Goal: Task Accomplishment & Management: Manage account settings

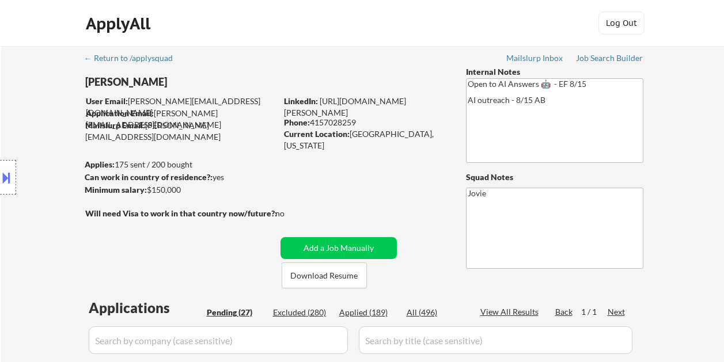
select select ""pending""
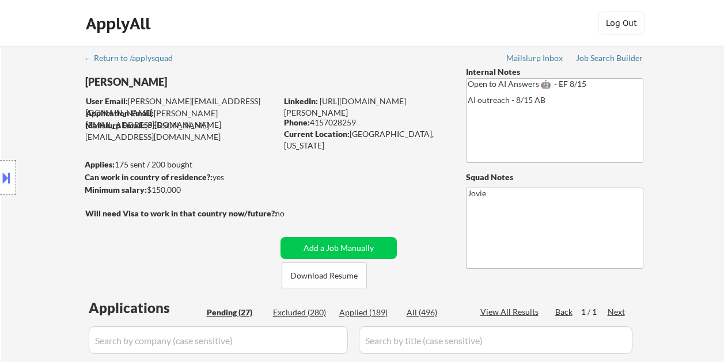
select select ""pending""
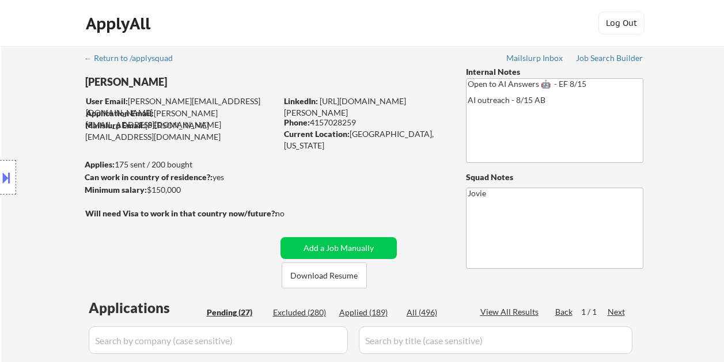
select select ""pending""
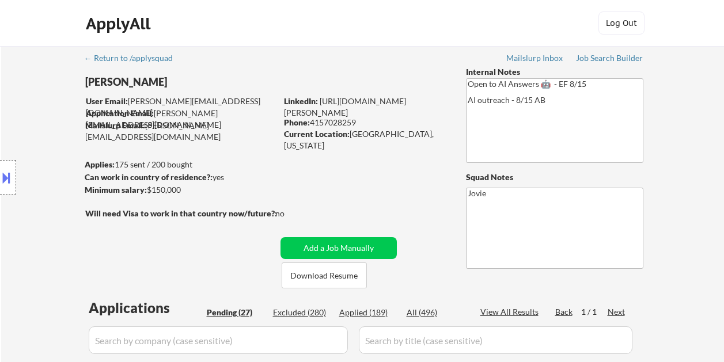
select select ""pending""
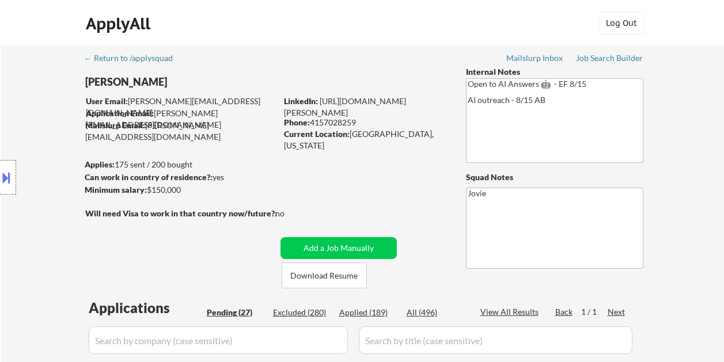
select select ""pending""
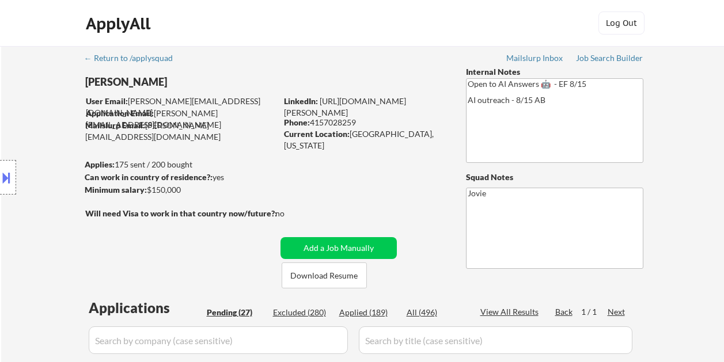
select select ""pending""
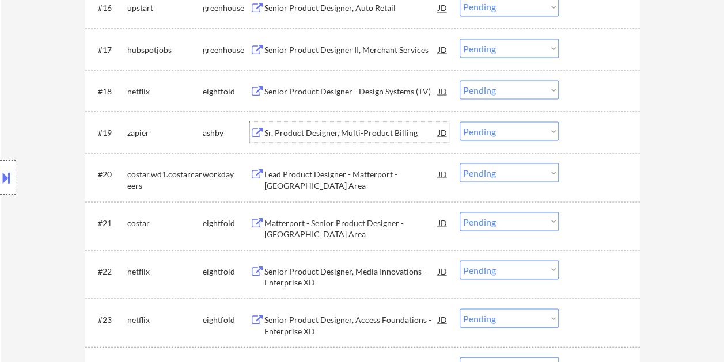
scroll to position [1036, 0]
click at [578, 136] on div at bounding box center [600, 131] width 51 height 21
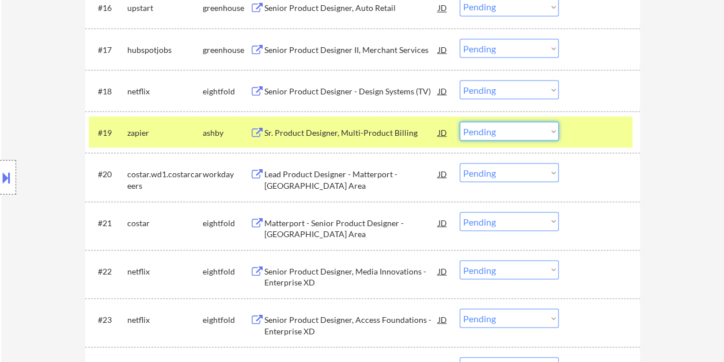
click at [549, 134] on select "Choose an option... Pending Applied Excluded (Questions) Excluded (Expired) Exc…" at bounding box center [508, 130] width 99 height 19
click at [459, 121] on select "Choose an option... Pending Applied Excluded (Questions) Excluded (Expired) Exc…" at bounding box center [508, 130] width 99 height 19
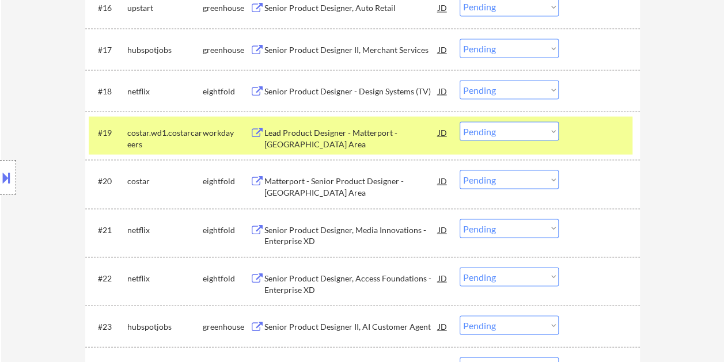
click at [573, 136] on div "#19 costar.wd1.costarcareers workday Lead Product Designer - Matterport - SF Ba…" at bounding box center [360, 135] width 543 height 38
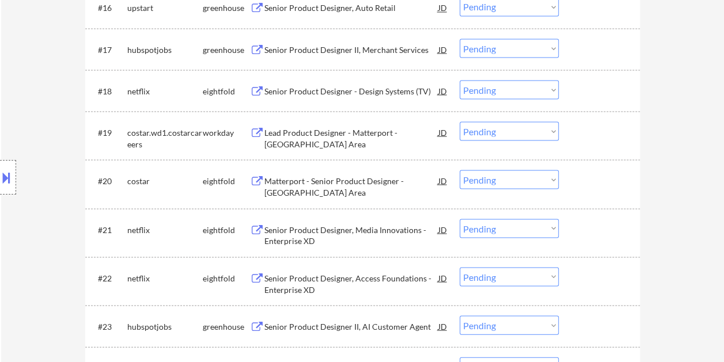
click at [594, 135] on div at bounding box center [600, 131] width 51 height 21
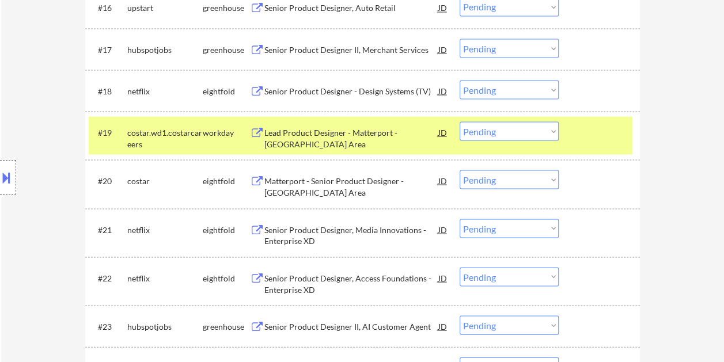
click at [393, 130] on div "Lead Product Designer - Matterport - SF Bay Area" at bounding box center [351, 138] width 174 height 22
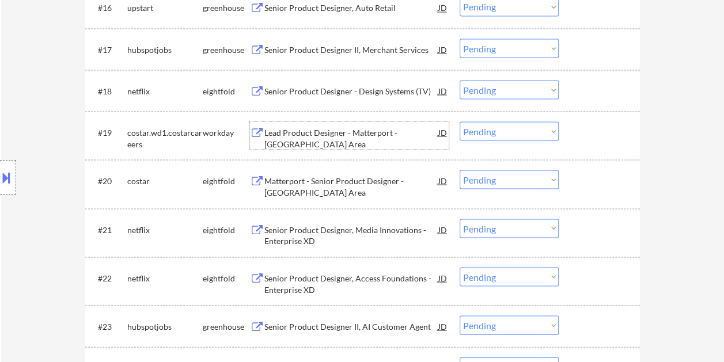
click at [573, 131] on div "#19 costar.wd1.costarcareers workday Lead Product Designer - Matterport - SF Ba…" at bounding box center [360, 135] width 543 height 38
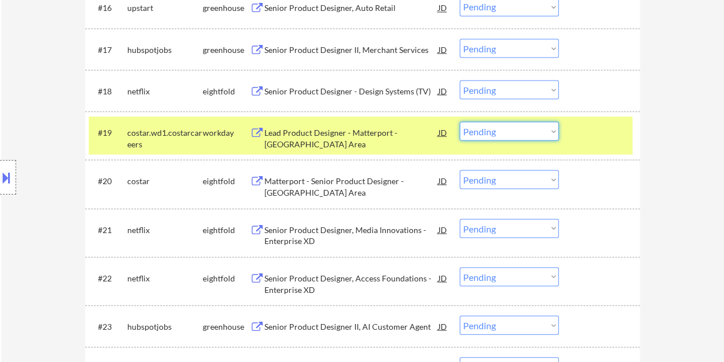
click at [553, 130] on select "Choose an option... Pending Applied Excluded (Questions) Excluded (Expired) Exc…" at bounding box center [508, 130] width 99 height 19
click at [459, 121] on select "Choose an option... Pending Applied Excluded (Questions) Excluded (Expired) Exc…" at bounding box center [508, 130] width 99 height 19
select select ""pending""
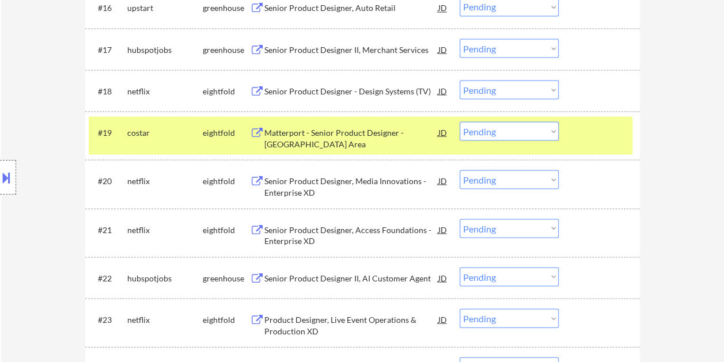
click at [604, 134] on div at bounding box center [600, 131] width 51 height 21
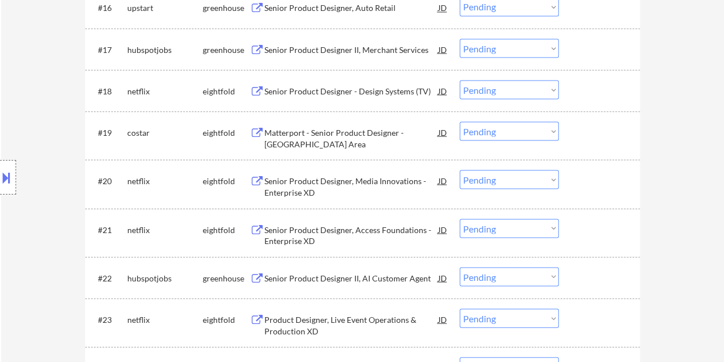
click at [585, 50] on div at bounding box center [600, 49] width 51 height 21
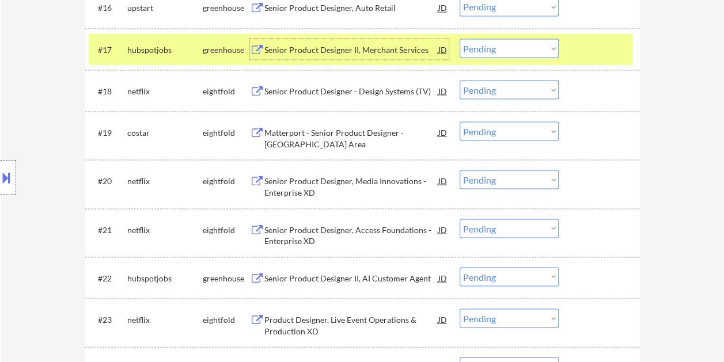
click at [398, 52] on div "Senior Product Designer II, Merchant Services" at bounding box center [351, 50] width 174 height 12
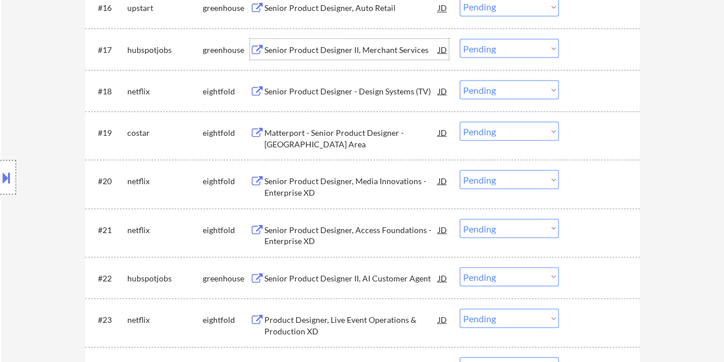
click at [584, 54] on div at bounding box center [600, 49] width 51 height 21
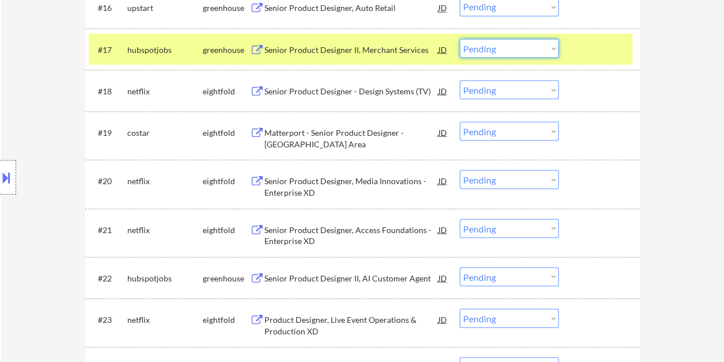
click at [549, 49] on select "Choose an option... Pending Applied Excluded (Questions) Excluded (Expired) Exc…" at bounding box center [508, 48] width 99 height 19
click at [459, 39] on select "Choose an option... Pending Applied Excluded (Questions) Excluded (Expired) Exc…" at bounding box center [508, 48] width 99 height 19
select select ""pending""
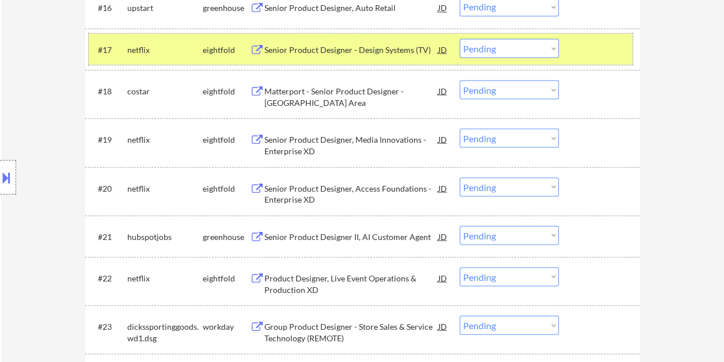
click at [610, 60] on div "#17 netflix eightfold Senior Product Designer - Design Systems (TV) JD Choose a…" at bounding box center [360, 48] width 543 height 31
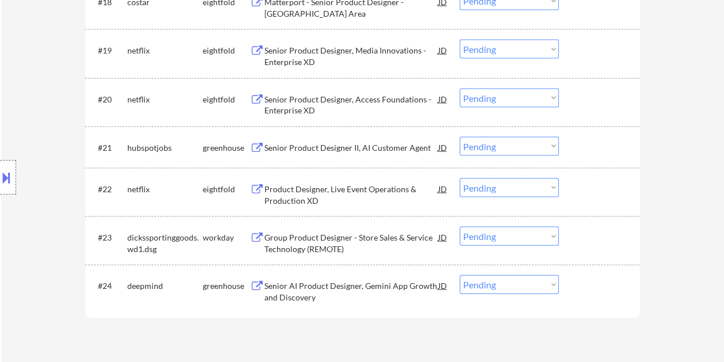
scroll to position [1151, 0]
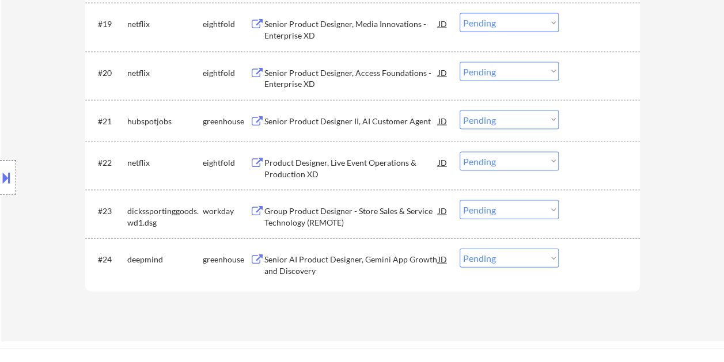
click at [592, 221] on div "#23 dickssportinggoods.wd1.dsg workday Group Product Designer - Store Sales & S…" at bounding box center [360, 214] width 543 height 38
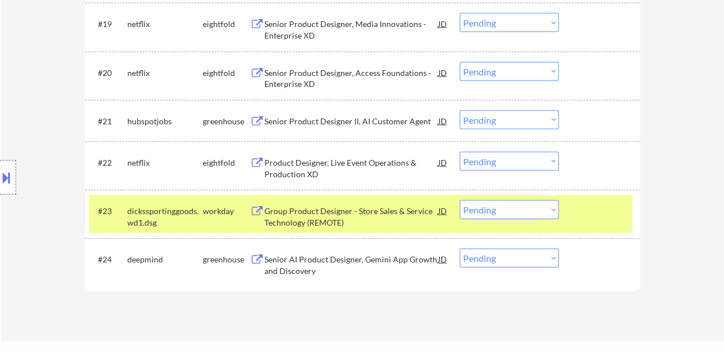
click at [588, 207] on div at bounding box center [600, 210] width 51 height 21
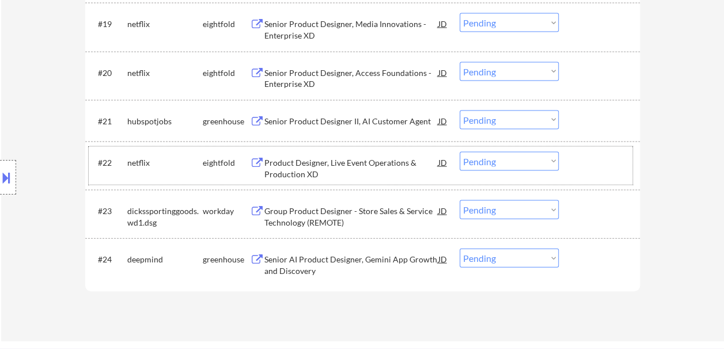
click at [593, 168] on div at bounding box center [600, 162] width 51 height 21
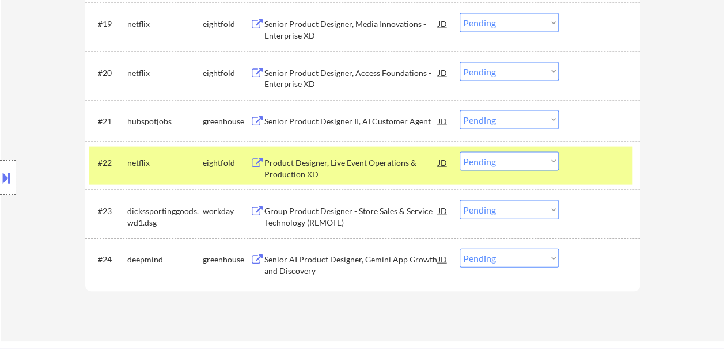
click at [598, 169] on div at bounding box center [600, 162] width 51 height 21
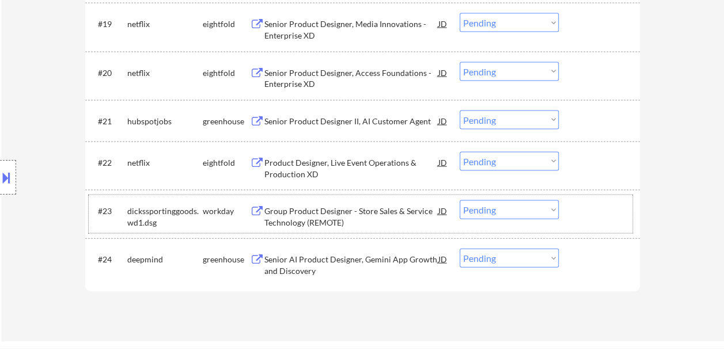
click at [599, 222] on div "#23 dickssportinggoods.wd1.dsg workday Group Product Designer - Store Sales & S…" at bounding box center [360, 214] width 543 height 38
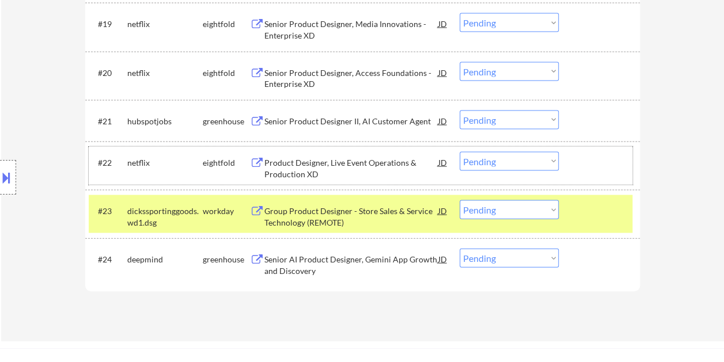
click at [595, 154] on div at bounding box center [600, 162] width 51 height 21
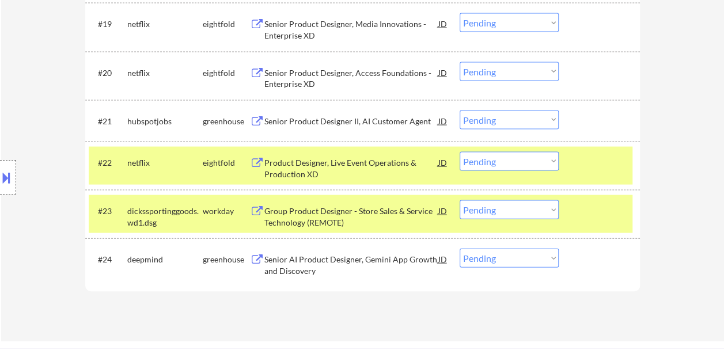
click at [589, 166] on div at bounding box center [600, 162] width 51 height 21
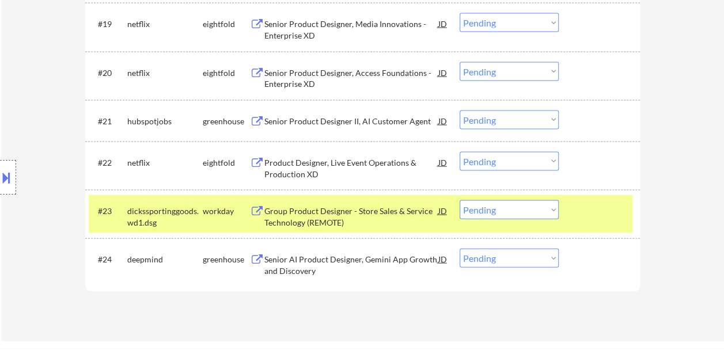
click at [587, 207] on div at bounding box center [600, 210] width 51 height 21
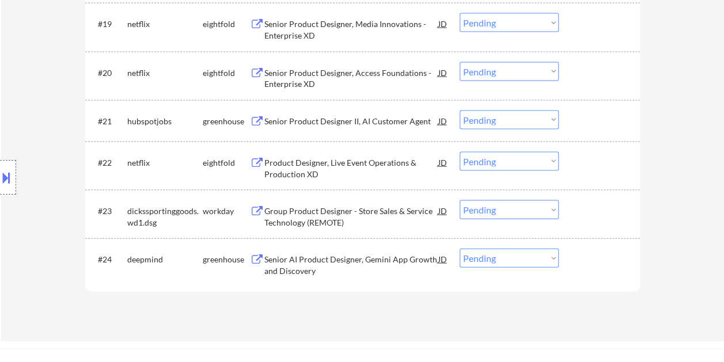
click at [590, 277] on div "#24 deepmind greenhouse Senior AI Product Designer, Gemini App Growth and Disco…" at bounding box center [360, 262] width 543 height 38
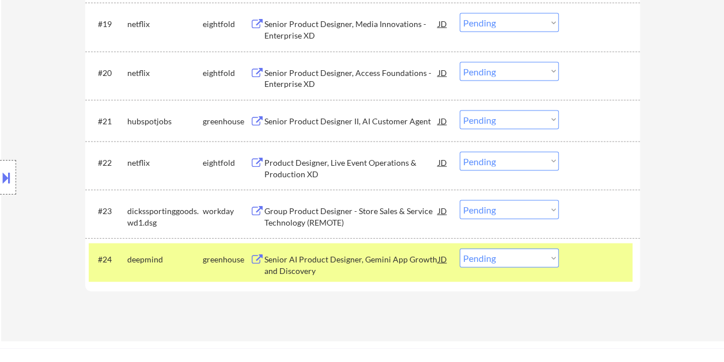
click at [591, 258] on div at bounding box center [600, 259] width 51 height 21
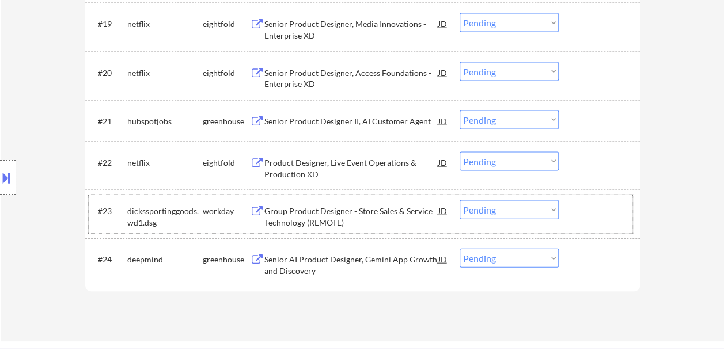
click at [597, 218] on div at bounding box center [600, 210] width 51 height 21
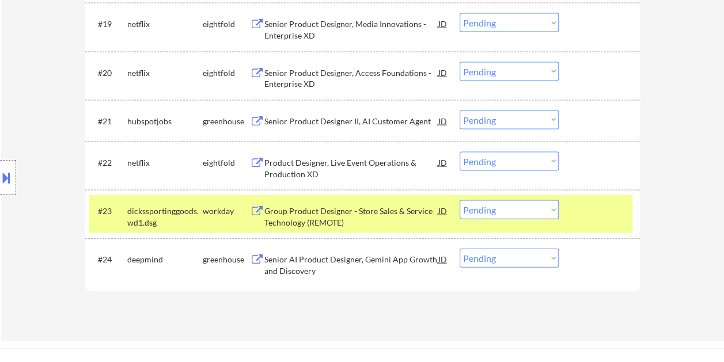
click at [599, 174] on div "#22 netflix eightfold Product Designer, Live Event Operations & Production XD J…" at bounding box center [360, 166] width 543 height 38
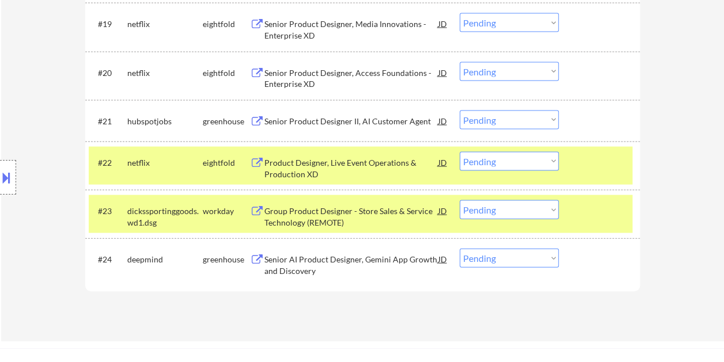
click at [599, 174] on div "#22 netflix eightfold Product Designer, Live Event Operations & Production XD J…" at bounding box center [360, 166] width 543 height 38
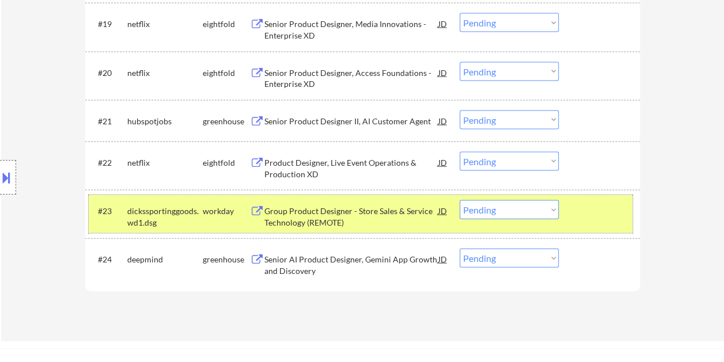
click at [588, 219] on div at bounding box center [600, 210] width 51 height 21
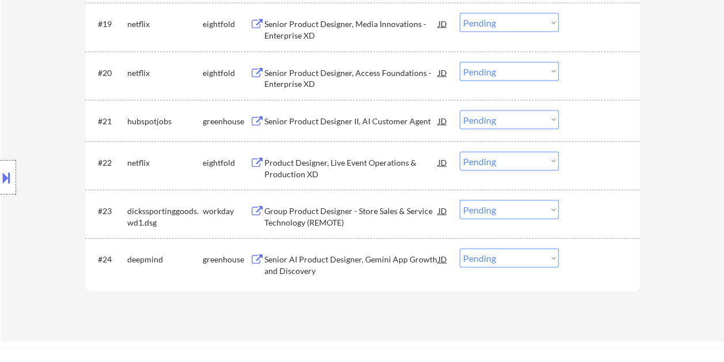
click at [599, 208] on div at bounding box center [600, 210] width 51 height 21
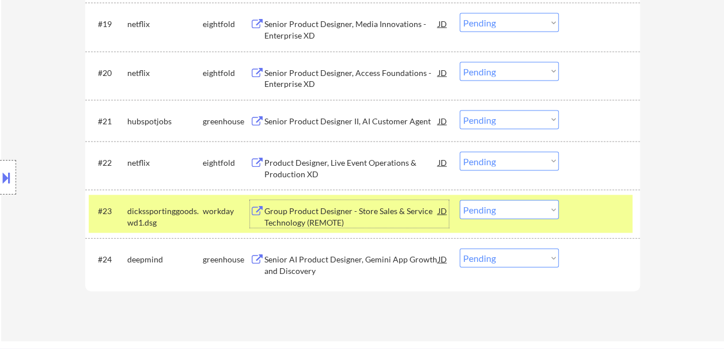
click at [359, 214] on div "Group Product Designer - Store Sales & Service Technology (REMOTE)" at bounding box center [351, 217] width 174 height 22
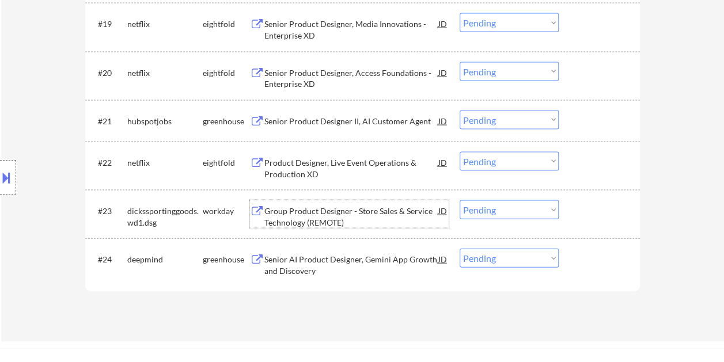
click at [579, 208] on div at bounding box center [600, 210] width 51 height 21
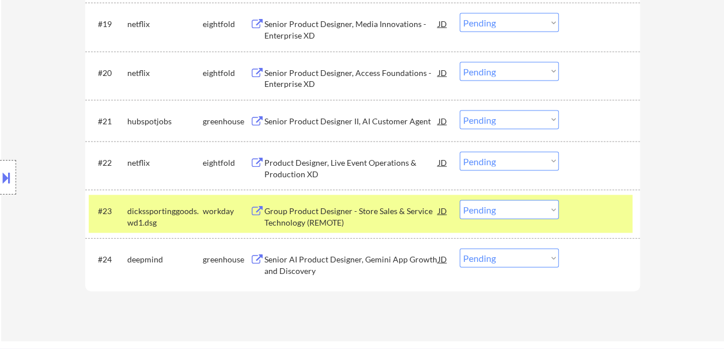
click at [549, 212] on select "Choose an option... Pending Applied Excluded (Questions) Excluded (Expired) Exc…" at bounding box center [508, 209] width 99 height 19
click at [459, 200] on select "Choose an option... Pending Applied Excluded (Questions) Excluded (Expired) Exc…" at bounding box center [508, 209] width 99 height 19
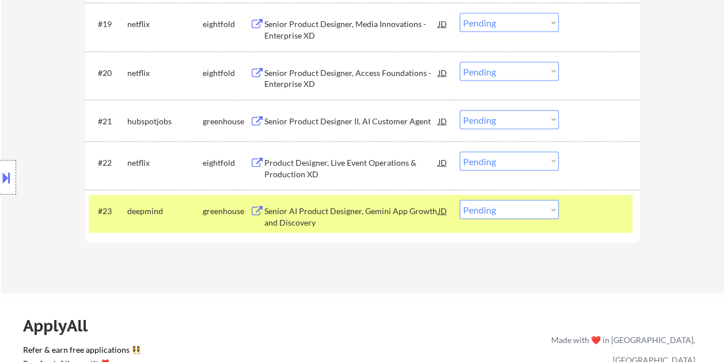
click at [592, 222] on div "#23 deepmind greenhouse Senior AI Product Designer, Gemini App Growth and Disco…" at bounding box center [360, 214] width 543 height 38
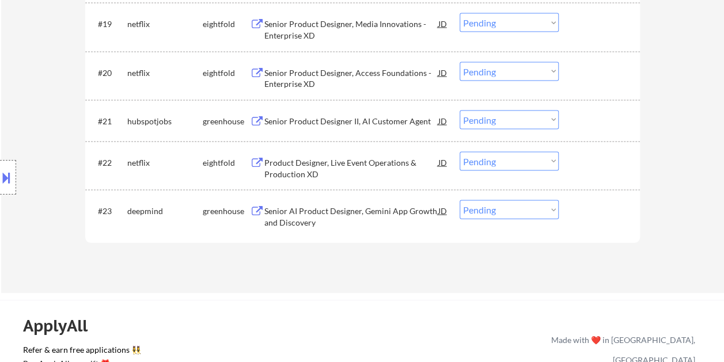
click at [592, 216] on div at bounding box center [600, 210] width 51 height 21
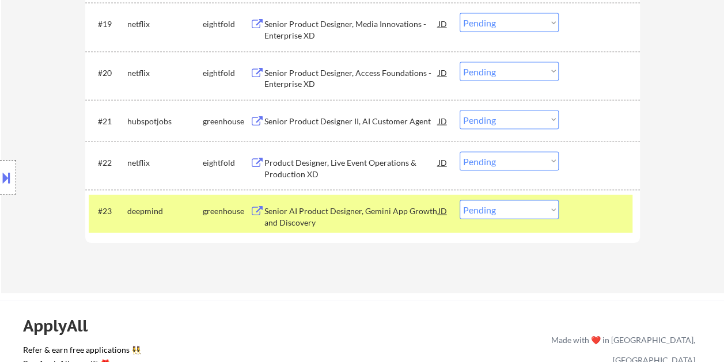
click at [389, 212] on div "Senior AI Product Designer, Gemini App Growth and Discovery" at bounding box center [351, 217] width 174 height 22
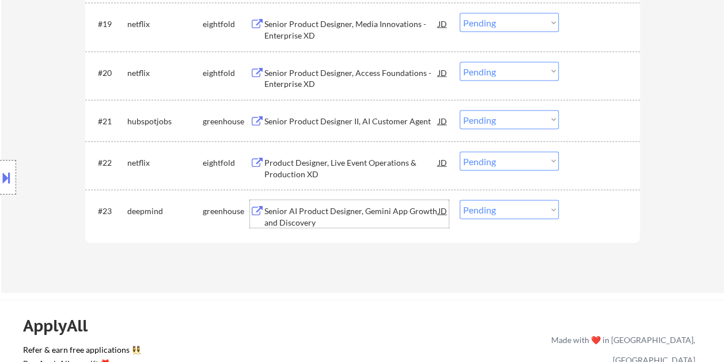
drag, startPoint x: 578, startPoint y: 219, endPoint x: 557, endPoint y: 218, distance: 21.4
click at [578, 219] on div at bounding box center [600, 210] width 51 height 21
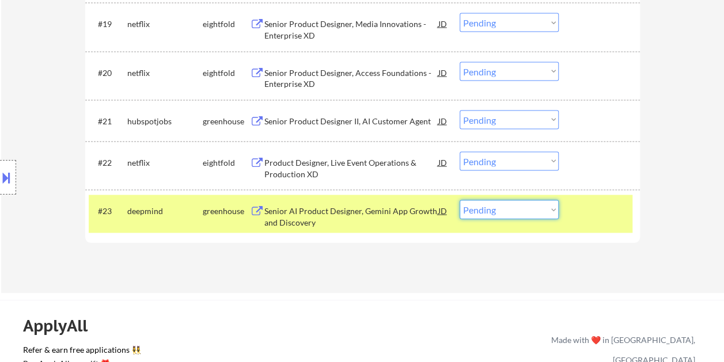
click at [542, 214] on select "Choose an option... Pending Applied Excluded (Questions) Excluded (Expired) Exc…" at bounding box center [508, 209] width 99 height 19
select select ""applied""
click at [459, 200] on select "Choose an option... Pending Applied Excluded (Questions) Excluded (Expired) Exc…" at bounding box center [508, 209] width 99 height 19
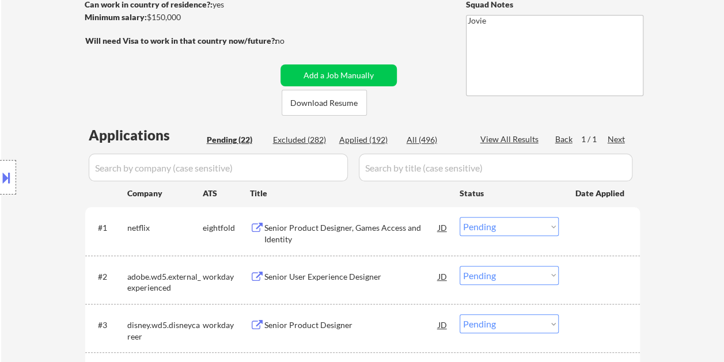
scroll to position [173, 0]
click at [313, 140] on div "Excluded (282)" at bounding box center [302, 140] width 58 height 12
click at [355, 146] on div "Applied (192)" at bounding box center [368, 140] width 58 height 12
select select ""applied""
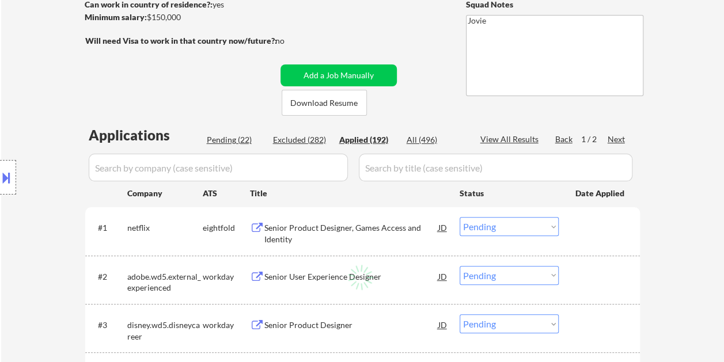
select select ""applied""
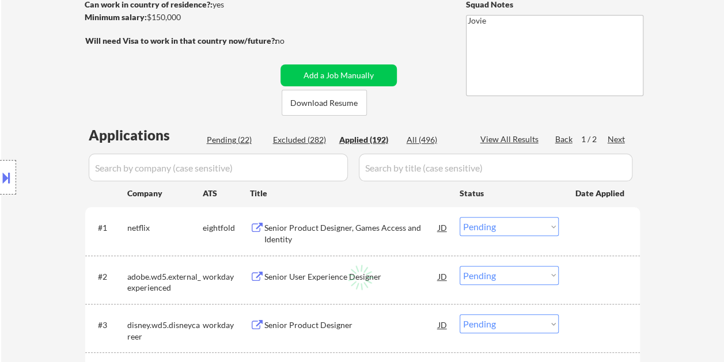
select select ""applied""
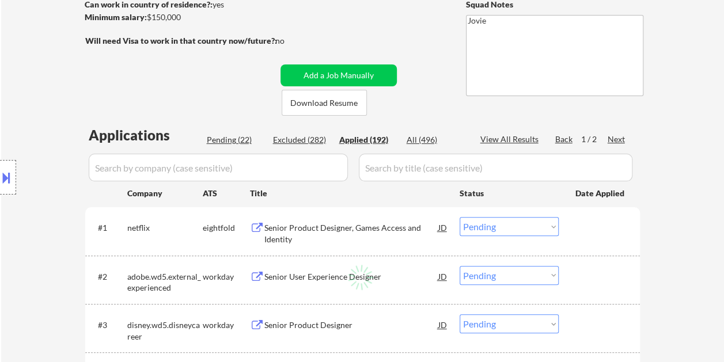
select select ""applied""
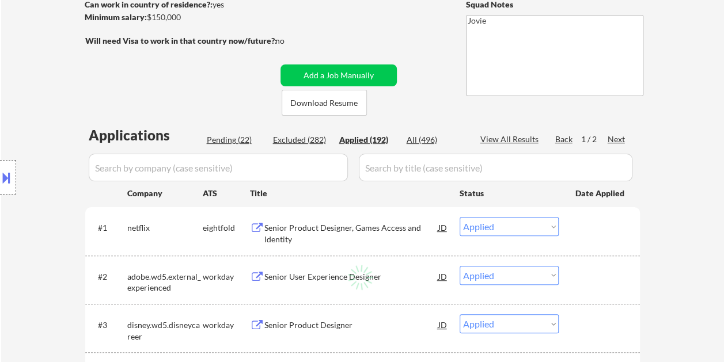
select select ""applied""
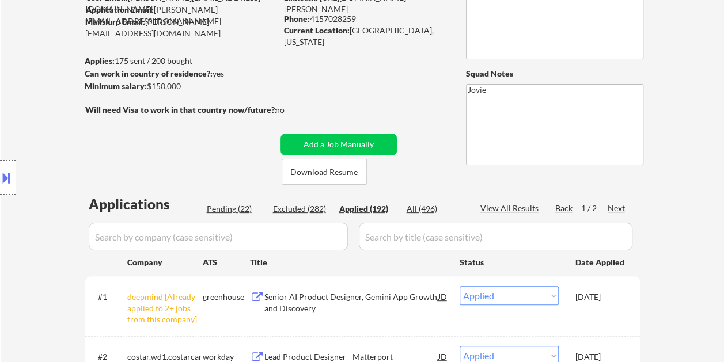
scroll to position [115, 0]
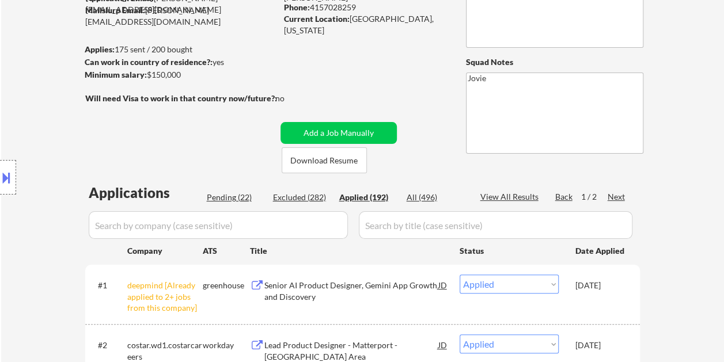
click at [219, 195] on div "Pending (22)" at bounding box center [236, 198] width 58 height 12
select select ""pending""
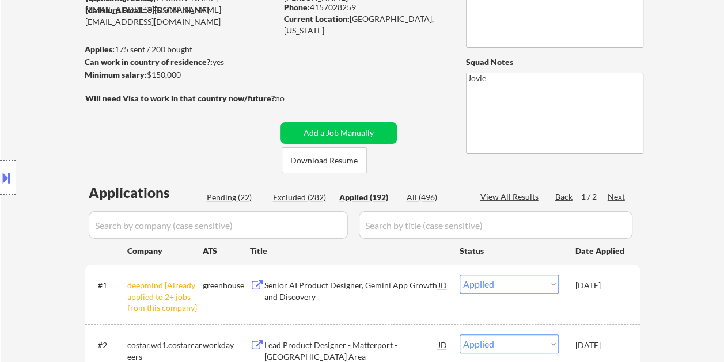
select select ""pending""
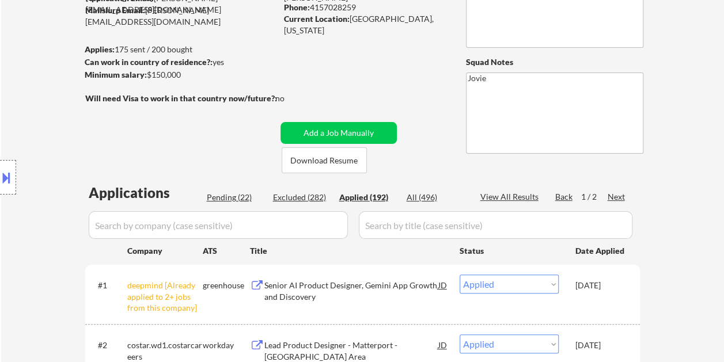
select select ""pending""
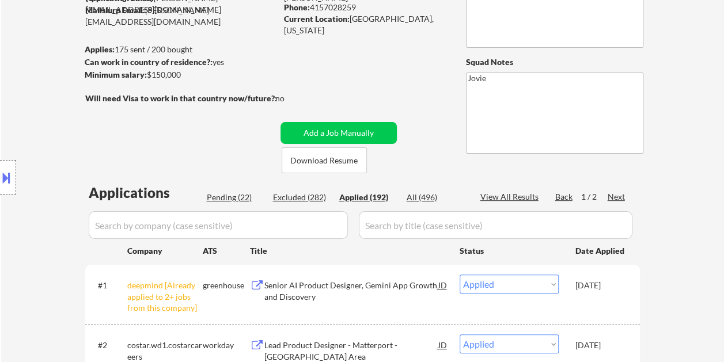
select select ""pending""
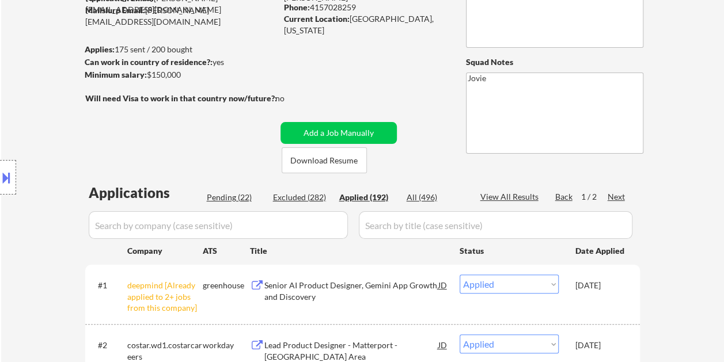
select select ""pending""
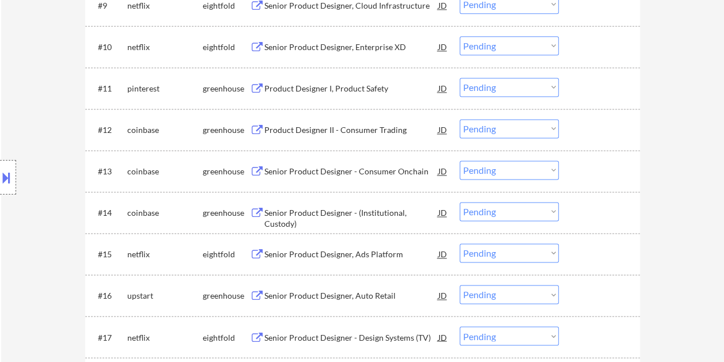
scroll to position [806, 0]
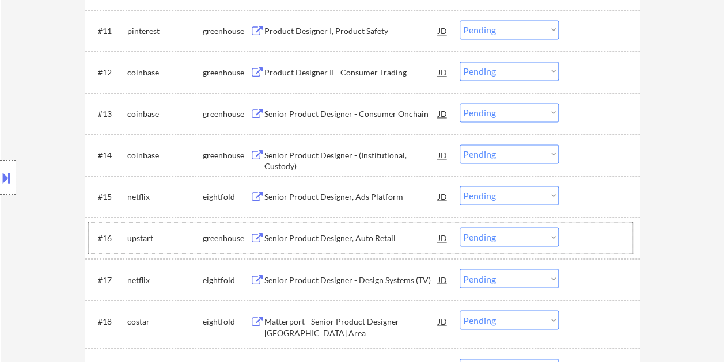
click at [580, 233] on div at bounding box center [600, 237] width 51 height 21
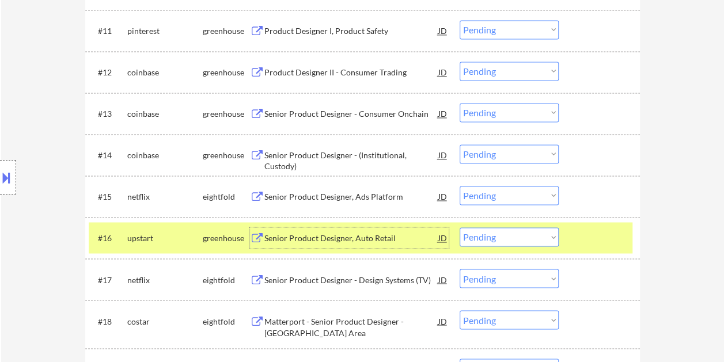
click at [346, 236] on div "Senior Product Designer, Auto Retail" at bounding box center [351, 239] width 174 height 12
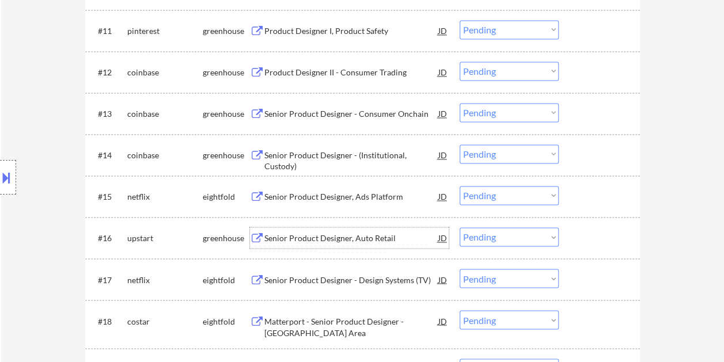
click at [590, 239] on div at bounding box center [600, 237] width 51 height 21
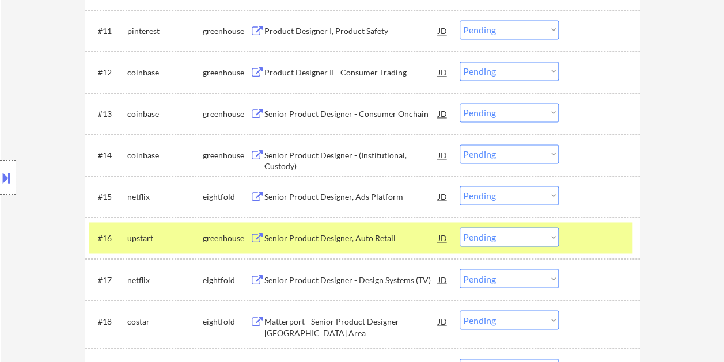
click at [545, 239] on select "Choose an option... Pending Applied Excluded (Questions) Excluded (Expired) Exc…" at bounding box center [508, 236] width 99 height 19
click at [459, 227] on select "Choose an option... Pending Applied Excluded (Questions) Excluded (Expired) Exc…" at bounding box center [508, 236] width 99 height 19
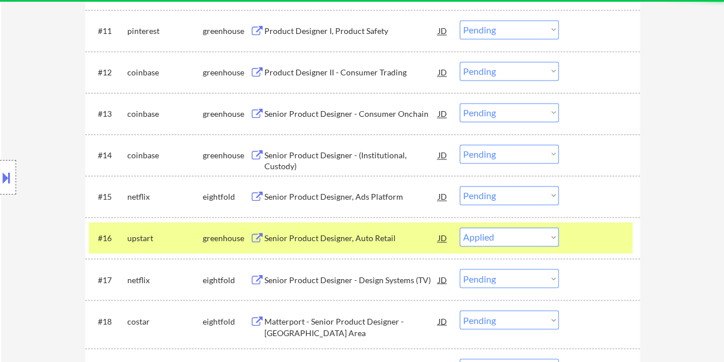
select select ""pending""
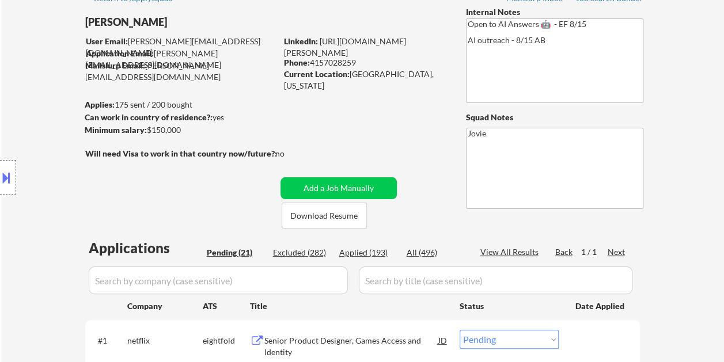
scroll to position [116, 0]
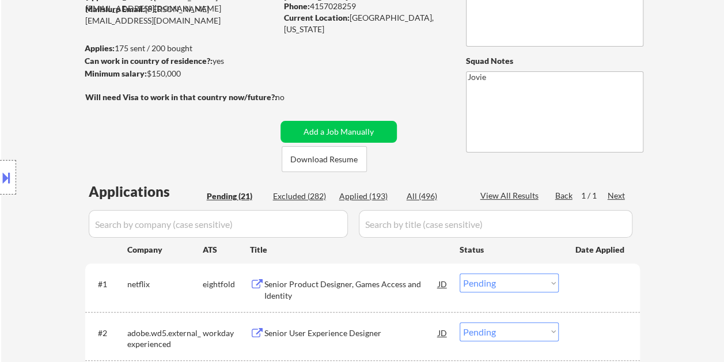
click at [353, 196] on div "Applied (193)" at bounding box center [368, 197] width 58 height 12
select select ""applied""
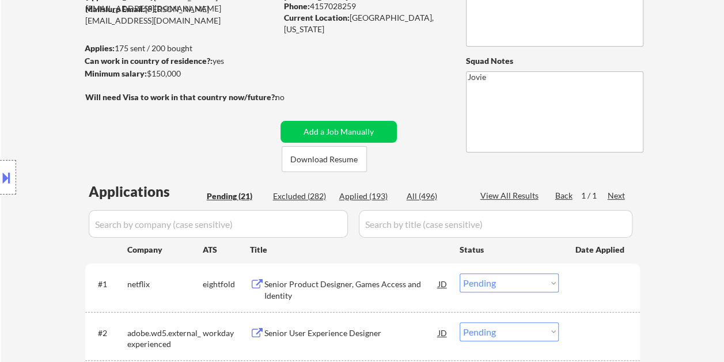
select select ""applied""
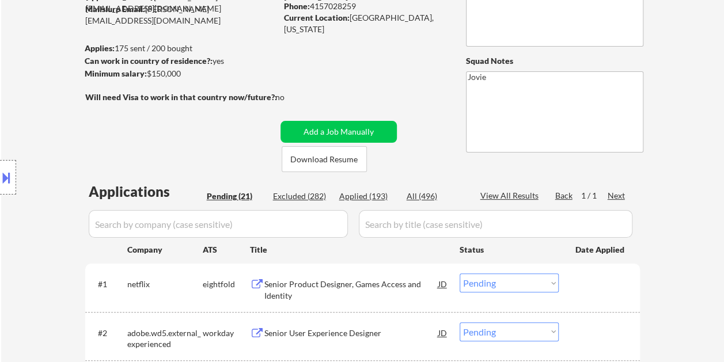
select select ""applied""
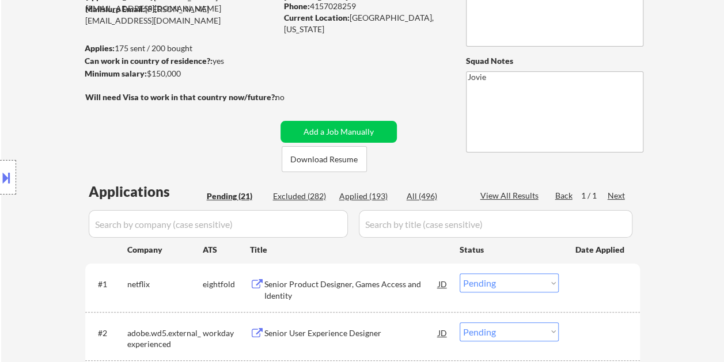
select select ""applied""
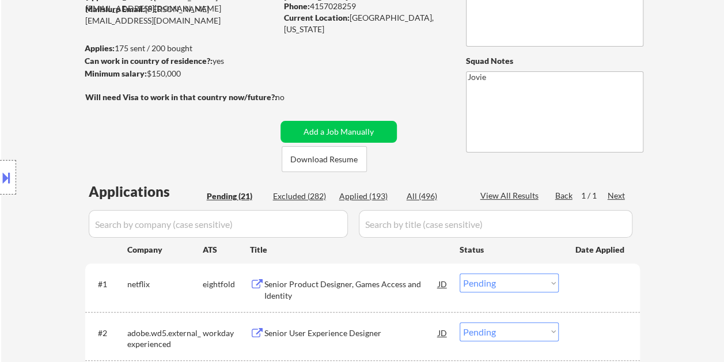
select select ""applied""
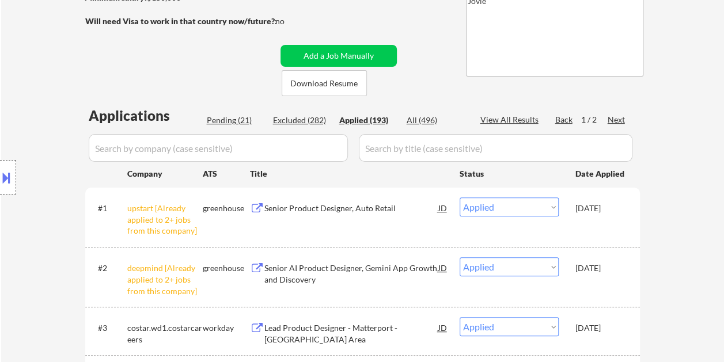
scroll to position [0, 0]
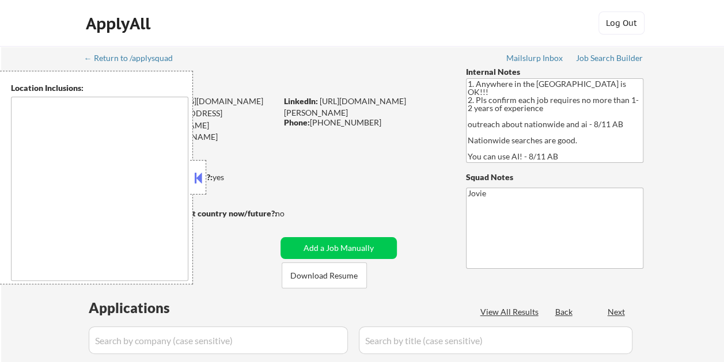
type textarea "country:[GEOGRAPHIC_DATA]"
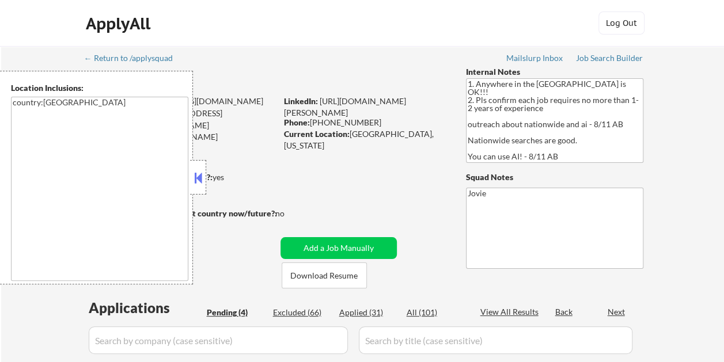
select select ""pending""
click at [201, 172] on button at bounding box center [198, 177] width 13 height 17
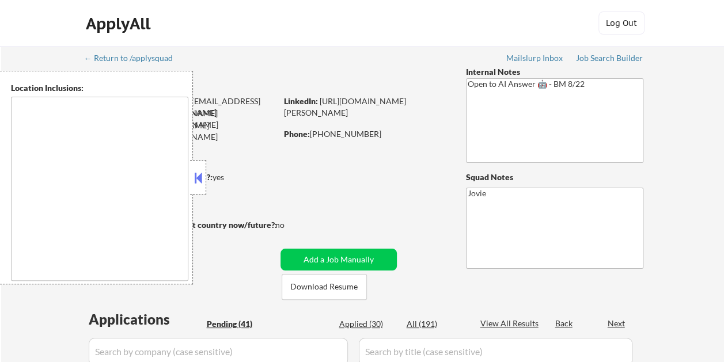
type textarea "Austin, TX West Lake Hills, TX Rollingwood, TX Sunset Valley, TX Lost Creek, TX…"
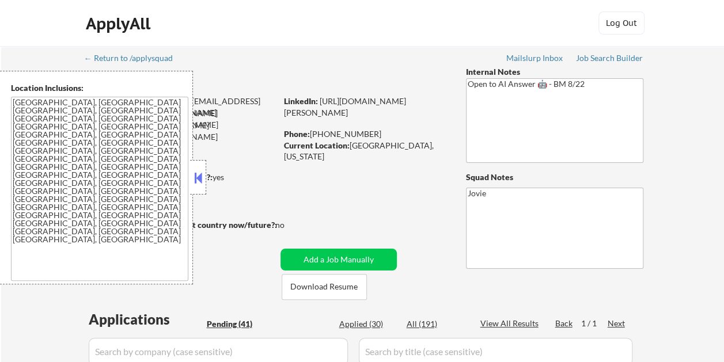
click at [204, 178] on div at bounding box center [198, 177] width 16 height 35
click at [202, 176] on button at bounding box center [198, 177] width 13 height 17
select select ""pending""
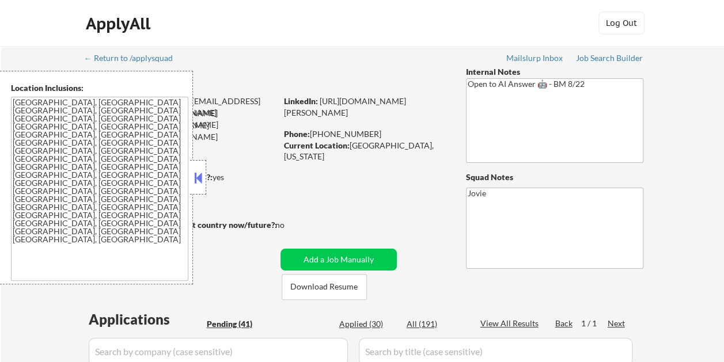
select select ""pending""
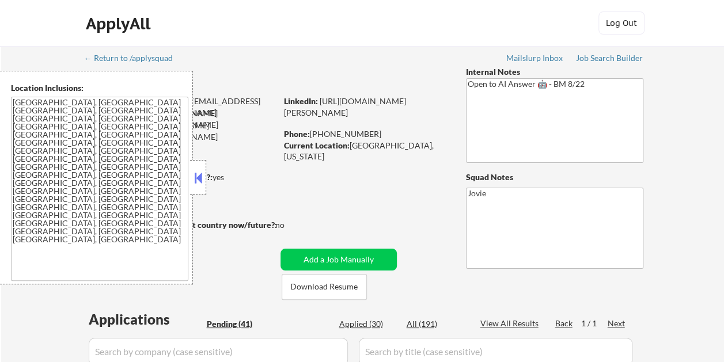
select select ""pending""
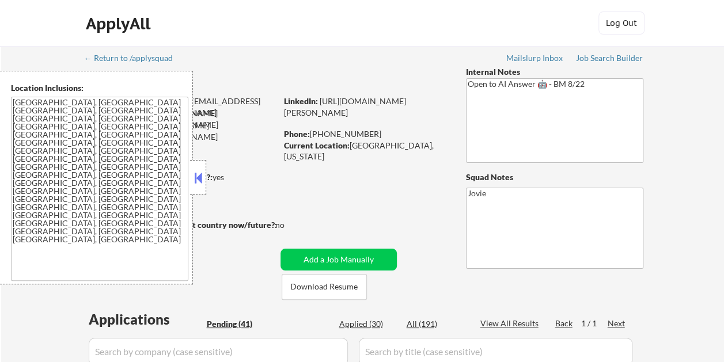
select select ""pending""
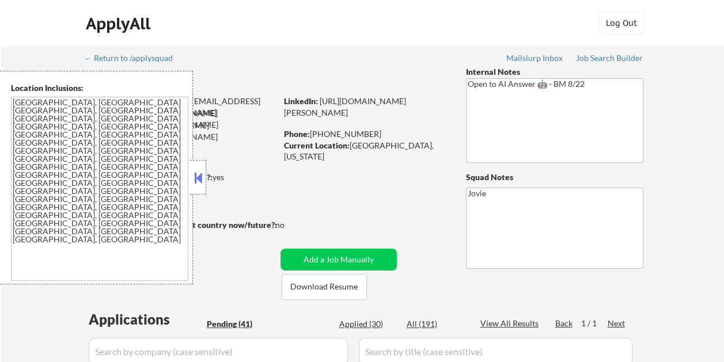
select select ""pending""
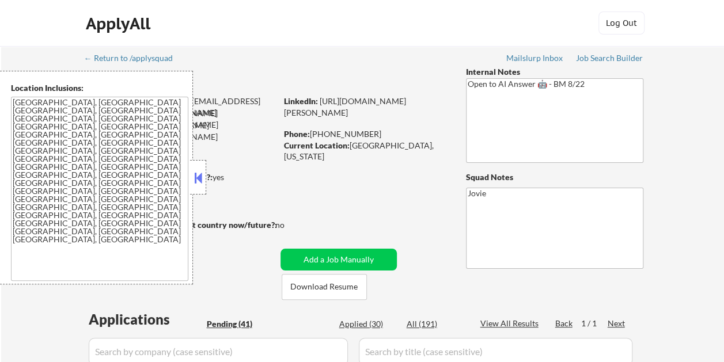
select select ""pending""
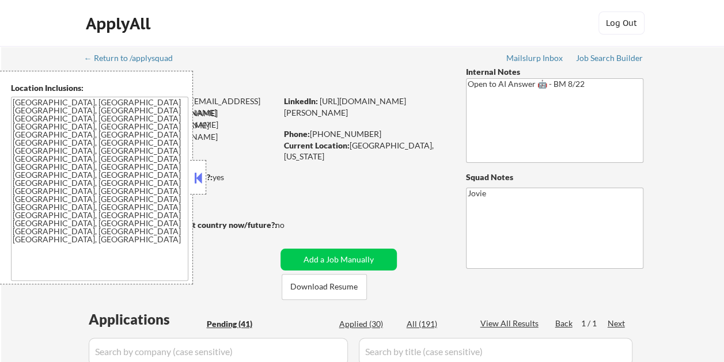
select select ""pending""
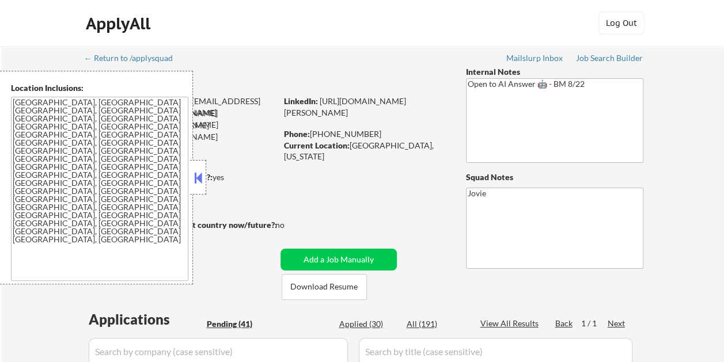
select select ""pending""
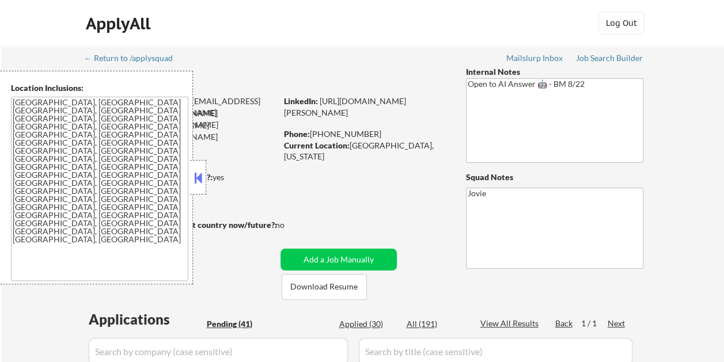
select select ""pending""
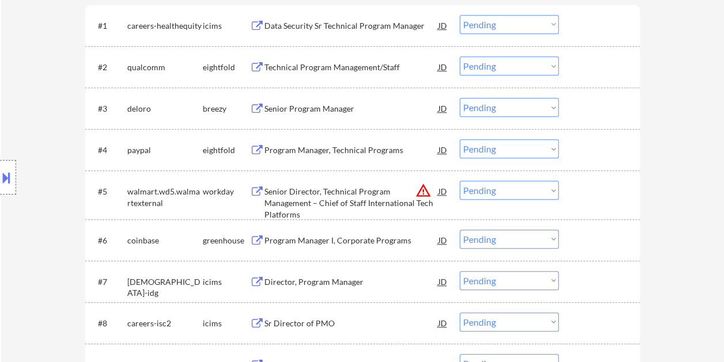
scroll to position [403, 0]
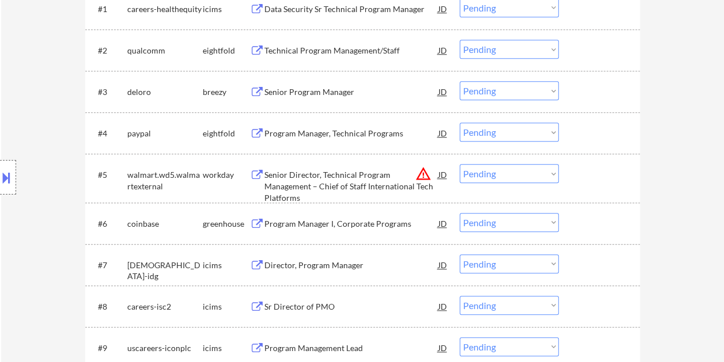
click at [609, 177] on div at bounding box center [600, 174] width 51 height 21
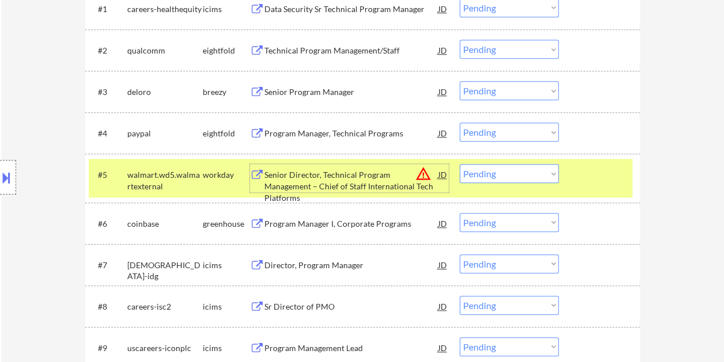
click at [309, 170] on div "Senior Director, Technical Program Management – Chief of Staff International Te…" at bounding box center [351, 186] width 174 height 34
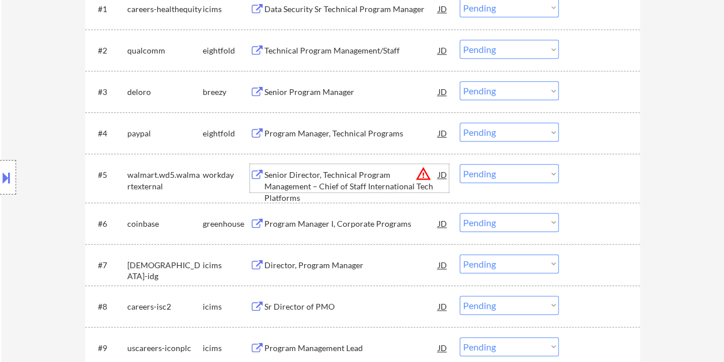
drag, startPoint x: 598, startPoint y: 175, endPoint x: 561, endPoint y: 174, distance: 36.3
click at [592, 175] on div at bounding box center [600, 174] width 51 height 21
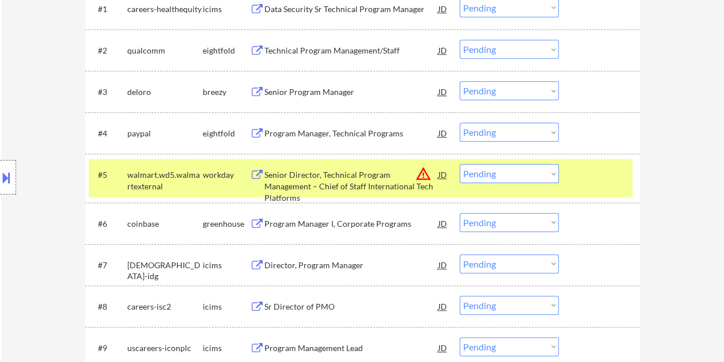
click at [545, 170] on select "Choose an option... Pending Applied Excluded (Questions) Excluded (Expired) Exc…" at bounding box center [508, 173] width 99 height 19
click at [459, 164] on select "Choose an option... Pending Applied Excluded (Questions) Excluded (Expired) Exc…" at bounding box center [508, 173] width 99 height 19
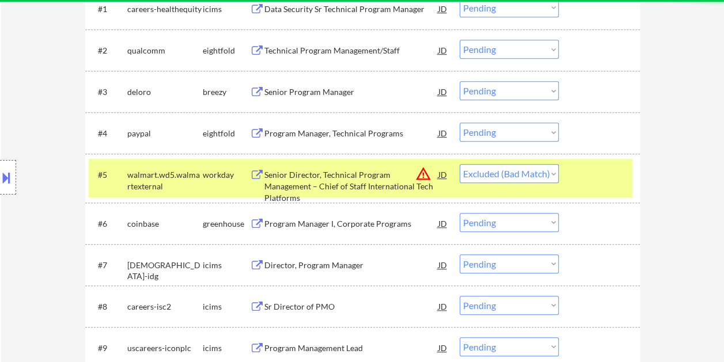
select select ""pending""
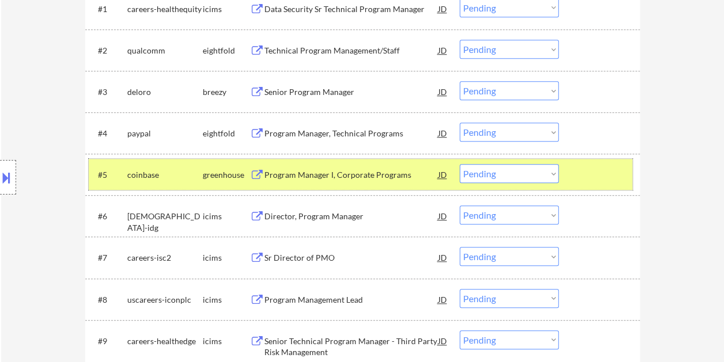
click at [592, 176] on div at bounding box center [600, 174] width 51 height 21
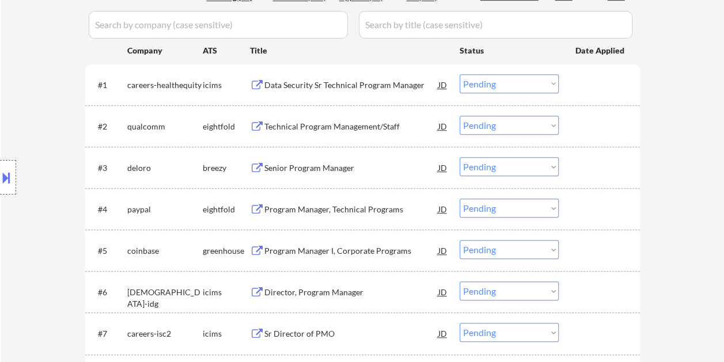
scroll to position [324, 0]
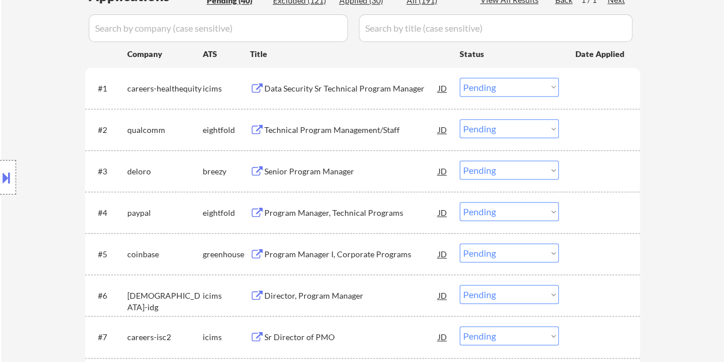
click at [606, 124] on div at bounding box center [600, 129] width 51 height 21
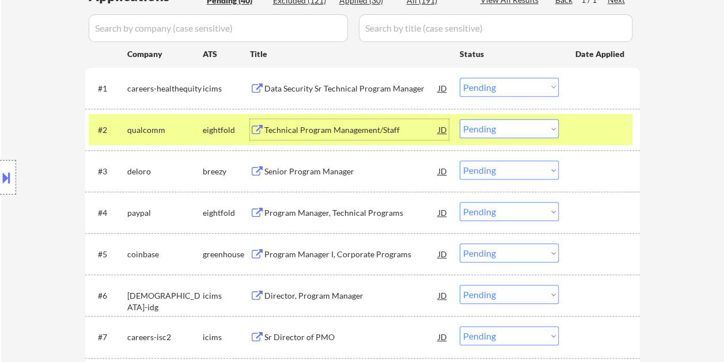
click at [360, 128] on div "Technical Program Management/Staff" at bounding box center [351, 130] width 174 height 12
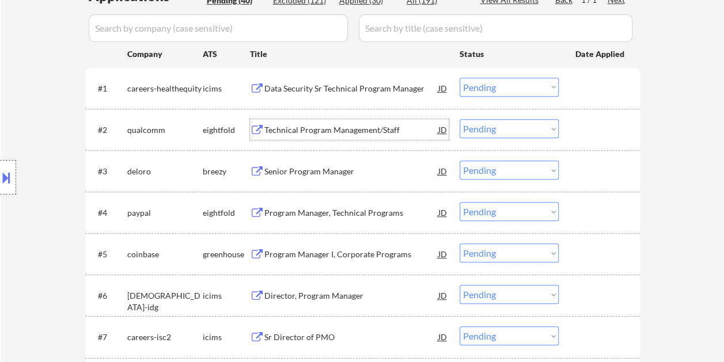
drag, startPoint x: 574, startPoint y: 124, endPoint x: 568, endPoint y: 125, distance: 6.4
click at [575, 124] on div at bounding box center [600, 129] width 51 height 21
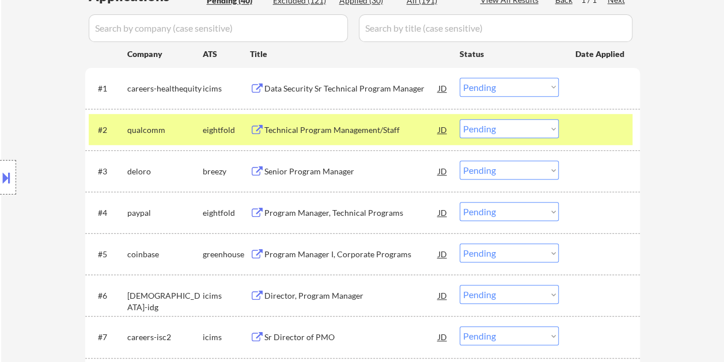
click at [553, 127] on select "Choose an option... Pending Applied Excluded (Questions) Excluded (Expired) Exc…" at bounding box center [508, 128] width 99 height 19
click at [459, 119] on select "Choose an option... Pending Applied Excluded (Questions) Excluded (Expired) Exc…" at bounding box center [508, 128] width 99 height 19
select select ""pending""
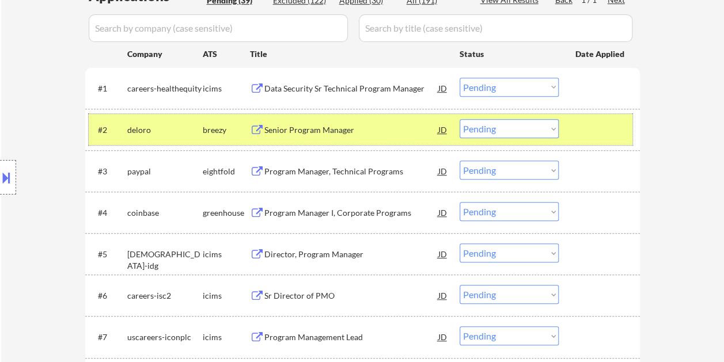
click at [566, 120] on div "#2 deloro breezy Senior Program Manager JD Choose an option... Pending Applied …" at bounding box center [360, 129] width 543 height 31
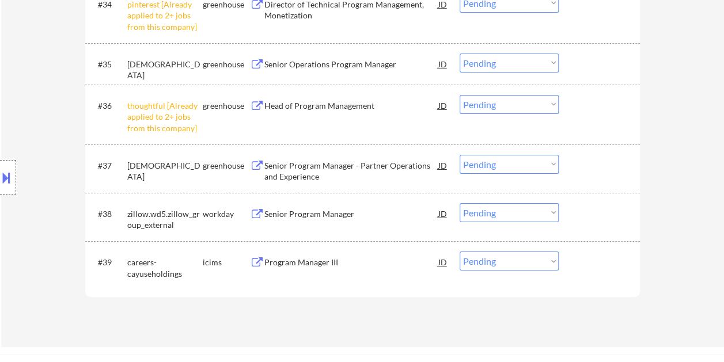
scroll to position [1884, 0]
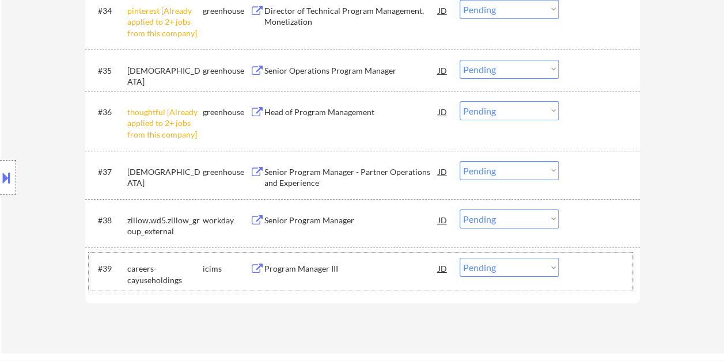
drag, startPoint x: 608, startPoint y: 262, endPoint x: 433, endPoint y: 268, distance: 175.6
click at [608, 263] on div at bounding box center [600, 268] width 51 height 21
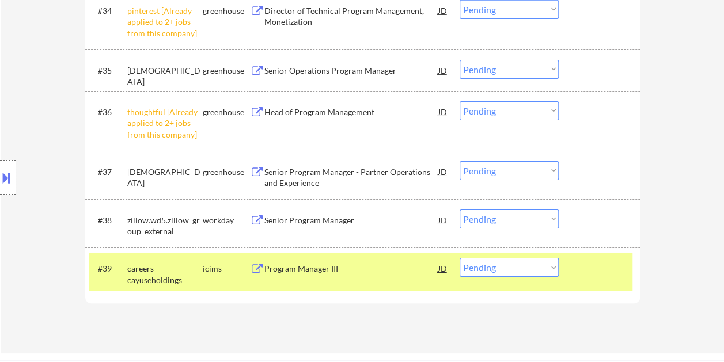
click at [360, 263] on div "Program Manager III" at bounding box center [351, 269] width 174 height 12
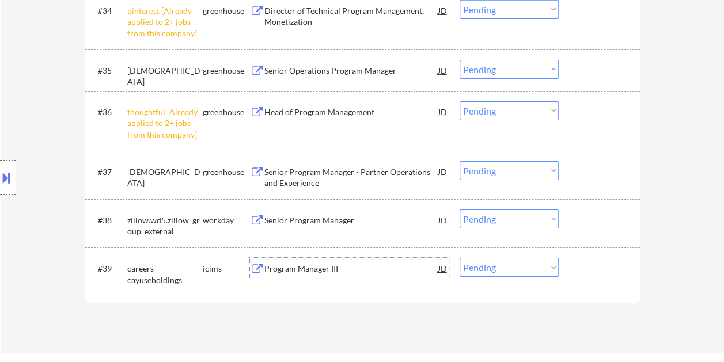
drag, startPoint x: 578, startPoint y: 267, endPoint x: 564, endPoint y: 267, distance: 14.4
click at [579, 267] on div at bounding box center [600, 268] width 51 height 21
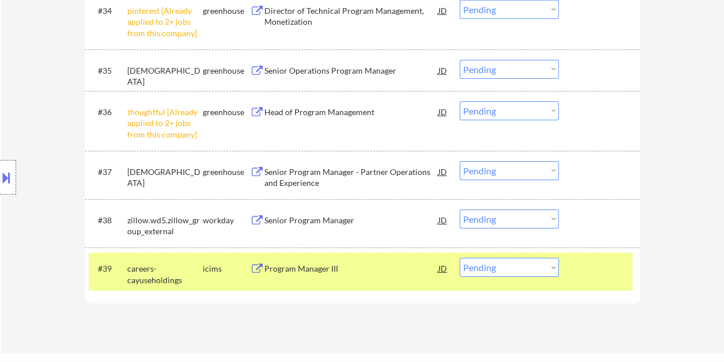
click at [555, 265] on select "Choose an option... Pending Applied Excluded (Questions) Excluded (Expired) Exc…" at bounding box center [508, 267] width 99 height 19
select select ""excluded__expired_""
click at [459, 258] on select "Choose an option... Pending Applied Excluded (Questions) Excluded (Expired) Exc…" at bounding box center [508, 267] width 99 height 19
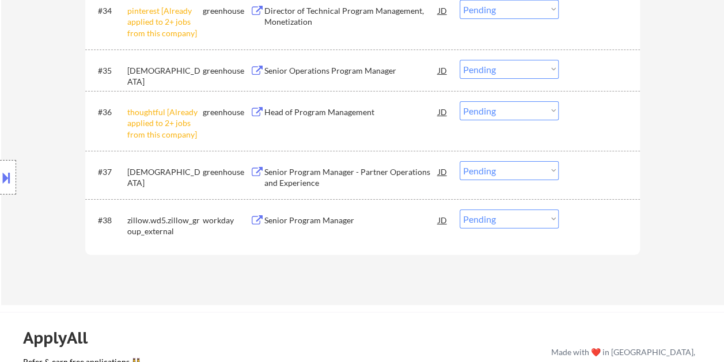
click at [593, 241] on div "#38 zillow.wd5.zillow_group_external workday Senior Program Manager JD Choose a…" at bounding box center [360, 223] width 543 height 38
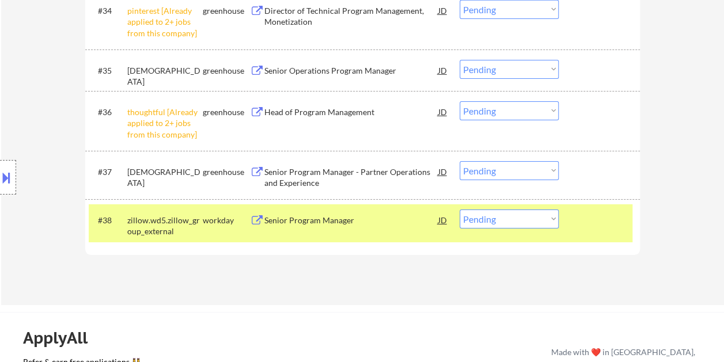
click at [357, 231] on div "#38 zillow.wd5.zillow_group_external workday Senior Program Manager JD Choose a…" at bounding box center [360, 223] width 543 height 38
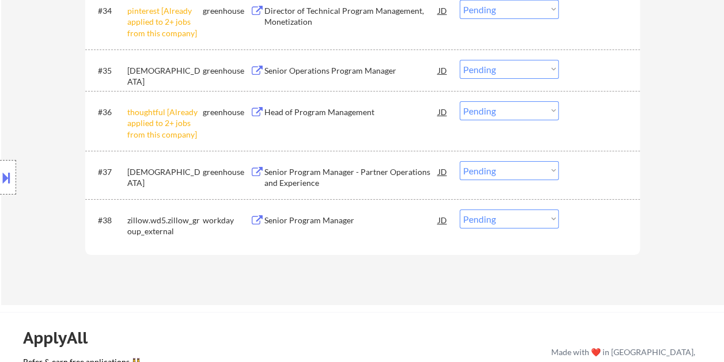
drag, startPoint x: 591, startPoint y: 222, endPoint x: 512, endPoint y: 210, distance: 79.3
click at [591, 222] on div at bounding box center [600, 220] width 51 height 21
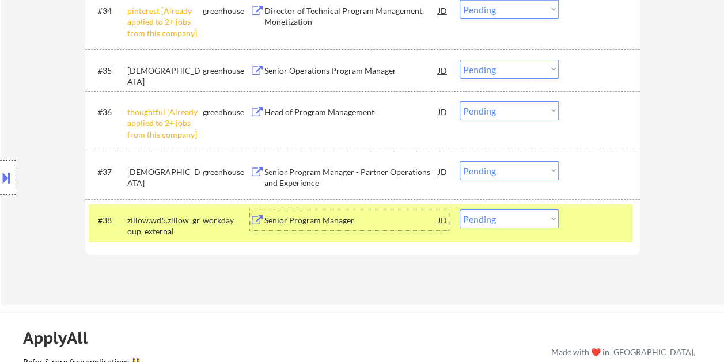
click at [290, 218] on div "Senior Program Manager" at bounding box center [351, 221] width 174 height 12
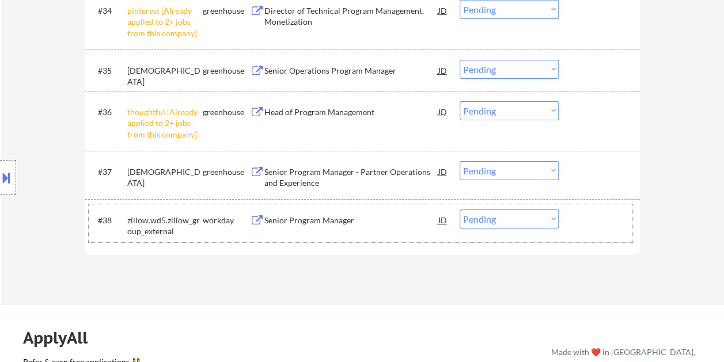
click at [580, 218] on div at bounding box center [600, 220] width 51 height 21
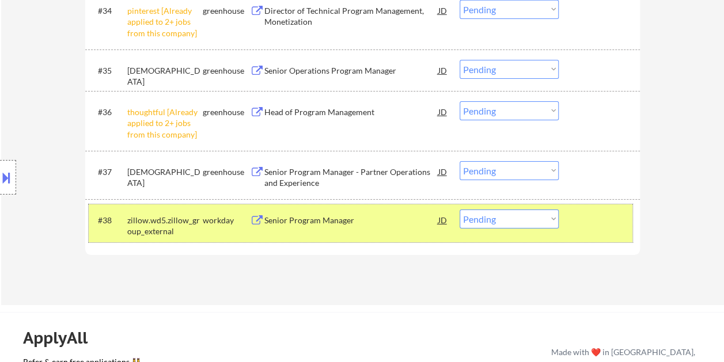
click at [549, 213] on select "Choose an option... Pending Applied Excluded (Questions) Excluded (Expired) Exc…" at bounding box center [508, 219] width 99 height 19
select select ""excluded__salary_""
click at [459, 210] on select "Choose an option... Pending Applied Excluded (Questions) Excluded (Expired) Exc…" at bounding box center [508, 219] width 99 height 19
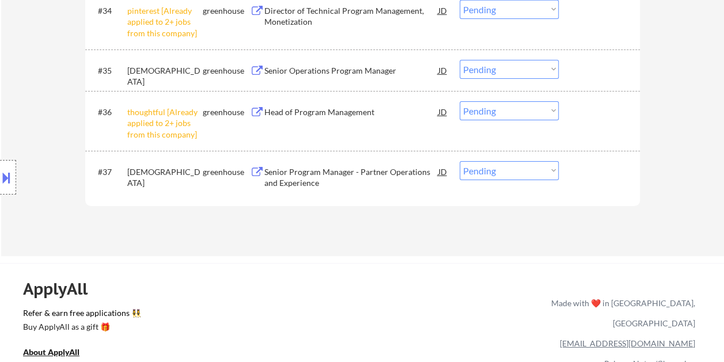
click at [595, 172] on div at bounding box center [600, 171] width 51 height 21
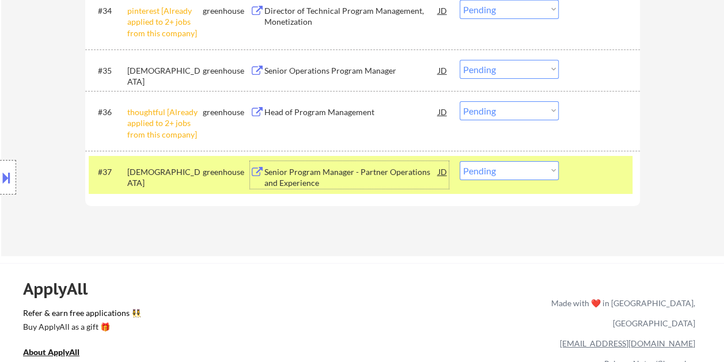
click at [414, 178] on div "Senior Program Manager - Partner Operations and Experience" at bounding box center [351, 177] width 174 height 22
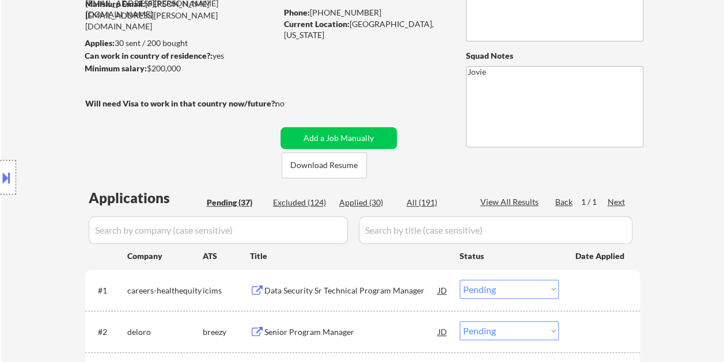
scroll to position [90, 0]
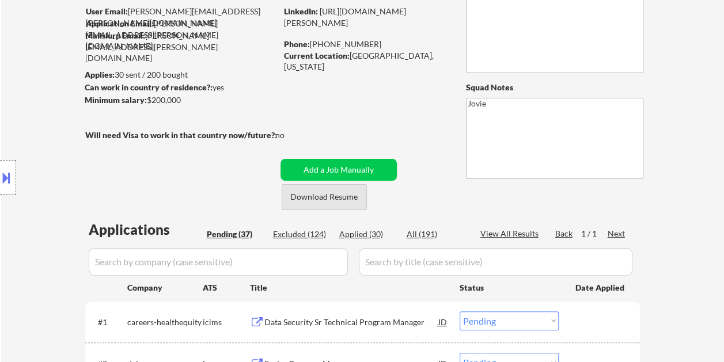
click at [340, 188] on button "Download Resume" at bounding box center [323, 197] width 85 height 26
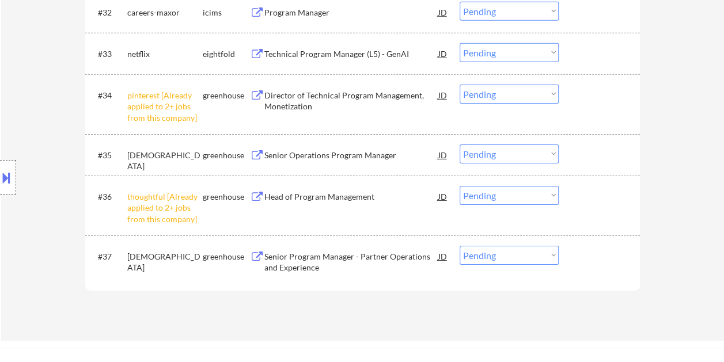
scroll to position [1817, 0]
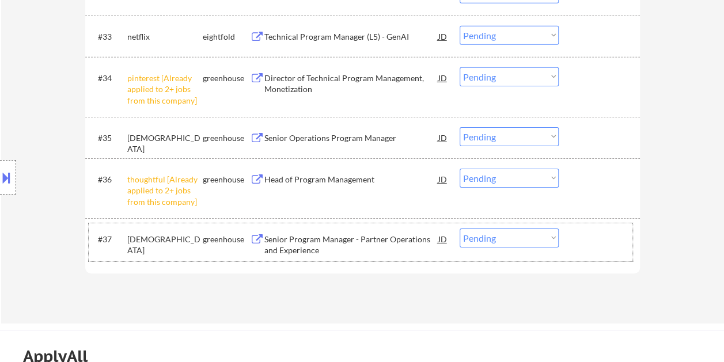
click at [583, 250] on div "#37 samsara greenhouse Senior Program Manager - Partner Operations and Experien…" at bounding box center [360, 242] width 543 height 38
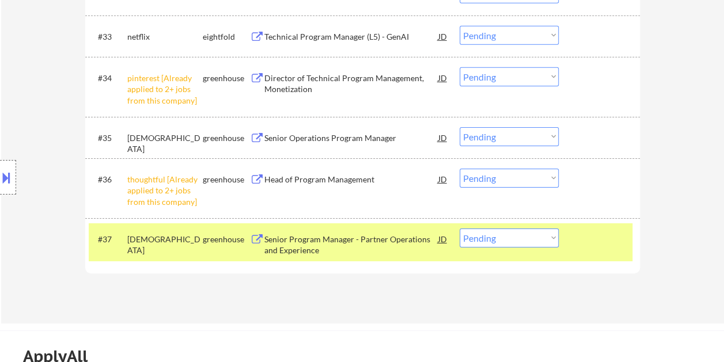
click at [529, 239] on select "Choose an option... Pending Applied Excluded (Questions) Excluded (Expired) Exc…" at bounding box center [508, 238] width 99 height 19
select select ""applied""
click at [459, 229] on select "Choose an option... Pending Applied Excluded (Questions) Excluded (Expired) Exc…" at bounding box center [508, 238] width 99 height 19
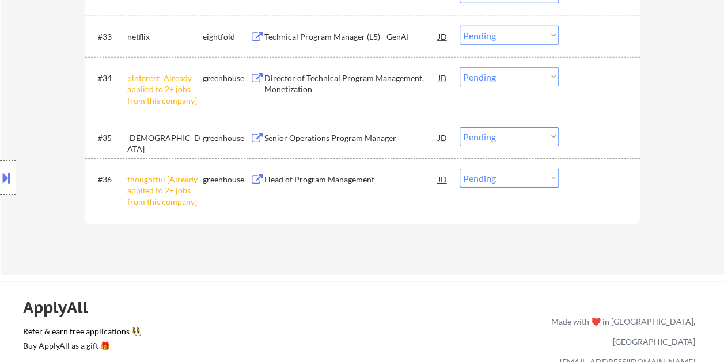
click at [552, 179] on select "Choose an option... Pending Applied Excluded (Questions) Excluded (Expired) Exc…" at bounding box center [508, 178] width 99 height 19
select select ""excluded__other_""
click at [459, 169] on select "Choose an option... Pending Applied Excluded (Questions) Excluded (Expired) Exc…" at bounding box center [508, 178] width 99 height 19
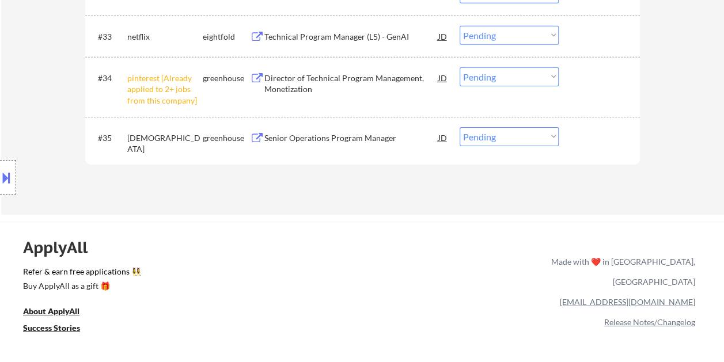
click at [550, 77] on select "Choose an option... Pending Applied Excluded (Questions) Excluded (Expired) Exc…" at bounding box center [508, 76] width 99 height 19
click at [459, 67] on select "Choose an option... Pending Applied Excluded (Questions) Excluded (Expired) Exc…" at bounding box center [508, 76] width 99 height 19
select select ""pending""
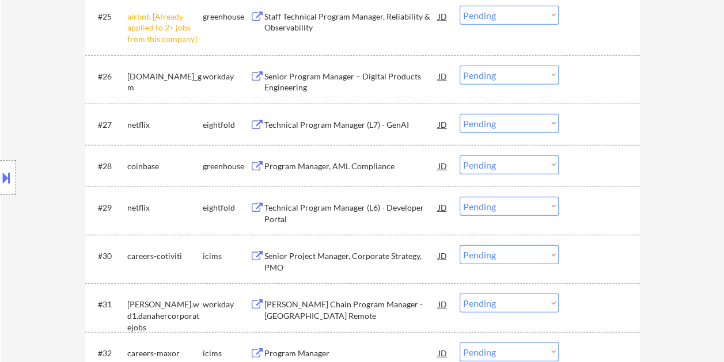
scroll to position [1414, 0]
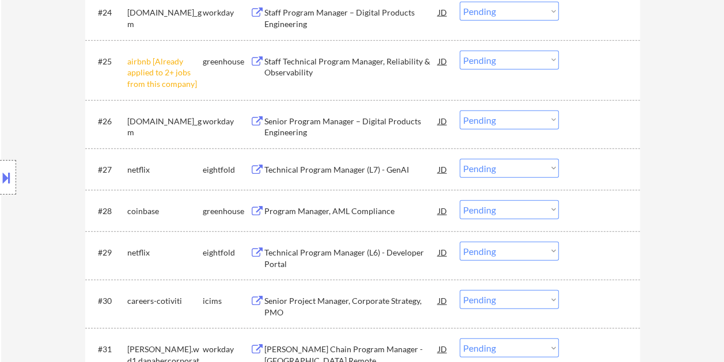
click at [552, 58] on select "Choose an option... Pending Applied Excluded (Questions) Excluded (Expired) Exc…" at bounding box center [508, 60] width 99 height 19
click at [459, 51] on select "Choose an option... Pending Applied Excluded (Questions) Excluded (Expired) Exc…" at bounding box center [508, 60] width 99 height 19
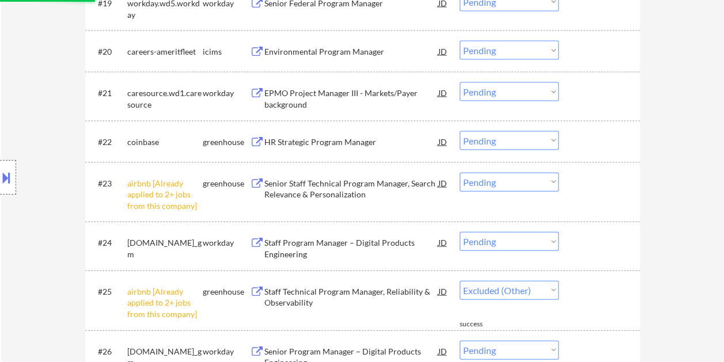
scroll to position [1241, 0]
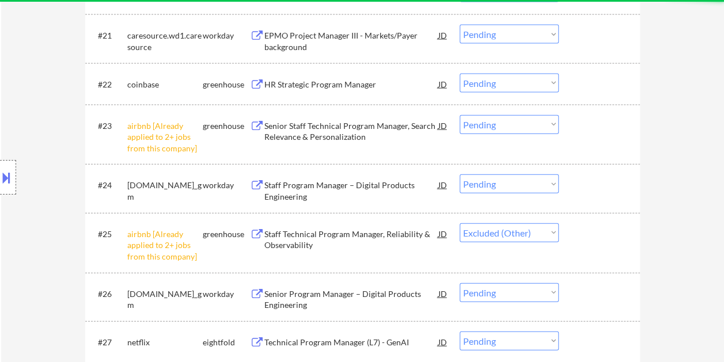
select select ""pending""
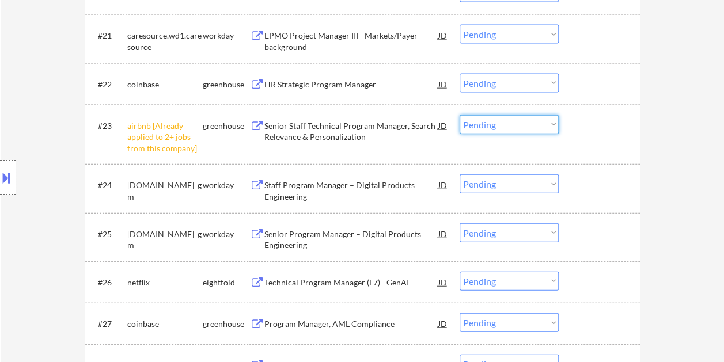
click at [547, 122] on select "Choose an option... Pending Applied Excluded (Questions) Excluded (Expired) Exc…" at bounding box center [508, 124] width 99 height 19
click at [459, 115] on select "Choose an option... Pending Applied Excluded (Questions) Excluded (Expired) Exc…" at bounding box center [508, 124] width 99 height 19
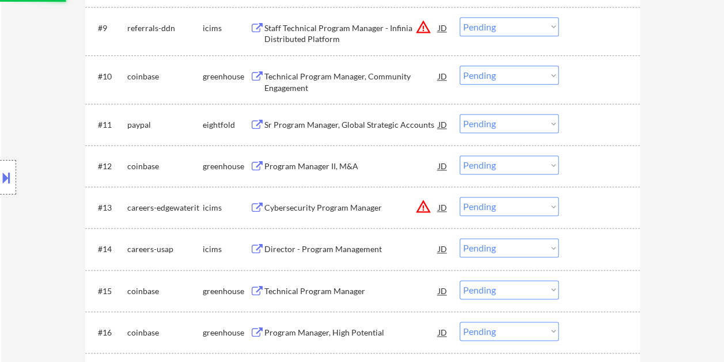
select select ""pending""
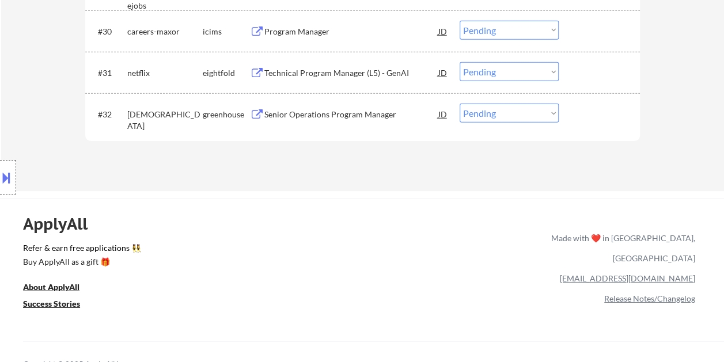
scroll to position [1602, 0]
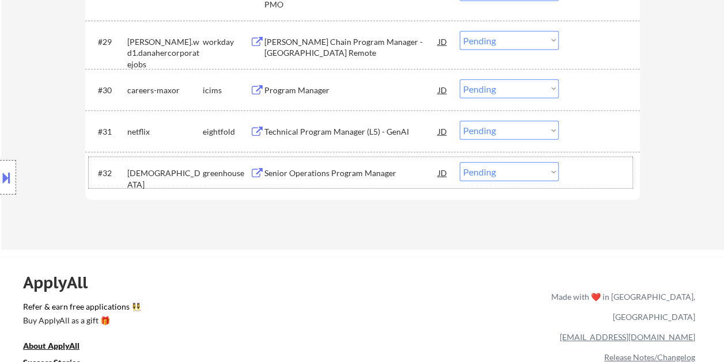
click at [587, 177] on div at bounding box center [600, 172] width 51 height 21
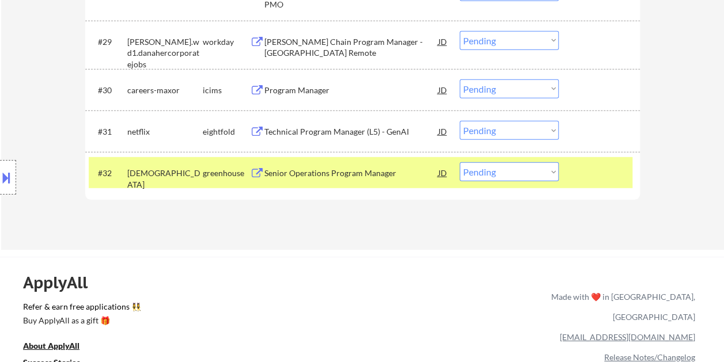
click at [343, 165] on div "Senior Operations Program Manager" at bounding box center [351, 172] width 174 height 21
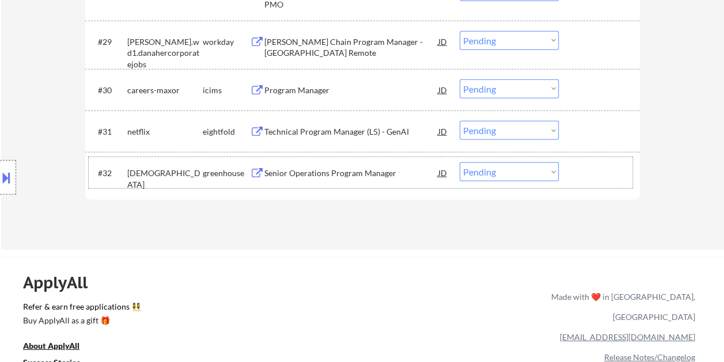
click at [564, 180] on div "#32 samsara greenhouse Senior Operations Program Manager JD Choose an option...…" at bounding box center [360, 172] width 543 height 31
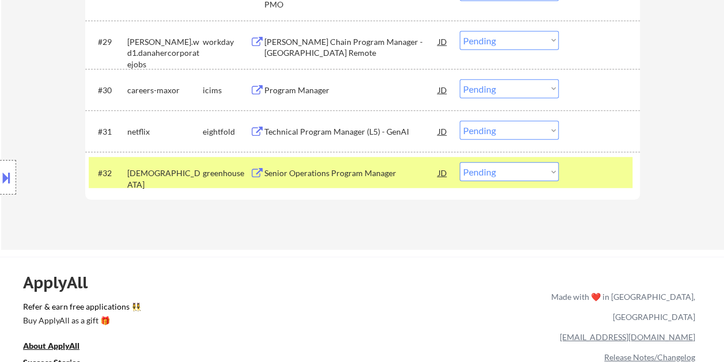
click at [548, 180] on select "Choose an option... Pending Applied Excluded (Questions) Excluded (Expired) Exc…" at bounding box center [508, 171] width 99 height 19
select select ""excluded__expired_""
click at [459, 162] on select "Choose an option... Pending Applied Excluded (Questions) Excluded (Expired) Exc…" at bounding box center [508, 171] width 99 height 19
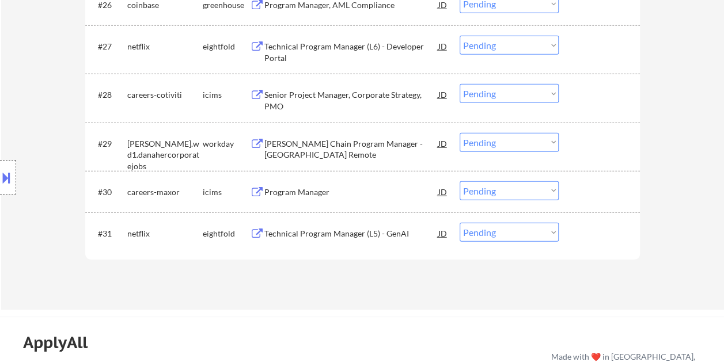
scroll to position [1487, 0]
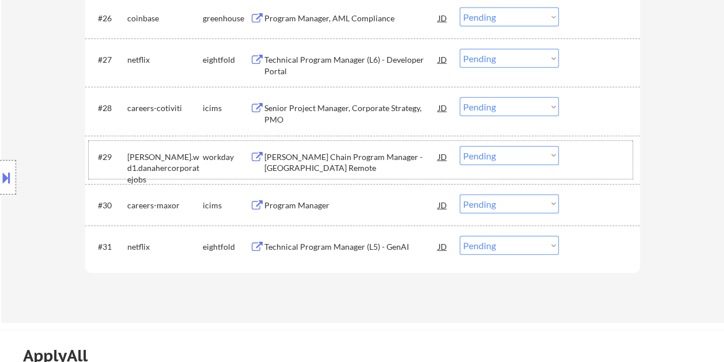
click at [580, 143] on div "#29 danaher.wd1.danahercorporatejobs workday AI Supply Chain Program Manager - …" at bounding box center [360, 160] width 543 height 38
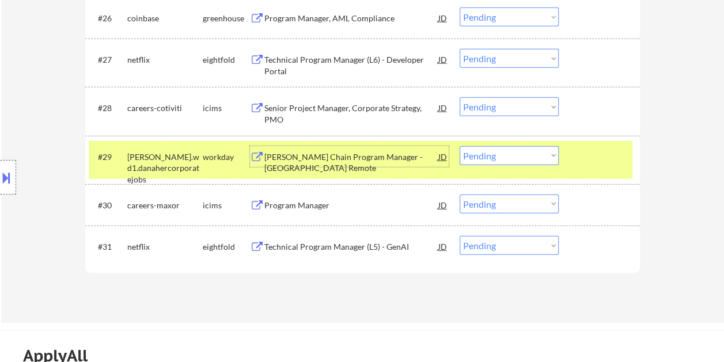
click at [330, 153] on div "AI Supply Chain Program Manager - USA Remote" at bounding box center [351, 162] width 174 height 22
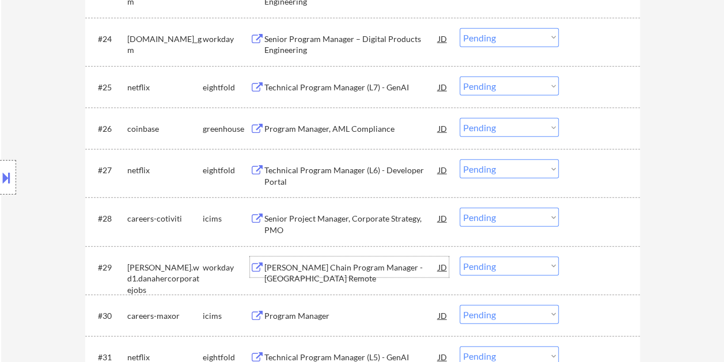
scroll to position [1372, 0]
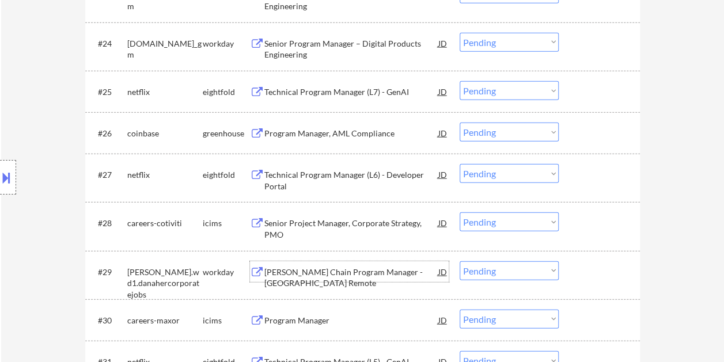
click at [579, 143] on div at bounding box center [600, 133] width 51 height 21
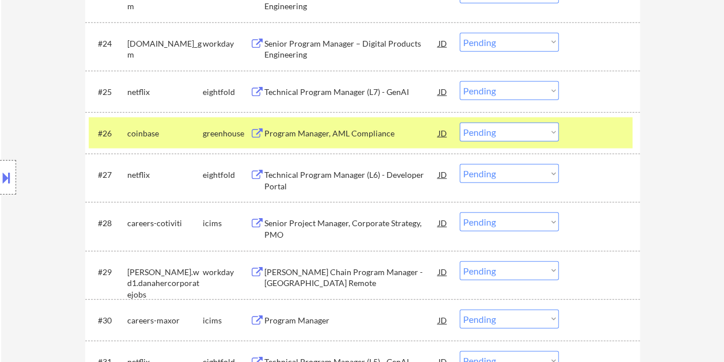
click at [582, 137] on div at bounding box center [600, 133] width 51 height 21
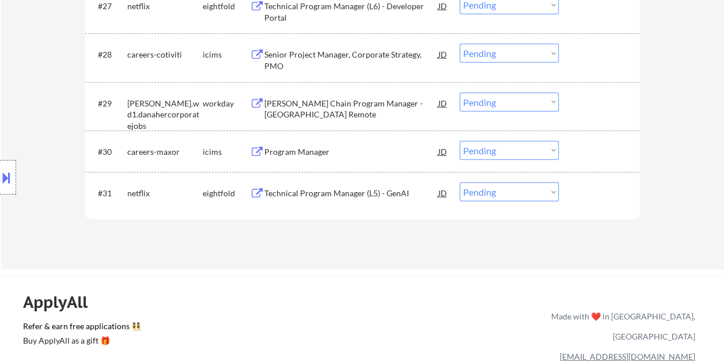
scroll to position [1544, 0]
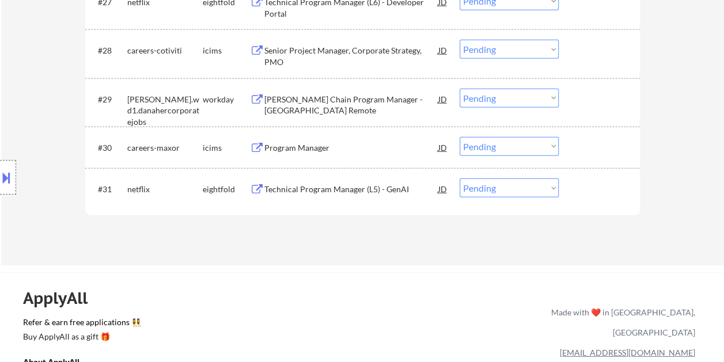
click at [588, 196] on div at bounding box center [600, 188] width 51 height 21
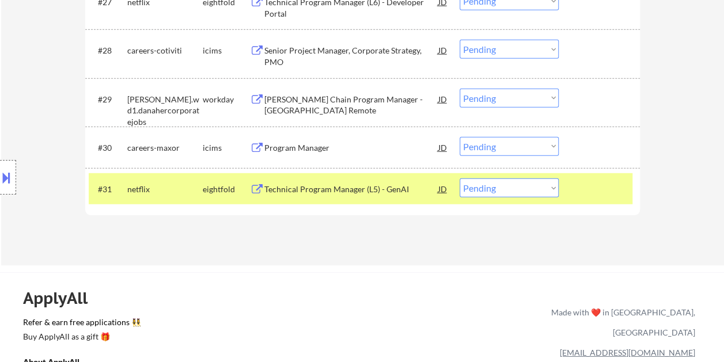
click at [321, 188] on div "Technical Program Manager (L5) - GenAI" at bounding box center [351, 190] width 174 height 12
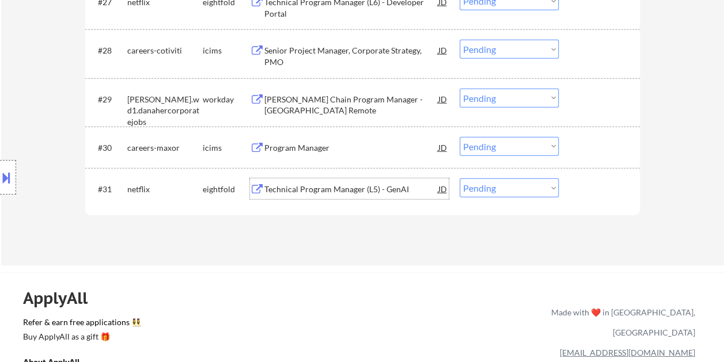
click at [572, 193] on div "#31 netflix eightfold Technical Program Manager (L5) - GenAI JD Choose an optio…" at bounding box center [360, 188] width 543 height 31
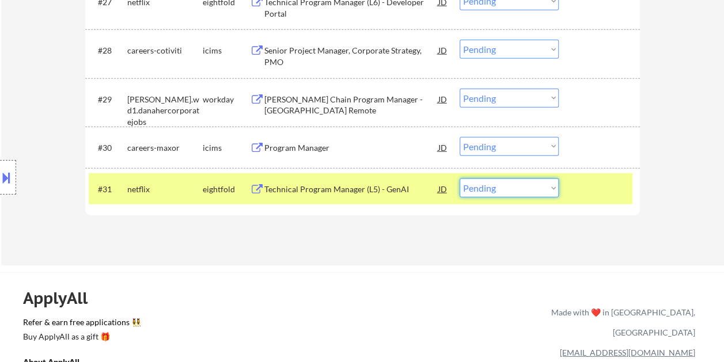
click at [552, 189] on select "Choose an option... Pending Applied Excluded (Questions) Excluded (Expired) Exc…" at bounding box center [508, 187] width 99 height 19
select select ""applied""
click at [459, 178] on select "Choose an option... Pending Applied Excluded (Questions) Excluded (Expired) Exc…" at bounding box center [508, 187] width 99 height 19
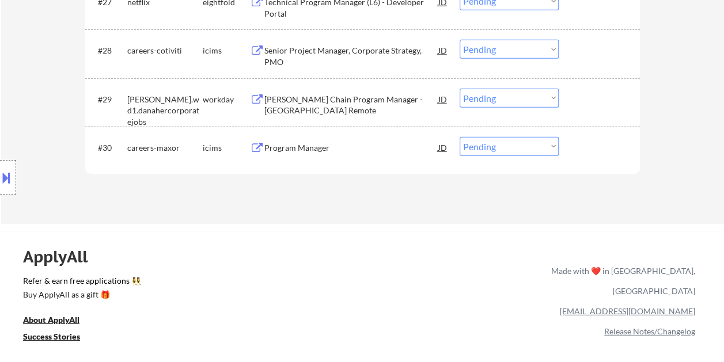
click at [601, 109] on div "#29 danaher.wd1.danahercorporatejobs workday AI Supply Chain Program Manager - …" at bounding box center [360, 102] width 543 height 38
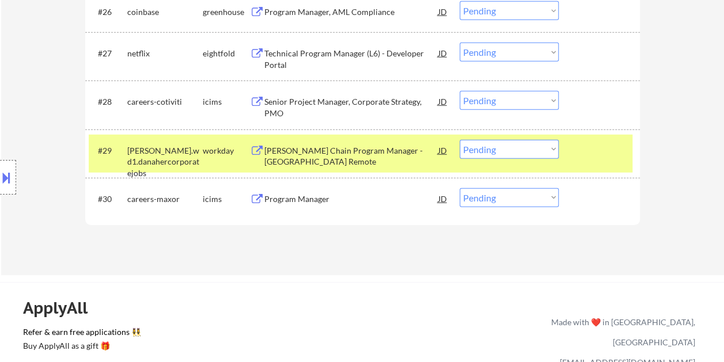
scroll to position [1487, 0]
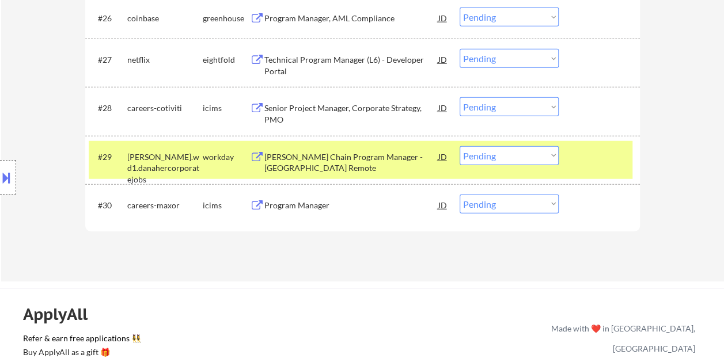
click at [593, 150] on div at bounding box center [600, 156] width 51 height 21
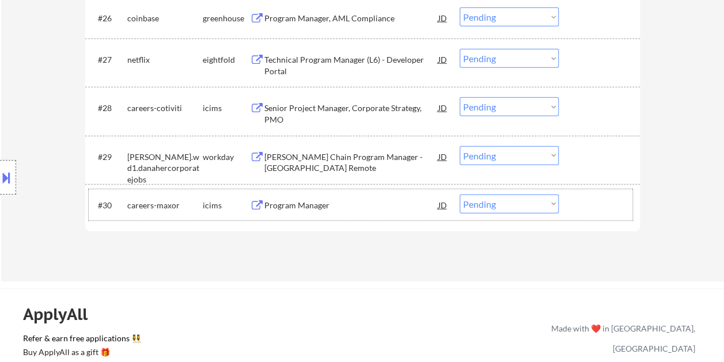
drag, startPoint x: 596, startPoint y: 210, endPoint x: 458, endPoint y: 210, distance: 137.6
click at [595, 210] on div at bounding box center [600, 205] width 51 height 21
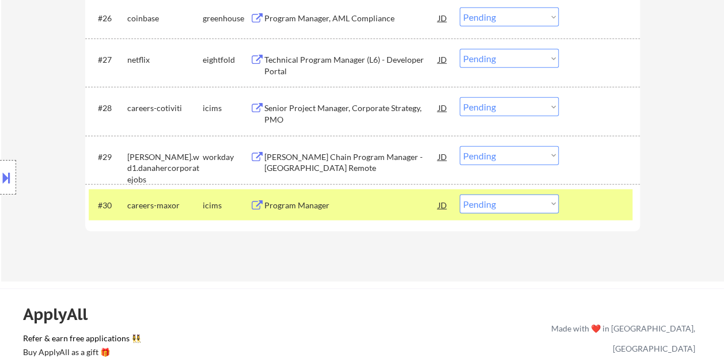
click at [374, 208] on div "Program Manager" at bounding box center [351, 206] width 174 height 12
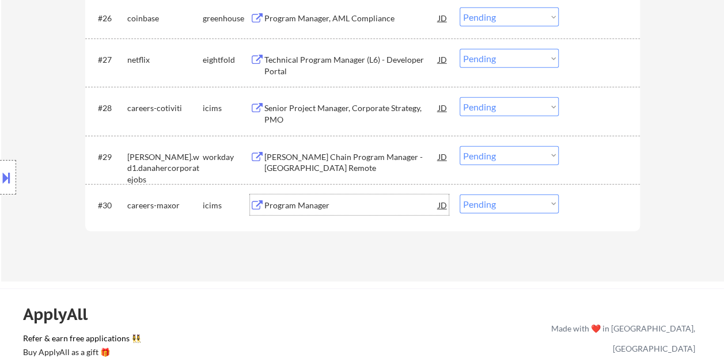
click at [575, 205] on div at bounding box center [600, 205] width 51 height 21
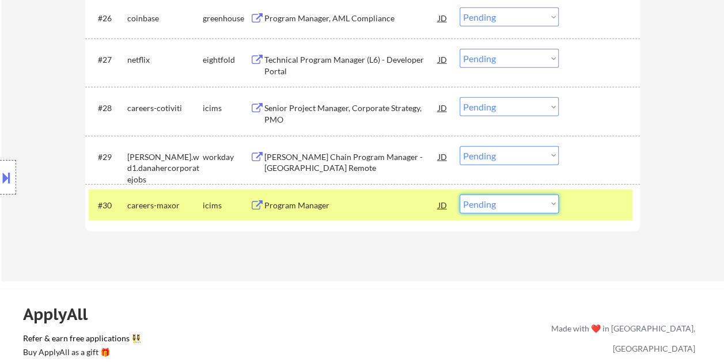
click at [553, 204] on select "Choose an option... Pending Applied Excluded (Questions) Excluded (Expired) Exc…" at bounding box center [508, 204] width 99 height 19
select select ""excluded__bad_match_""
click at [459, 195] on select "Choose an option... Pending Applied Excluded (Questions) Excluded (Expired) Exc…" at bounding box center [508, 204] width 99 height 19
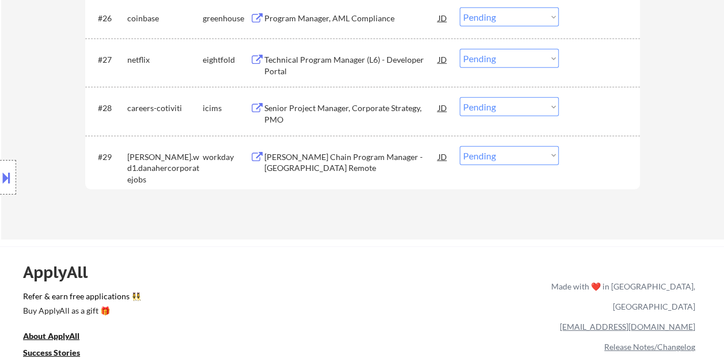
click at [573, 112] on div "#28 careers-cotiviti icims Senior Project Manager, Corporate Strategy, PMO JD C…" at bounding box center [360, 111] width 543 height 38
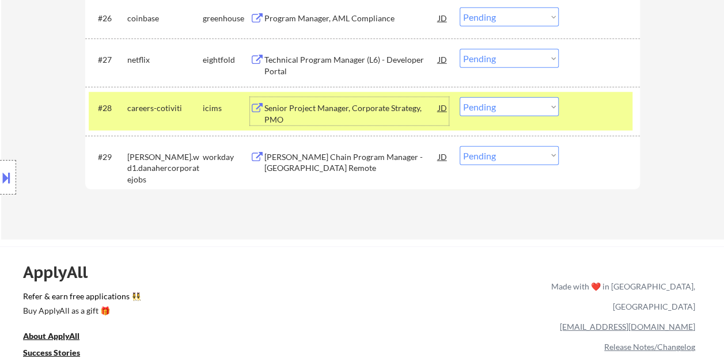
click at [370, 102] on div "Senior Project Manager, Corporate Strategy, PMO" at bounding box center [351, 113] width 174 height 22
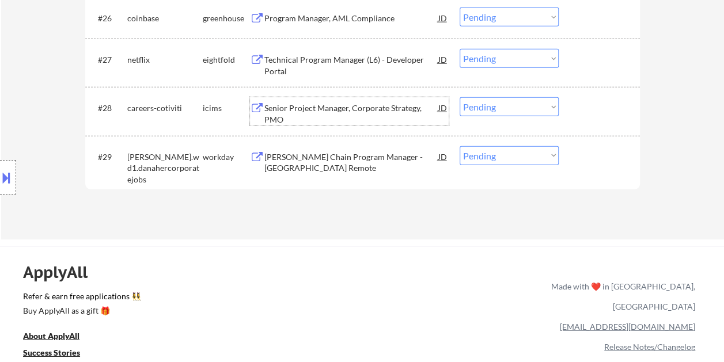
click at [576, 106] on div at bounding box center [600, 107] width 51 height 21
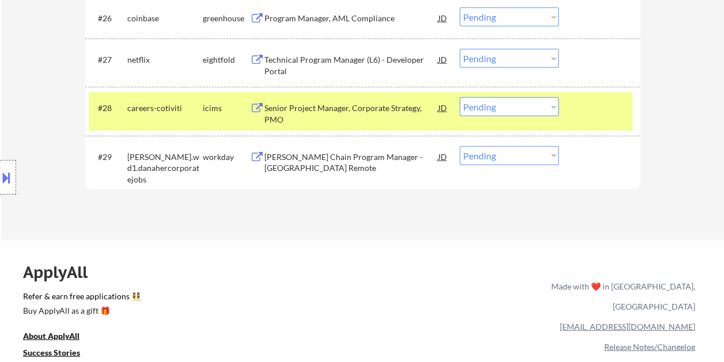
click at [556, 108] on select "Choose an option... Pending Applied Excluded (Questions) Excluded (Expired) Exc…" at bounding box center [508, 106] width 99 height 19
click at [459, 97] on select "Choose an option... Pending Applied Excluded (Questions) Excluded (Expired) Exc…" at bounding box center [508, 106] width 99 height 19
select select ""pending""
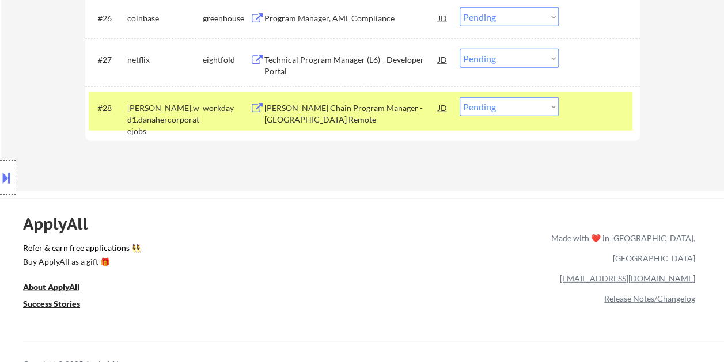
click at [583, 111] on div at bounding box center [600, 107] width 51 height 21
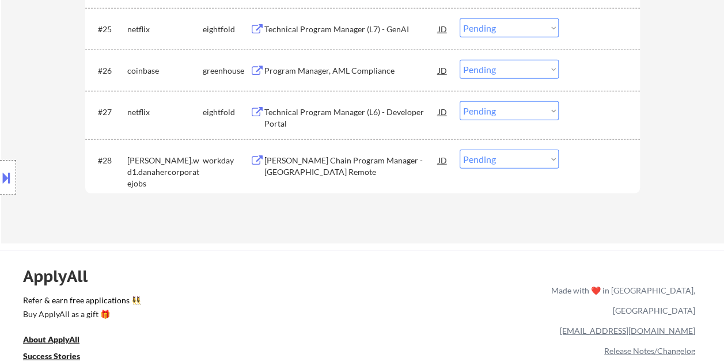
scroll to position [1372, 0]
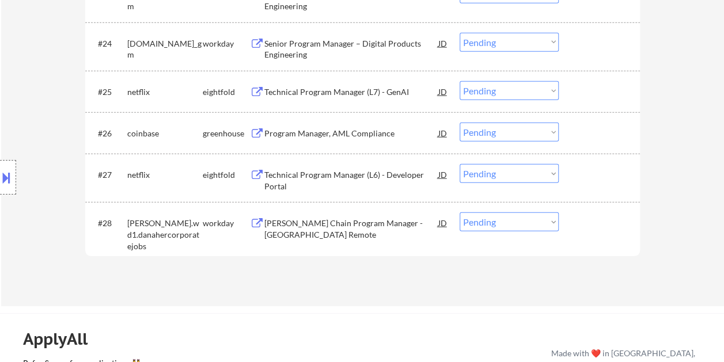
click at [588, 180] on div at bounding box center [600, 174] width 51 height 21
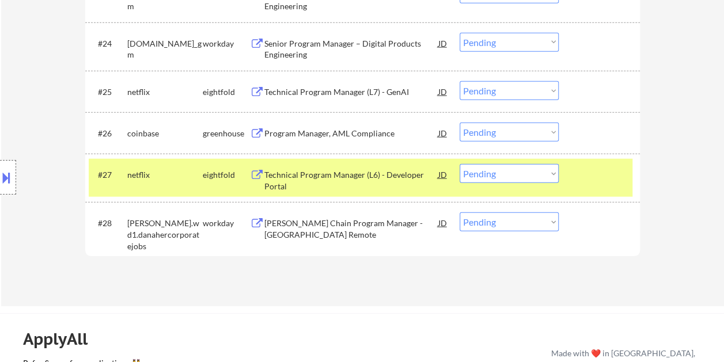
click at [588, 180] on div at bounding box center [600, 174] width 51 height 21
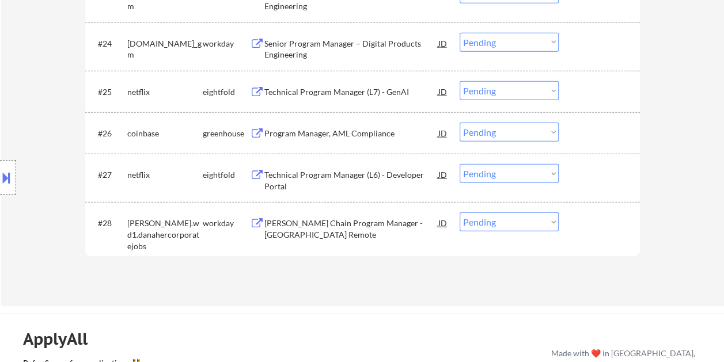
click at [598, 180] on div at bounding box center [600, 174] width 51 height 21
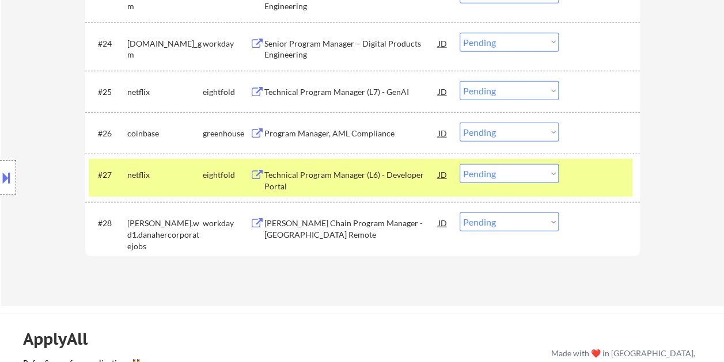
click at [394, 170] on div "Technical Program Manager (L6) - Developer Portal" at bounding box center [351, 180] width 174 height 22
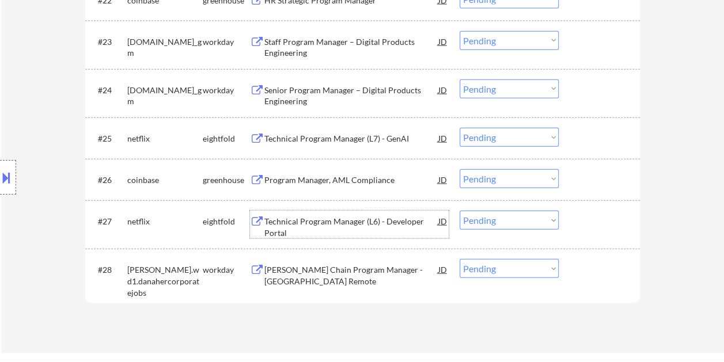
scroll to position [1314, 0]
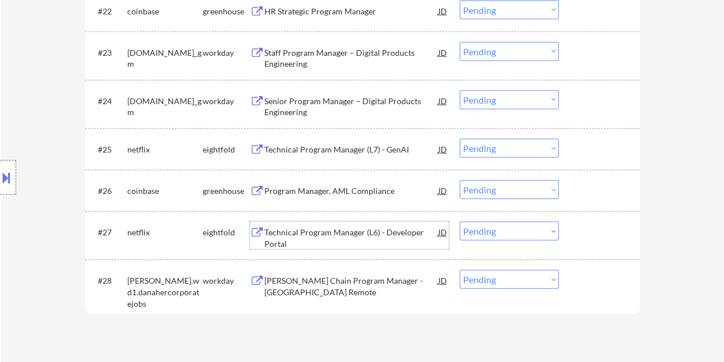
click at [608, 192] on div at bounding box center [600, 190] width 51 height 21
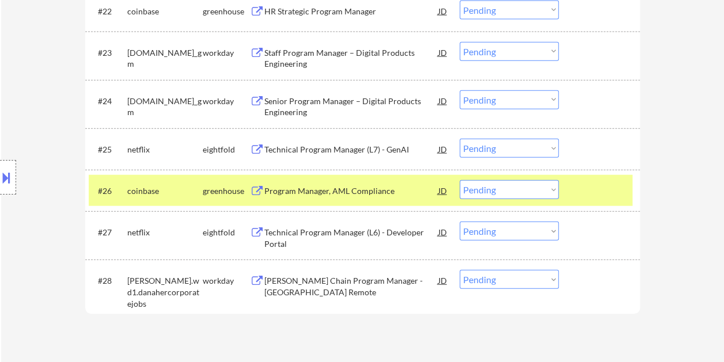
click at [607, 193] on div at bounding box center [600, 190] width 51 height 21
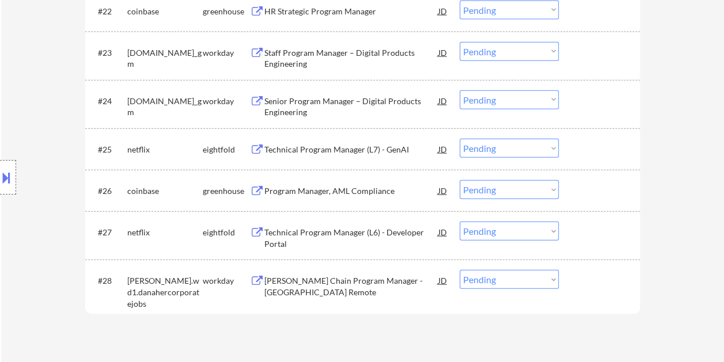
scroll to position [1257, 0]
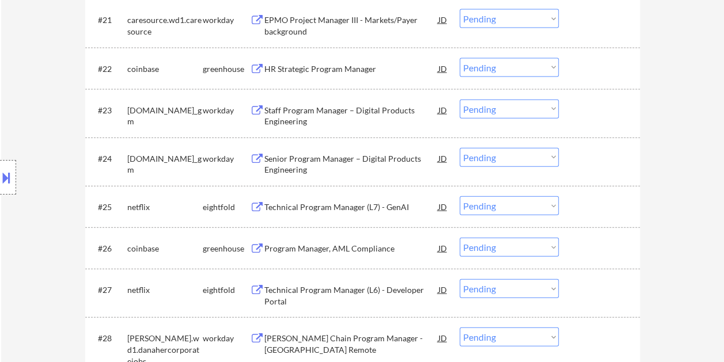
click at [598, 162] on div at bounding box center [600, 158] width 51 height 21
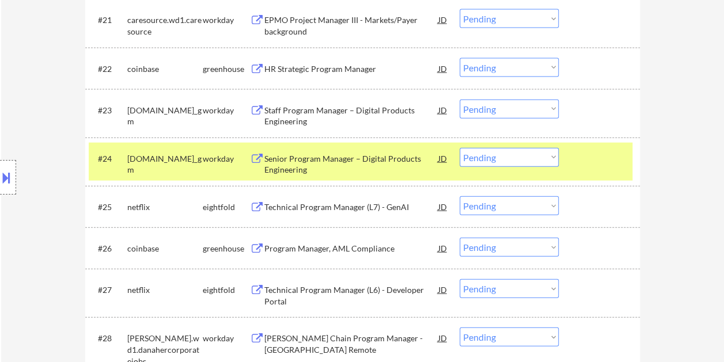
click at [288, 166] on div "Senior Program Manager – Digital Products Engineering" at bounding box center [351, 164] width 174 height 22
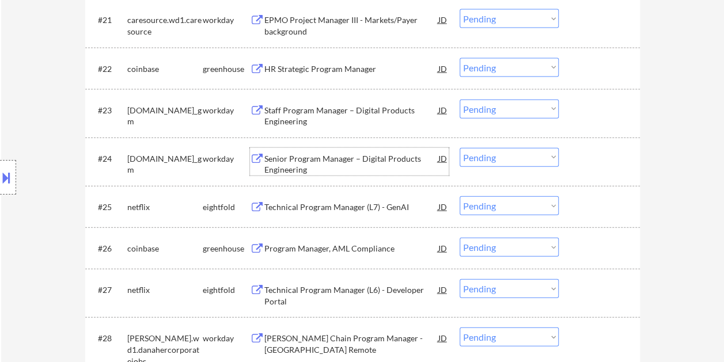
drag, startPoint x: 573, startPoint y: 167, endPoint x: 566, endPoint y: 162, distance: 7.8
click at [573, 166] on div "#24 generalmotors.wd5.careers_gm workday Senior Program Manager – Digital Produ…" at bounding box center [360, 162] width 543 height 38
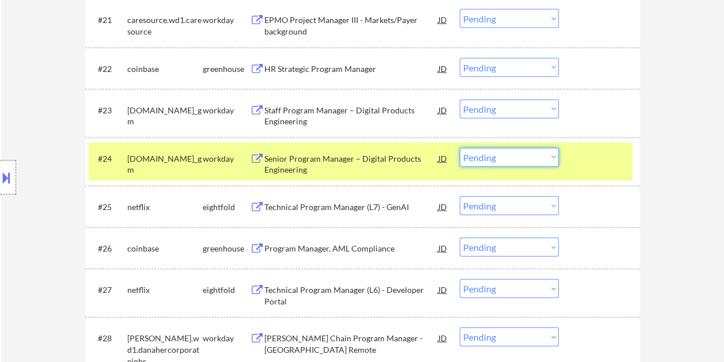
click at [540, 152] on select "Choose an option... Pending Applied Excluded (Questions) Excluded (Expired) Exc…" at bounding box center [508, 157] width 99 height 19
click at [459, 148] on select "Choose an option... Pending Applied Excluded (Questions) Excluded (Expired) Exc…" at bounding box center [508, 157] width 99 height 19
select select ""pending""
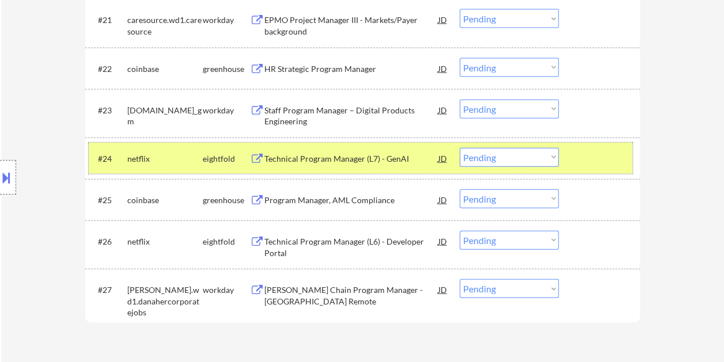
click at [581, 163] on div at bounding box center [600, 158] width 51 height 21
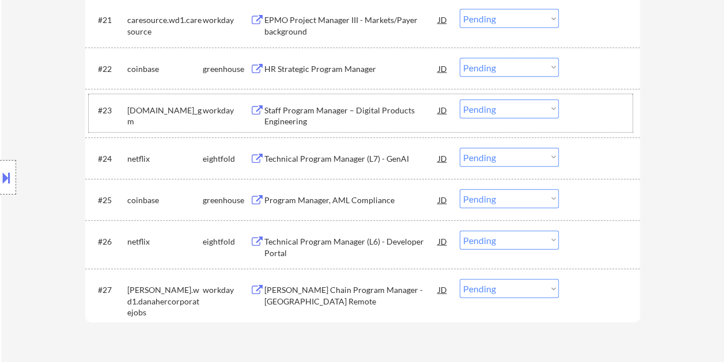
click at [583, 104] on div at bounding box center [600, 110] width 51 height 21
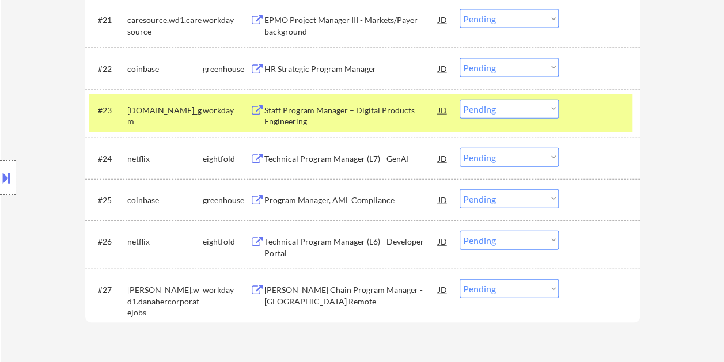
click at [357, 113] on div "Staff Program Manager – Digital Products Engineering" at bounding box center [351, 116] width 174 height 22
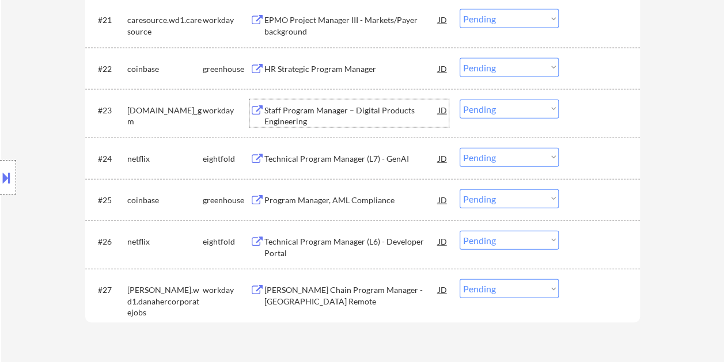
drag, startPoint x: 596, startPoint y: 106, endPoint x: 583, endPoint y: 107, distance: 12.7
click at [594, 106] on div at bounding box center [600, 110] width 51 height 21
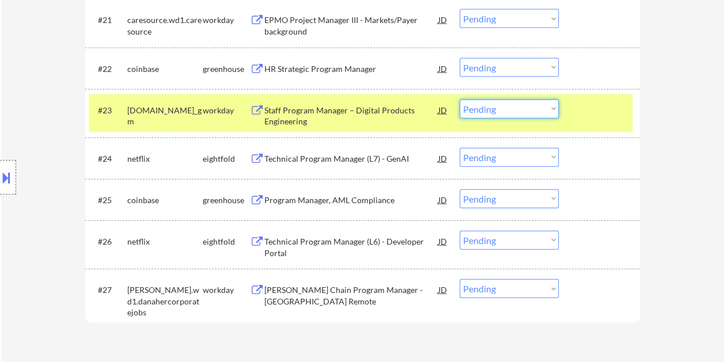
click at [546, 109] on select "Choose an option... Pending Applied Excluded (Questions) Excluded (Expired) Exc…" at bounding box center [508, 109] width 99 height 19
click at [459, 100] on select "Choose an option... Pending Applied Excluded (Questions) Excluded (Expired) Exc…" at bounding box center [508, 109] width 99 height 19
select select ""pending""
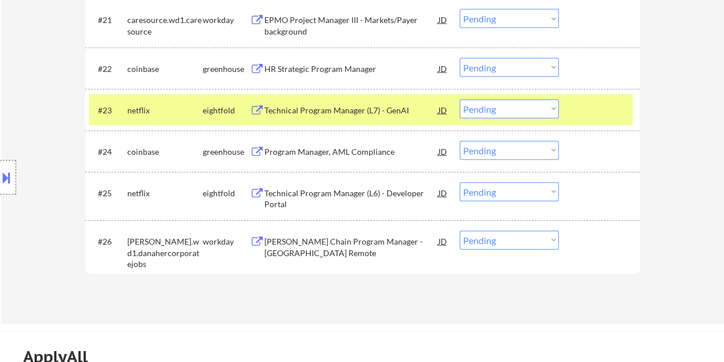
drag, startPoint x: 579, startPoint y: 104, endPoint x: 551, endPoint y: 109, distance: 28.2
click at [578, 104] on div at bounding box center [600, 110] width 51 height 21
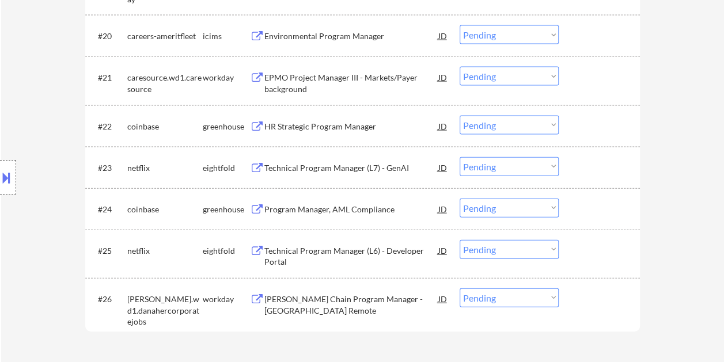
scroll to position [1142, 0]
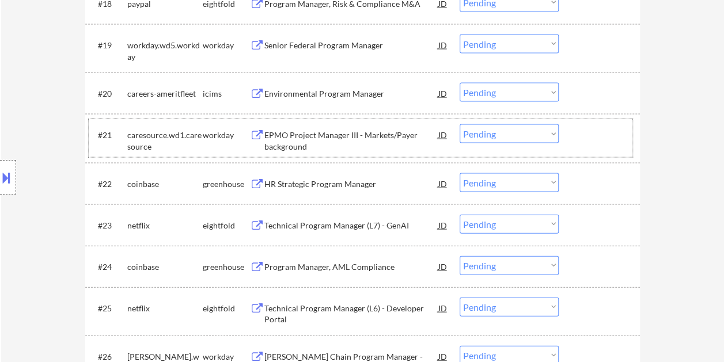
click at [603, 134] on div at bounding box center [600, 134] width 51 height 21
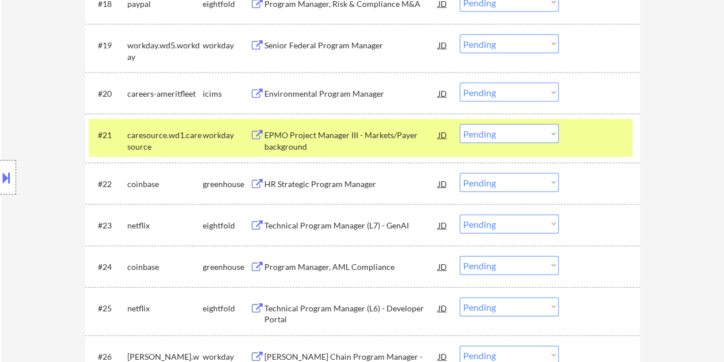
click at [353, 130] on div "EPMO Project Manager III - Markets/Payer background" at bounding box center [351, 141] width 174 height 22
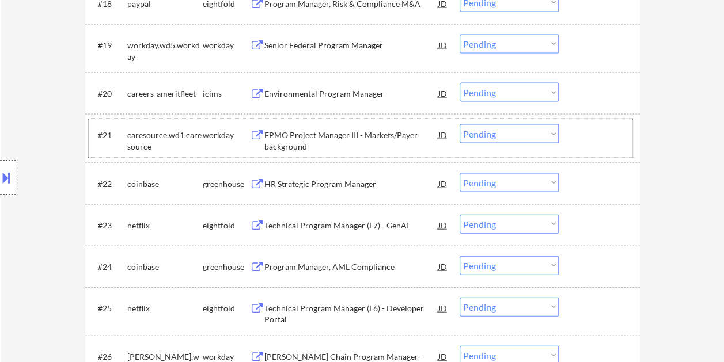
click at [584, 139] on div at bounding box center [600, 134] width 51 height 21
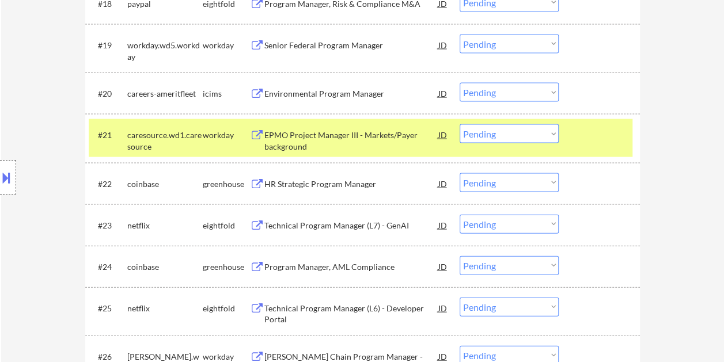
drag, startPoint x: 549, startPoint y: 138, endPoint x: 545, endPoint y: 143, distance: 6.5
click at [549, 138] on select "Choose an option... Pending Applied Excluded (Questions) Excluded (Expired) Exc…" at bounding box center [508, 133] width 99 height 19
click at [459, 124] on select "Choose an option... Pending Applied Excluded (Questions) Excluded (Expired) Exc…" at bounding box center [508, 133] width 99 height 19
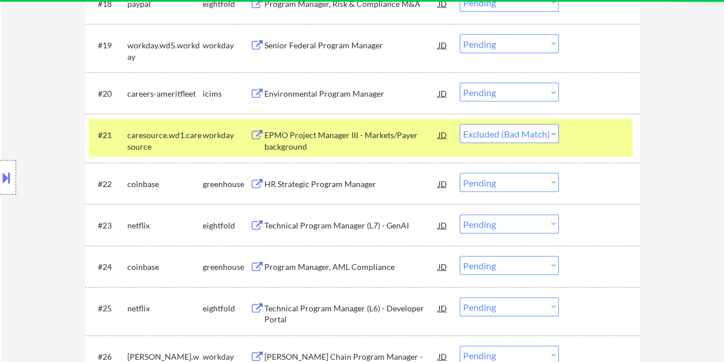
select select ""pending""
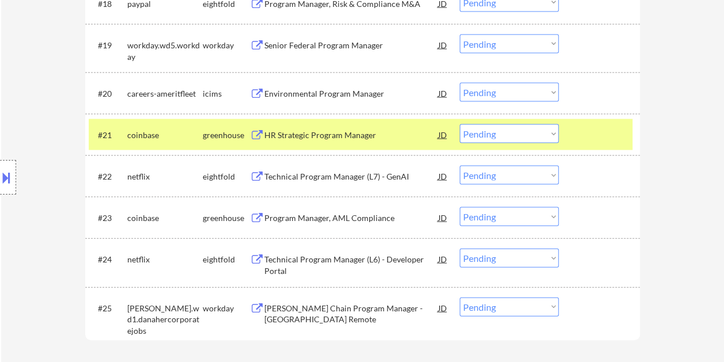
drag, startPoint x: 538, startPoint y: 120, endPoint x: 555, endPoint y: 128, distance: 19.1
click at [539, 120] on div "#21 coinbase greenhouse HR Strategic Program Manager JD Choose an option... Pen…" at bounding box center [360, 134] width 543 height 31
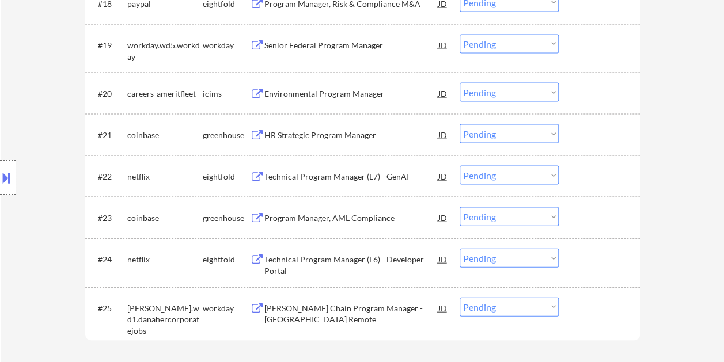
scroll to position [1084, 0]
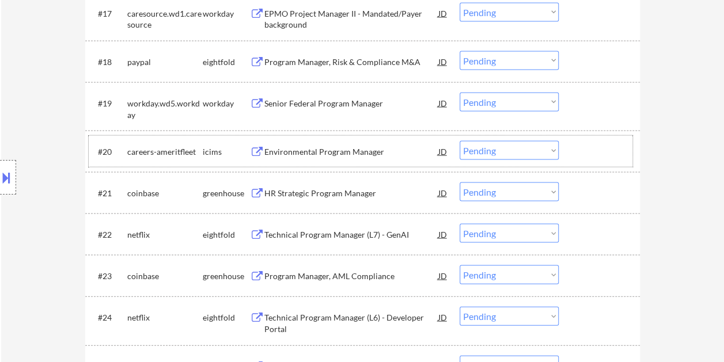
drag, startPoint x: 611, startPoint y: 149, endPoint x: 404, endPoint y: 160, distance: 207.6
click at [610, 149] on div at bounding box center [600, 150] width 51 height 21
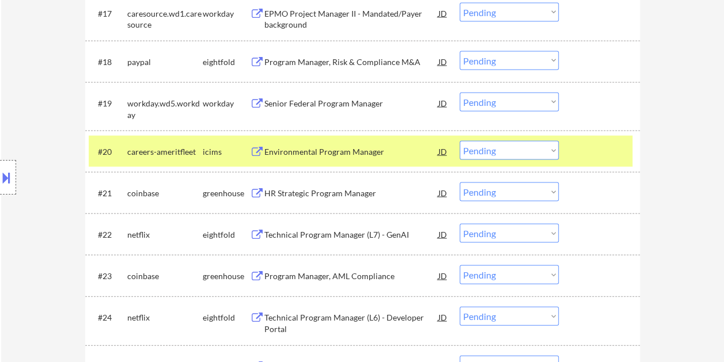
click at [347, 152] on div "Environmental Program Manager" at bounding box center [351, 152] width 174 height 12
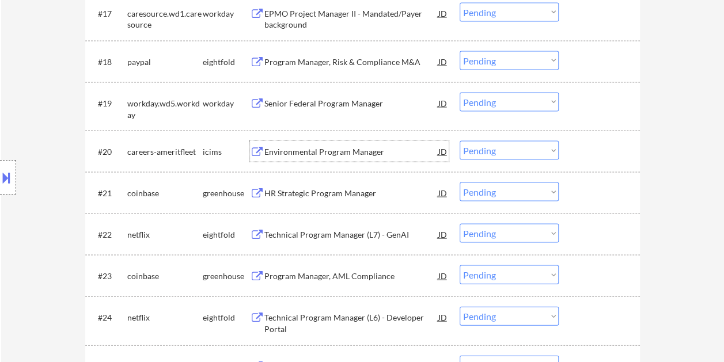
click at [598, 153] on div at bounding box center [600, 150] width 51 height 21
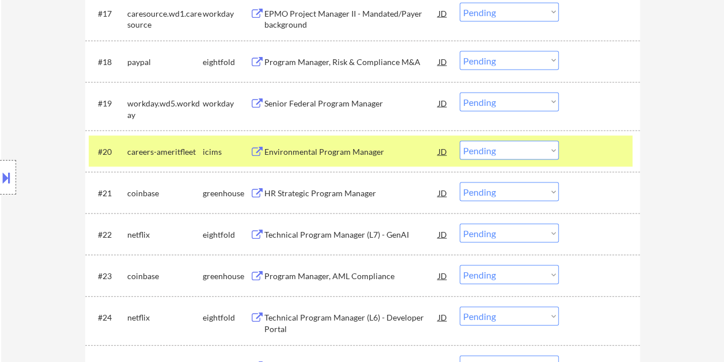
click at [550, 154] on select "Choose an option... Pending Applied Excluded (Questions) Excluded (Expired) Exc…" at bounding box center [508, 149] width 99 height 19
click at [459, 140] on select "Choose an option... Pending Applied Excluded (Questions) Excluded (Expired) Exc…" at bounding box center [508, 149] width 99 height 19
select select ""pending""
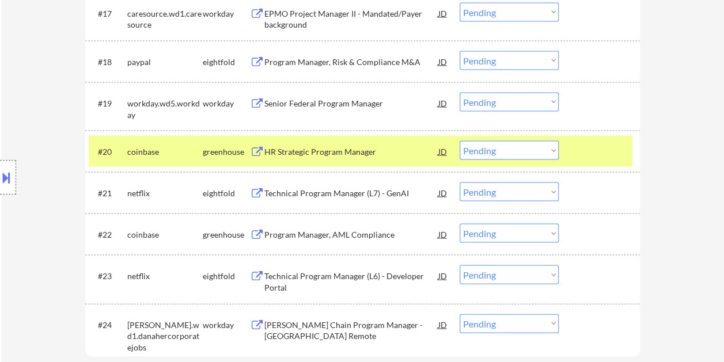
click at [584, 159] on div at bounding box center [600, 150] width 51 height 21
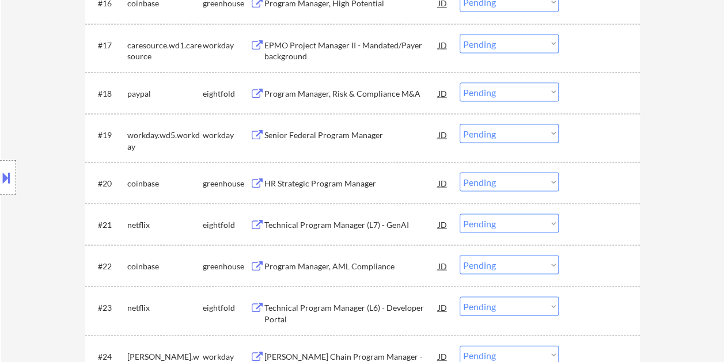
scroll to position [1026, 0]
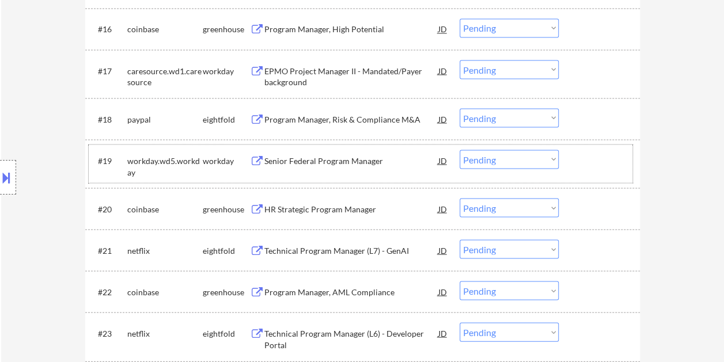
click at [586, 159] on div at bounding box center [600, 160] width 51 height 21
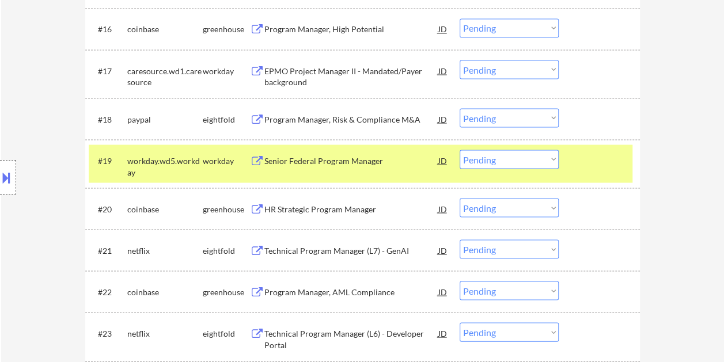
click at [334, 150] on div "Senior Federal Program Manager" at bounding box center [351, 160] width 174 height 21
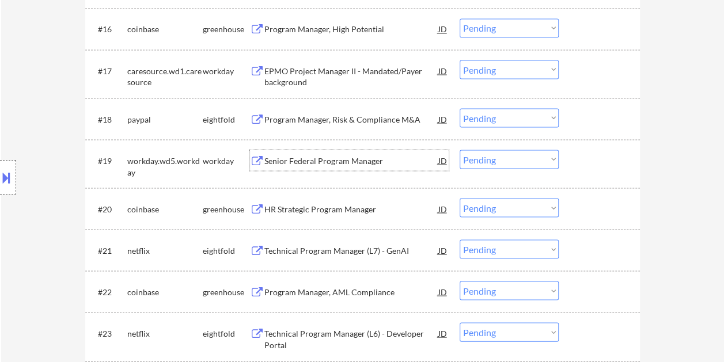
click at [610, 167] on div at bounding box center [600, 160] width 51 height 21
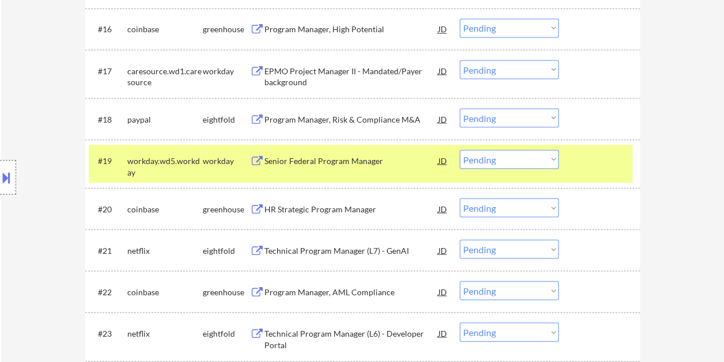
click at [555, 158] on select "Choose an option... Pending Applied Excluded (Questions) Excluded (Expired) Exc…" at bounding box center [508, 159] width 99 height 19
click at [459, 150] on select "Choose an option... Pending Applied Excluded (Questions) Excluded (Expired) Exc…" at bounding box center [508, 159] width 99 height 19
select select ""pending""
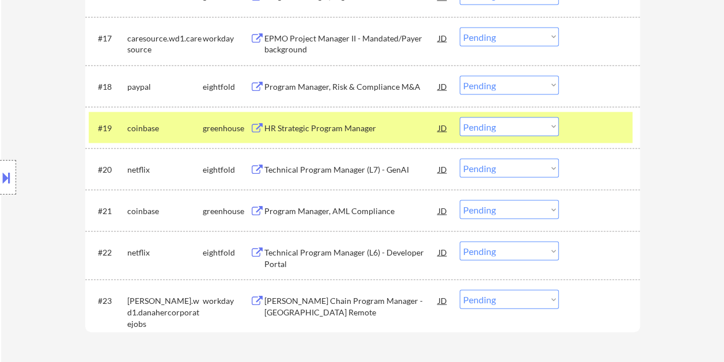
scroll to position [1074, 0]
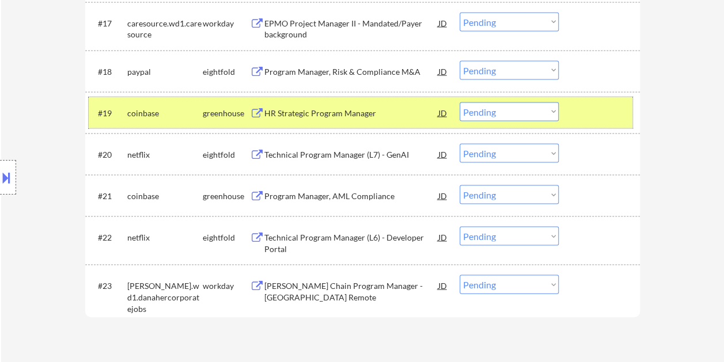
click at [621, 112] on div at bounding box center [600, 112] width 51 height 21
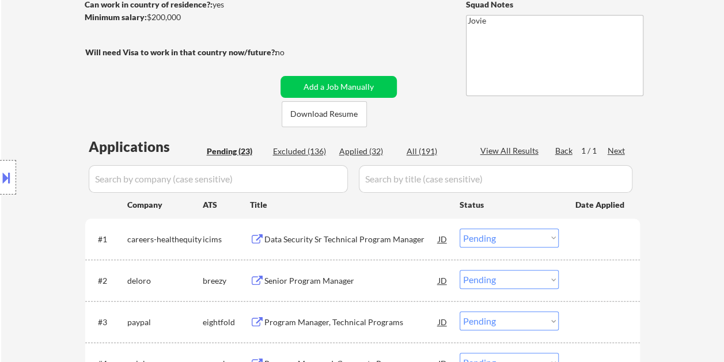
scroll to position [230, 0]
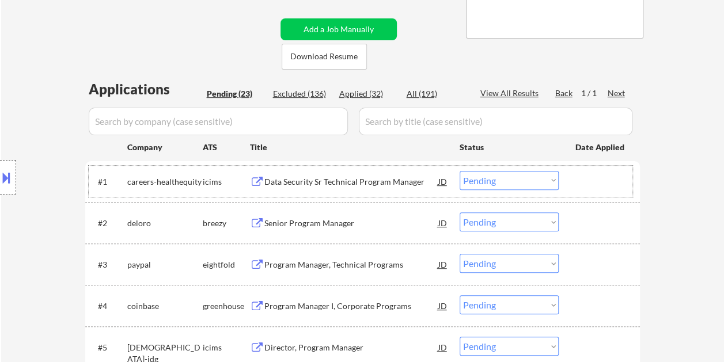
drag, startPoint x: 593, startPoint y: 171, endPoint x: 484, endPoint y: 187, distance: 110.5
click at [592, 171] on div at bounding box center [600, 181] width 51 height 21
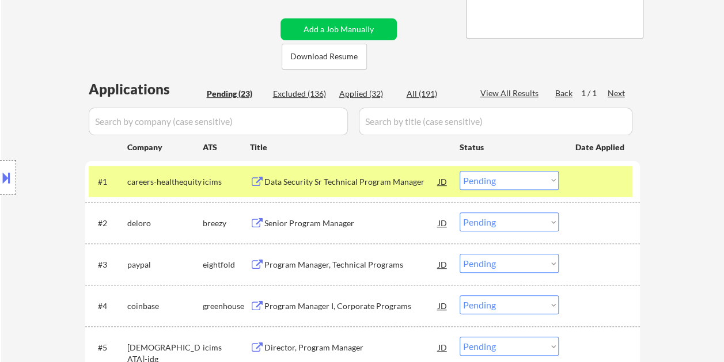
click at [356, 181] on div "Data Security Sr Technical Program Manager" at bounding box center [351, 182] width 174 height 12
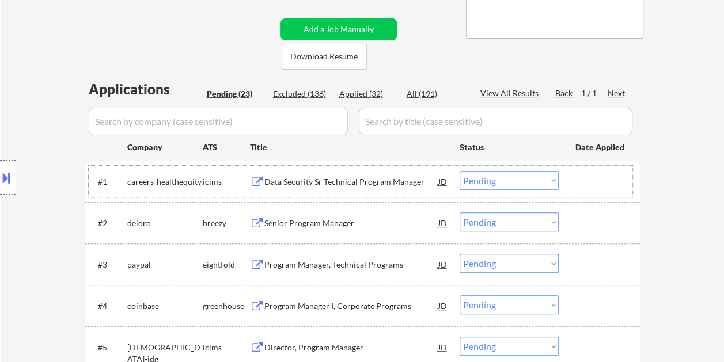
drag, startPoint x: 601, startPoint y: 190, endPoint x: 553, endPoint y: 182, distance: 49.0
click at [601, 190] on div at bounding box center [600, 181] width 51 height 21
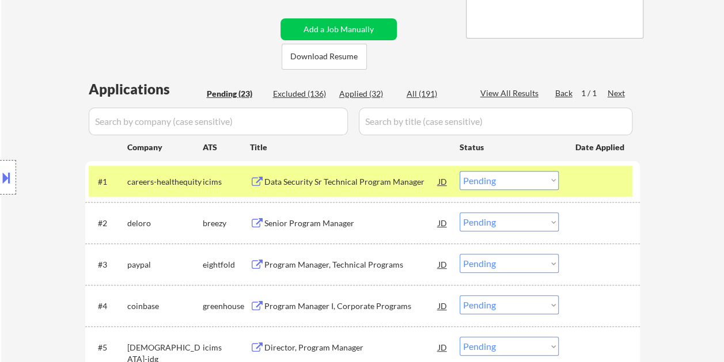
click at [553, 181] on select "Choose an option... Pending Applied Excluded (Questions) Excluded (Expired) Exc…" at bounding box center [508, 180] width 99 height 19
click at [459, 171] on select "Choose an option... Pending Applied Excluded (Questions) Excluded (Expired) Exc…" at bounding box center [508, 180] width 99 height 19
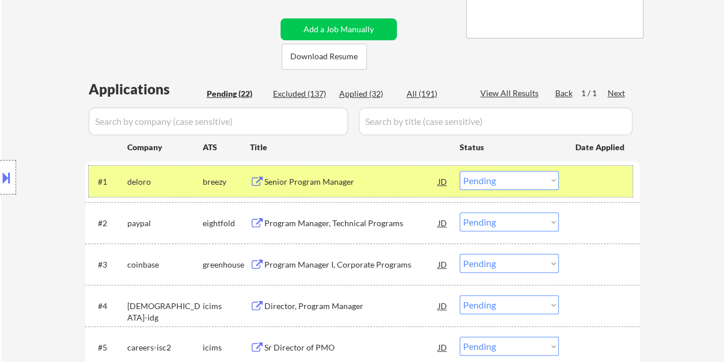
click at [608, 182] on div at bounding box center [600, 181] width 51 height 21
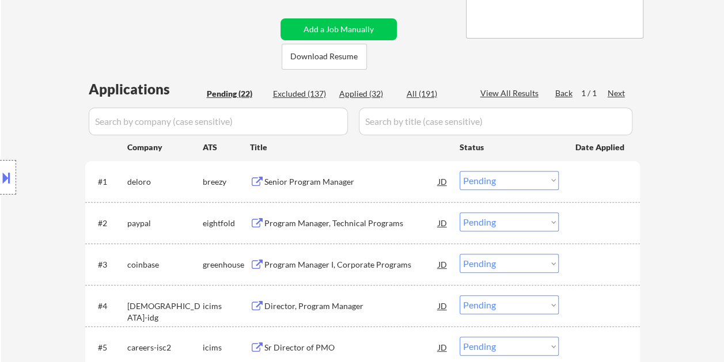
click at [604, 188] on div at bounding box center [600, 181] width 51 height 21
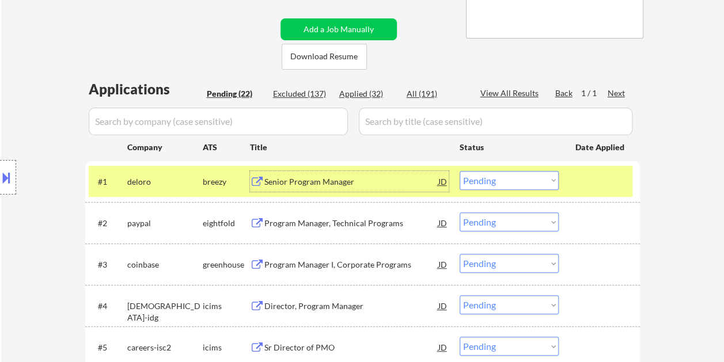
click at [342, 180] on div "Senior Program Manager" at bounding box center [351, 182] width 174 height 12
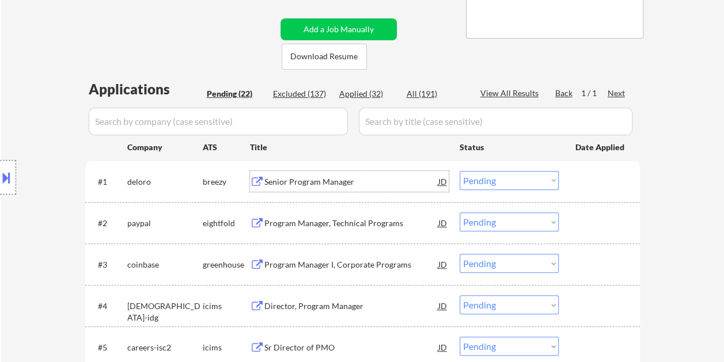
click at [572, 186] on div "#1 deloro breezy Senior Program Manager JD Choose an option... Pending Applied …" at bounding box center [360, 181] width 543 height 31
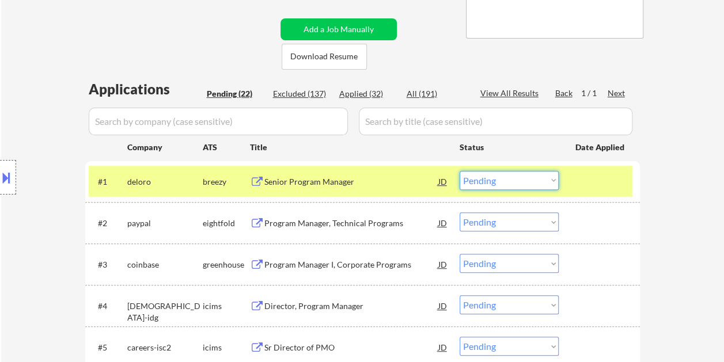
click at [550, 182] on select "Choose an option... Pending Applied Excluded (Questions) Excluded (Expired) Exc…" at bounding box center [508, 180] width 99 height 19
click at [459, 171] on select "Choose an option... Pending Applied Excluded (Questions) Excluded (Expired) Exc…" at bounding box center [508, 180] width 99 height 19
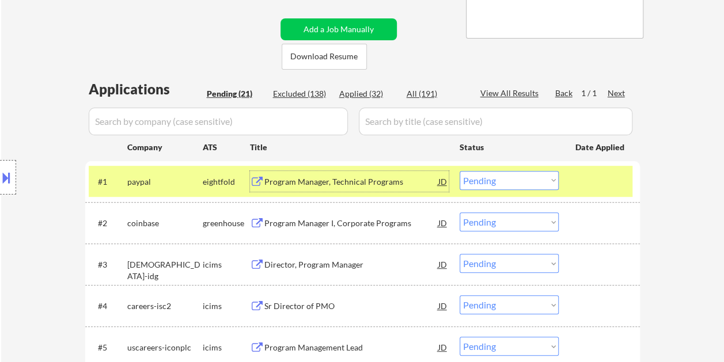
click at [272, 178] on div "Program Manager, Technical Programs" at bounding box center [351, 182] width 174 height 12
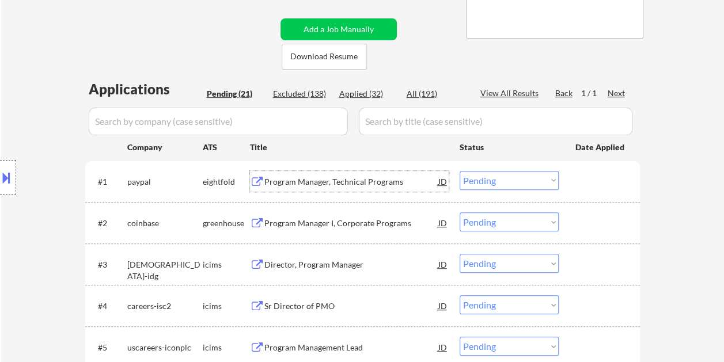
click at [569, 176] on div "#1 paypal eightfold Program Manager, Technical Programs JD Choose an option... …" at bounding box center [360, 181] width 543 height 31
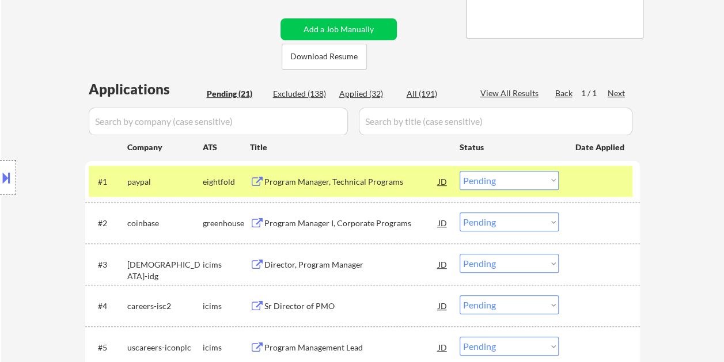
click at [553, 180] on select "Choose an option... Pending Applied Excluded (Questions) Excluded (Expired) Exc…" at bounding box center [508, 180] width 99 height 19
click at [459, 171] on select "Choose an option... Pending Applied Excluded (Questions) Excluded (Expired) Exc…" at bounding box center [508, 180] width 99 height 19
click at [583, 184] on div at bounding box center [600, 181] width 51 height 21
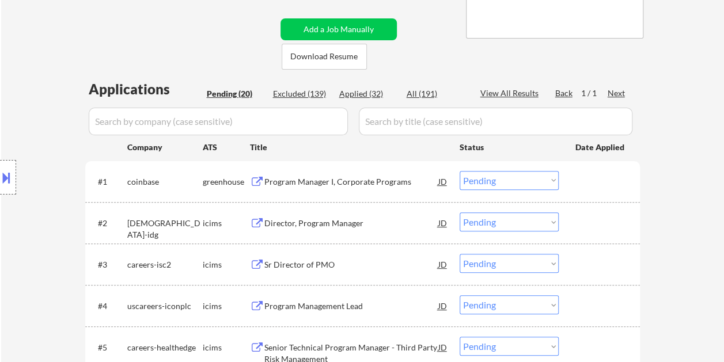
click at [583, 184] on div at bounding box center [600, 181] width 51 height 21
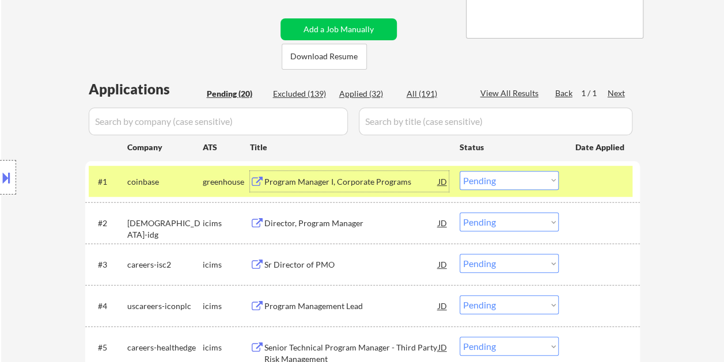
click at [280, 181] on div "Program Manager I, Corporate Programs" at bounding box center [351, 182] width 174 height 12
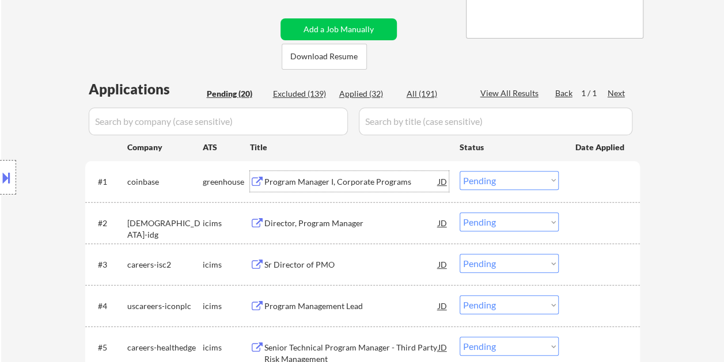
click at [554, 183] on select "Choose an option... Pending Applied Excluded (Questions) Excluded (Expired) Exc…" at bounding box center [508, 180] width 99 height 19
click at [459, 171] on select "Choose an option... Pending Applied Excluded (Questions) Excluded (Expired) Exc…" at bounding box center [508, 180] width 99 height 19
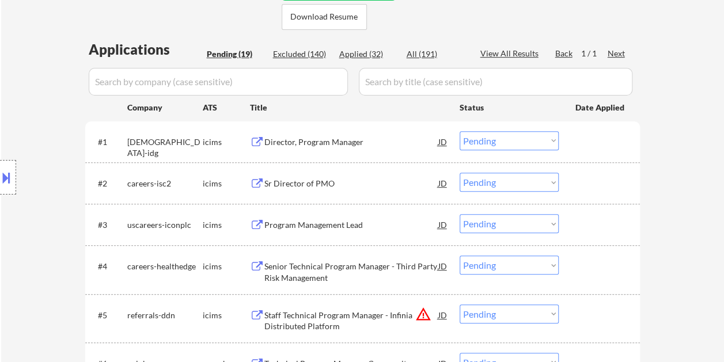
scroll to position [288, 0]
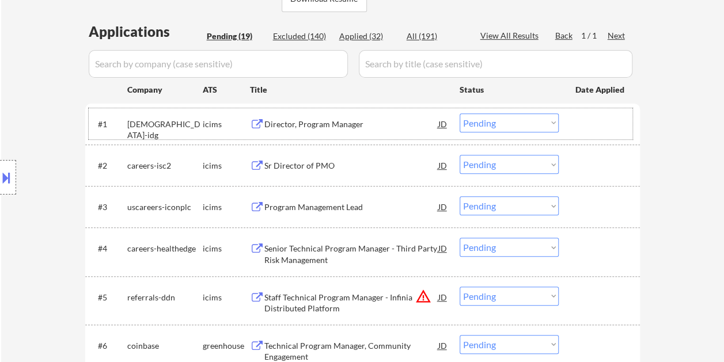
click at [608, 124] on div at bounding box center [600, 123] width 51 height 21
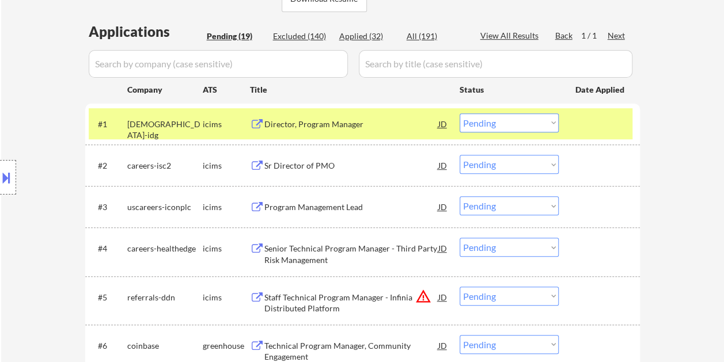
click at [372, 120] on div "Director, Program Manager" at bounding box center [351, 125] width 174 height 12
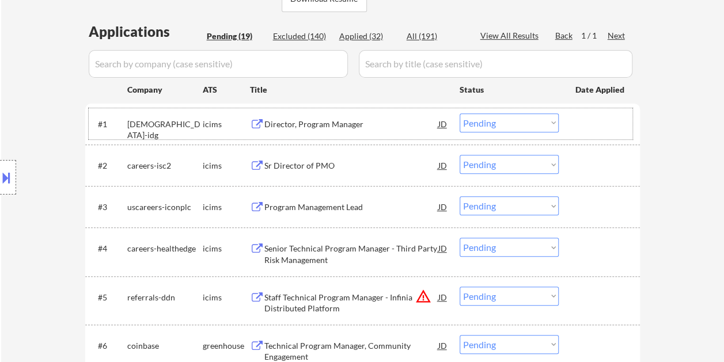
click at [565, 124] on div "#1 idccareers-idg icims Director, Program Manager JD Choose an option... Pendin…" at bounding box center [360, 123] width 543 height 31
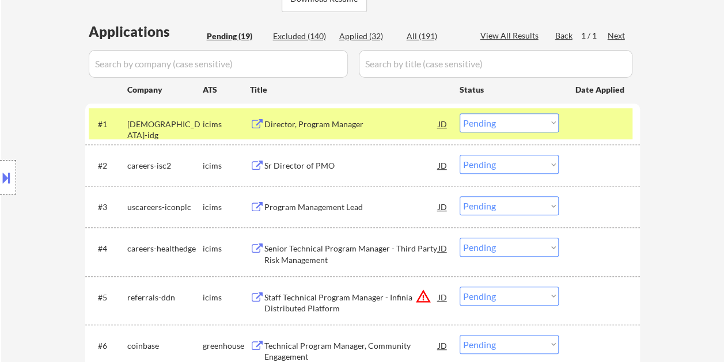
click at [546, 125] on select "Choose an option... Pending Applied Excluded (Questions) Excluded (Expired) Exc…" at bounding box center [508, 122] width 99 height 19
click at [459, 113] on select "Choose an option... Pending Applied Excluded (Questions) Excluded (Expired) Exc…" at bounding box center [508, 122] width 99 height 19
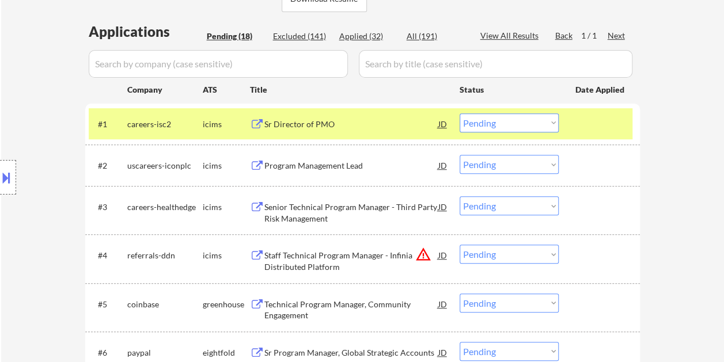
click at [581, 127] on div at bounding box center [600, 123] width 51 height 21
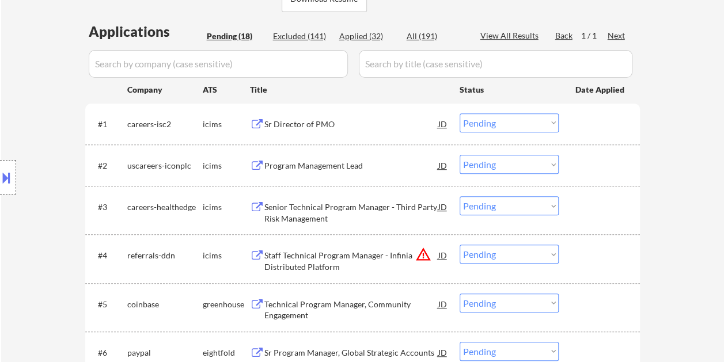
click at [588, 121] on div at bounding box center [600, 123] width 51 height 21
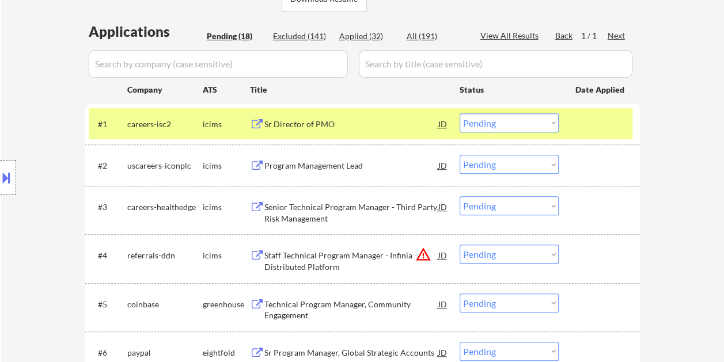
click at [319, 131] on div "Sr Director of PMO" at bounding box center [351, 123] width 174 height 21
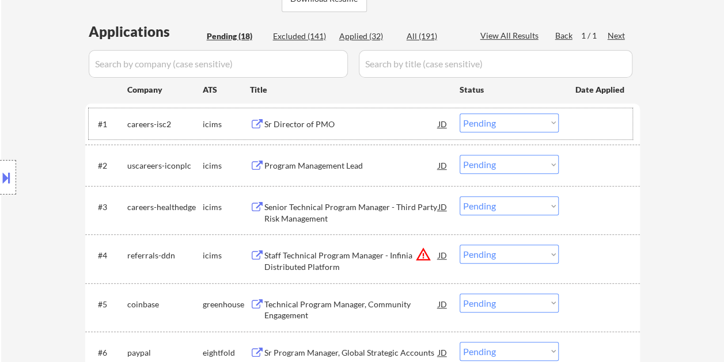
click at [577, 130] on div at bounding box center [600, 123] width 51 height 21
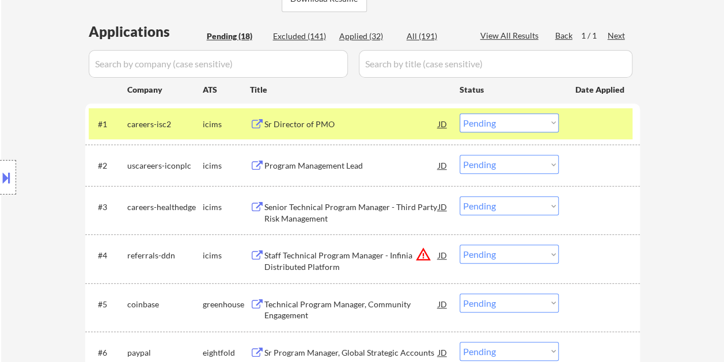
click at [548, 121] on select "Choose an option... Pending Applied Excluded (Questions) Excluded (Expired) Exc…" at bounding box center [508, 122] width 99 height 19
click at [459, 113] on select "Choose an option... Pending Applied Excluded (Questions) Excluded (Expired) Exc…" at bounding box center [508, 122] width 99 height 19
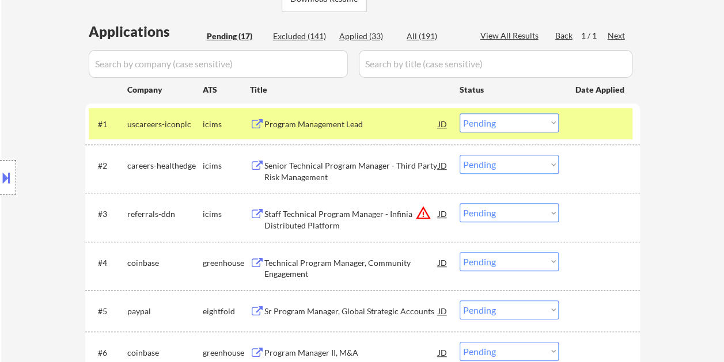
click at [595, 131] on div at bounding box center [600, 123] width 51 height 21
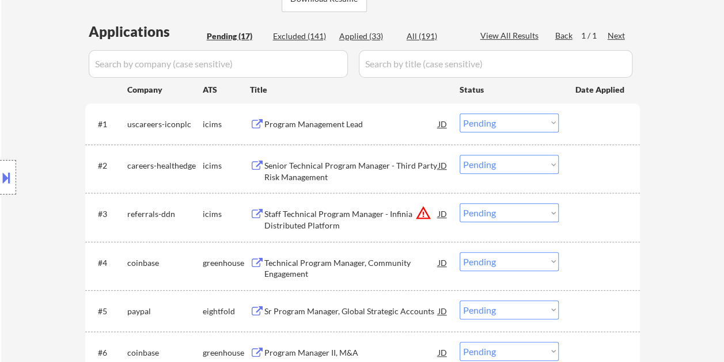
drag, startPoint x: 589, startPoint y: 122, endPoint x: 495, endPoint y: 135, distance: 95.3
click at [589, 122] on div at bounding box center [600, 123] width 51 height 21
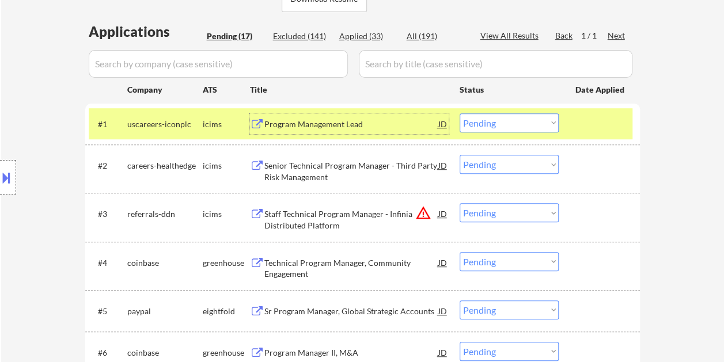
click at [329, 114] on div "Program Management Lead" at bounding box center [351, 123] width 174 height 21
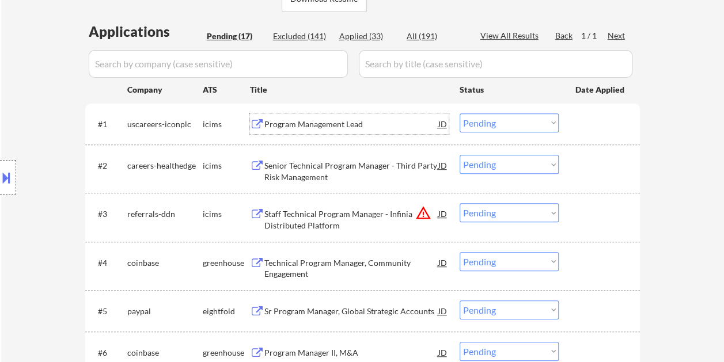
click at [581, 127] on div at bounding box center [600, 123] width 51 height 21
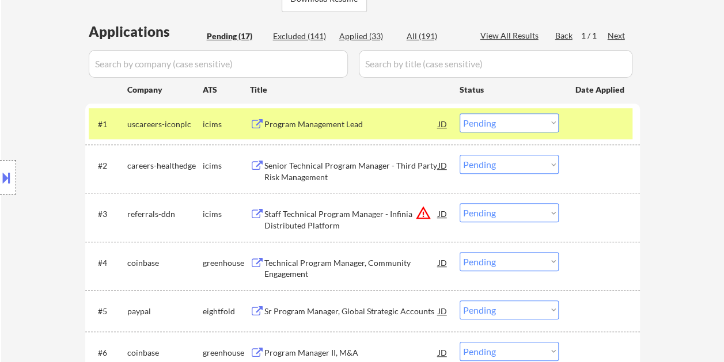
click at [551, 122] on select "Choose an option... Pending Applied Excluded (Questions) Excluded (Expired) Exc…" at bounding box center [508, 122] width 99 height 19
click at [459, 113] on select "Choose an option... Pending Applied Excluded (Questions) Excluded (Expired) Exc…" at bounding box center [508, 122] width 99 height 19
click at [573, 127] on div "#1 uscareers-iconplc icims Program Management Lead JD Choose an option... Pendi…" at bounding box center [360, 123] width 543 height 31
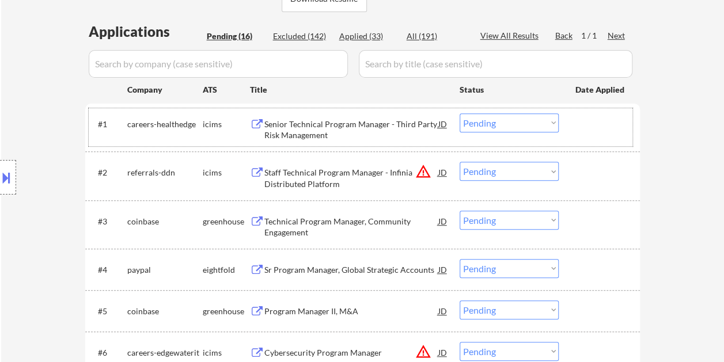
click at [585, 117] on div at bounding box center [600, 123] width 51 height 21
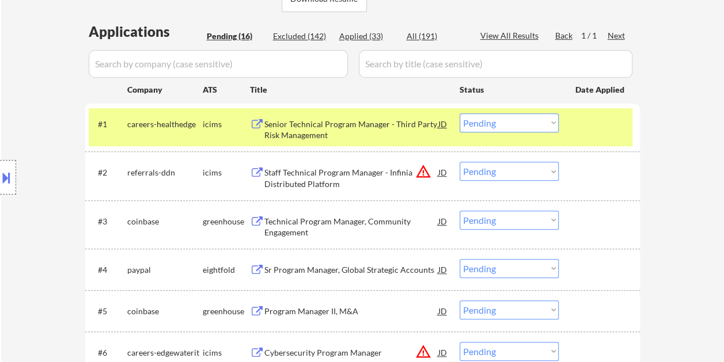
click at [282, 132] on div "Senior Technical Program Manager - Third Party Risk Management" at bounding box center [351, 130] width 174 height 22
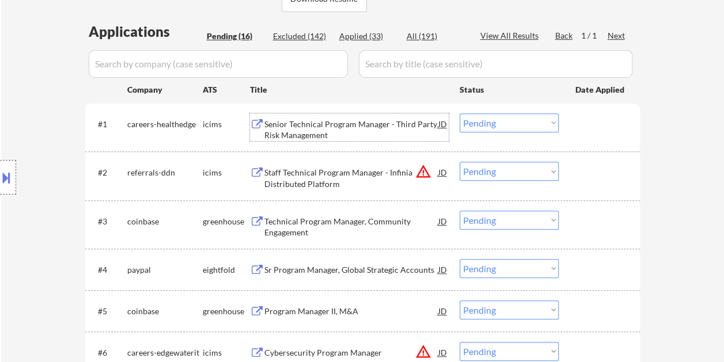
click at [589, 126] on div at bounding box center [600, 123] width 51 height 21
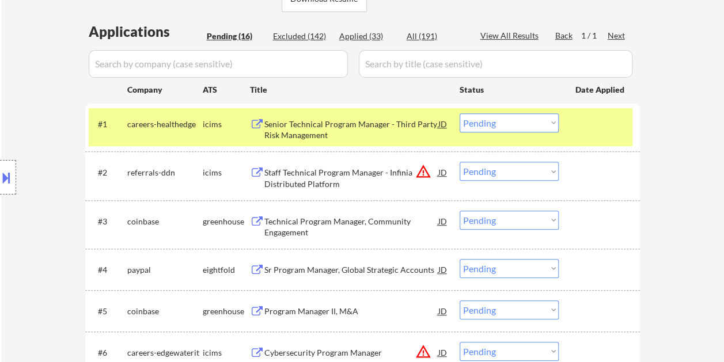
click at [550, 123] on select "Choose an option... Pending Applied Excluded (Questions) Excluded (Expired) Exc…" at bounding box center [508, 122] width 99 height 19
click at [459, 113] on select "Choose an option... Pending Applied Excluded (Questions) Excluded (Expired) Exc…" at bounding box center [508, 122] width 99 height 19
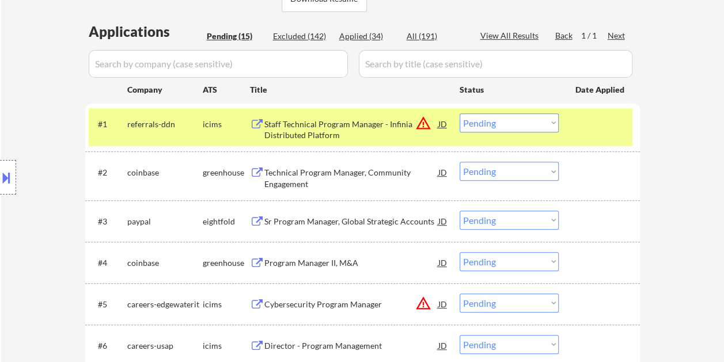
click at [592, 130] on div at bounding box center [600, 123] width 51 height 21
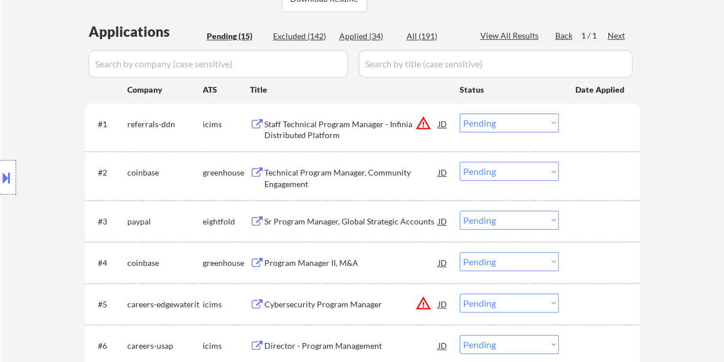
click at [598, 130] on div at bounding box center [600, 123] width 51 height 21
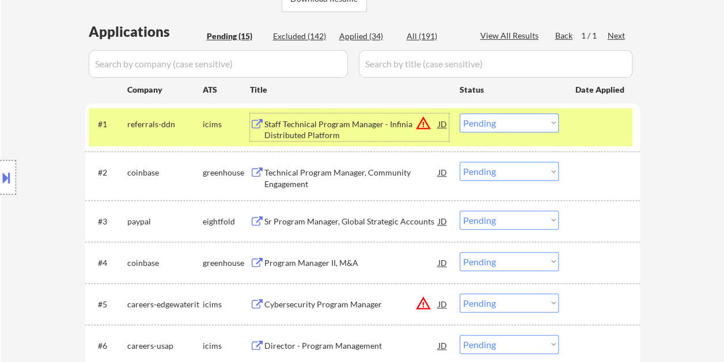
click at [374, 130] on div "Staff Technical Program Manager - Infinia Distributed Platform" at bounding box center [351, 130] width 174 height 22
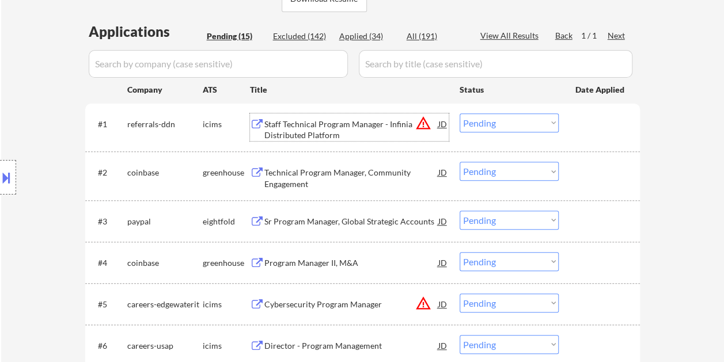
click at [575, 124] on div at bounding box center [600, 123] width 51 height 21
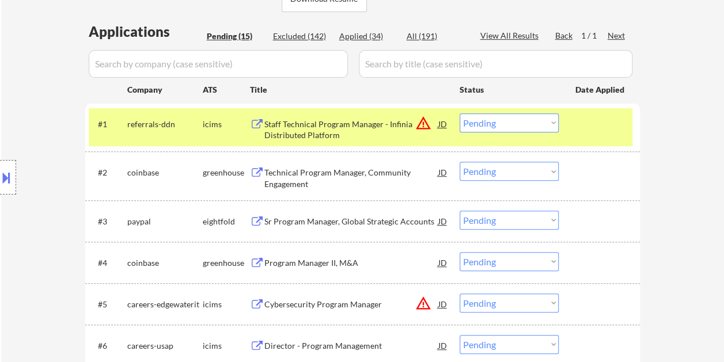
click at [546, 122] on select "Choose an option... Pending Applied Excluded (Questions) Excluded (Expired) Exc…" at bounding box center [508, 122] width 99 height 19
click at [459, 113] on select "Choose an option... Pending Applied Excluded (Questions) Excluded (Expired) Exc…" at bounding box center [508, 122] width 99 height 19
select select ""pending""
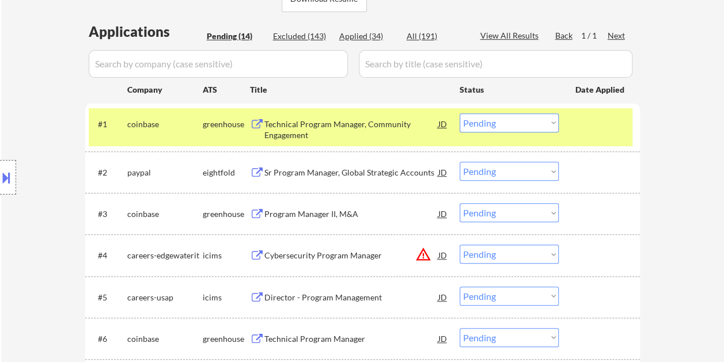
click at [580, 122] on div at bounding box center [600, 123] width 51 height 21
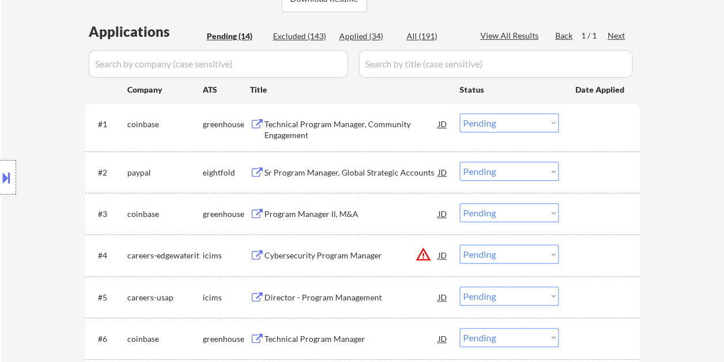
click at [591, 130] on div at bounding box center [600, 123] width 51 height 21
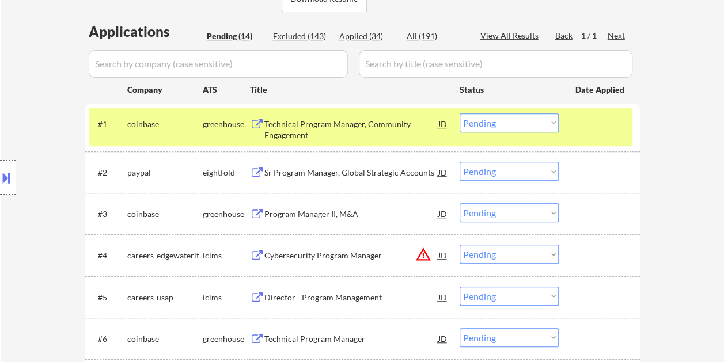
drag, startPoint x: 402, startPoint y: 131, endPoint x: 395, endPoint y: 129, distance: 7.3
click at [400, 130] on div "Technical Program Manager, Community Engagement" at bounding box center [351, 130] width 174 height 22
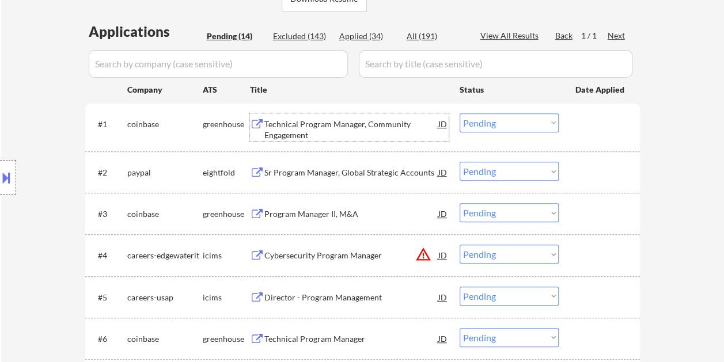
click at [581, 183] on div "#2 paypal eightfold Sr Program Manager, Global Strategic Accounts JD warning_am…" at bounding box center [360, 172] width 543 height 31
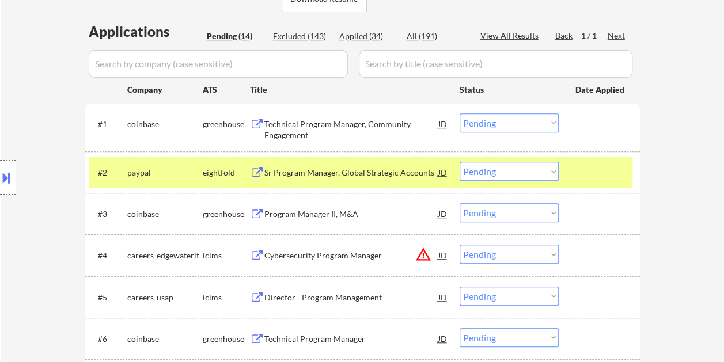
click at [386, 184] on div "#2 paypal eightfold Sr Program Manager, Global Strategic Accounts JD warning_am…" at bounding box center [360, 172] width 543 height 31
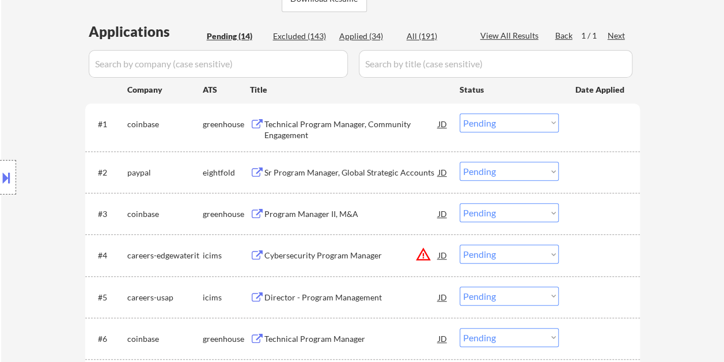
click at [596, 172] on div at bounding box center [600, 172] width 51 height 21
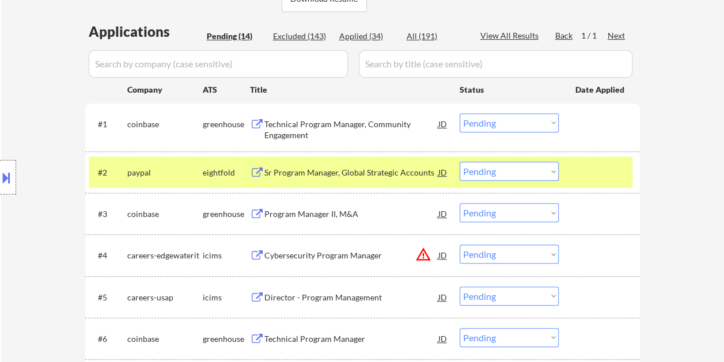
click at [326, 170] on div "Sr Program Manager, Global Strategic Accounts" at bounding box center [351, 173] width 174 height 12
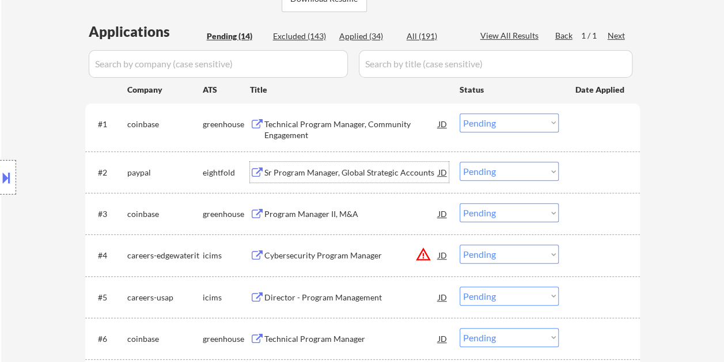
click at [589, 175] on div at bounding box center [600, 172] width 51 height 21
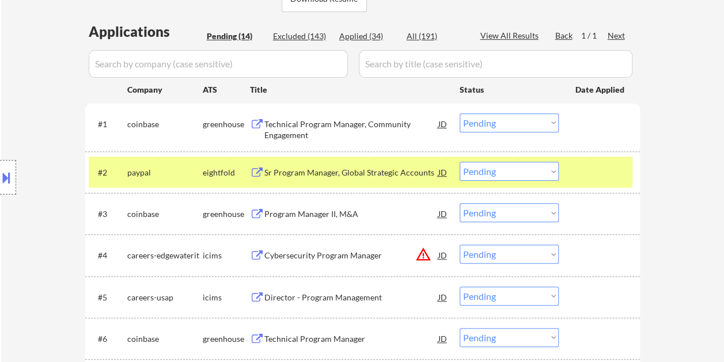
click at [547, 168] on select "Choose an option... Pending Applied Excluded (Questions) Excluded (Expired) Exc…" at bounding box center [508, 171] width 99 height 19
click at [459, 162] on select "Choose an option... Pending Applied Excluded (Questions) Excluded (Expired) Exc…" at bounding box center [508, 171] width 99 height 19
select select ""pending""
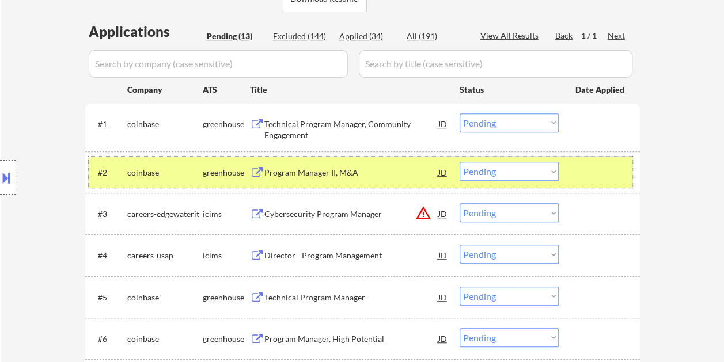
drag, startPoint x: 615, startPoint y: 176, endPoint x: 606, endPoint y: 175, distance: 9.9
click at [612, 176] on div at bounding box center [600, 172] width 51 height 21
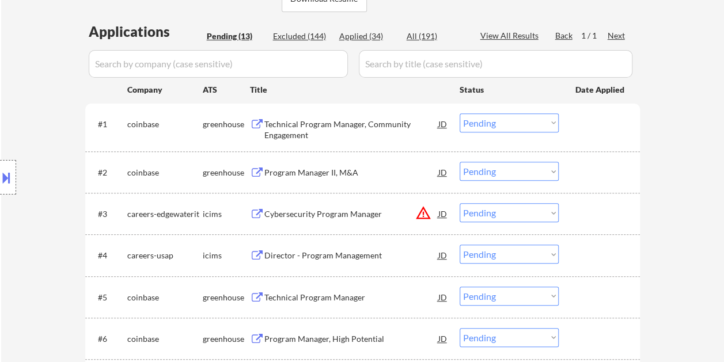
click at [572, 127] on div "#1 coinbase greenhouse Technical Program Manager, Community Engagement JD warni…" at bounding box center [360, 127] width 543 height 38
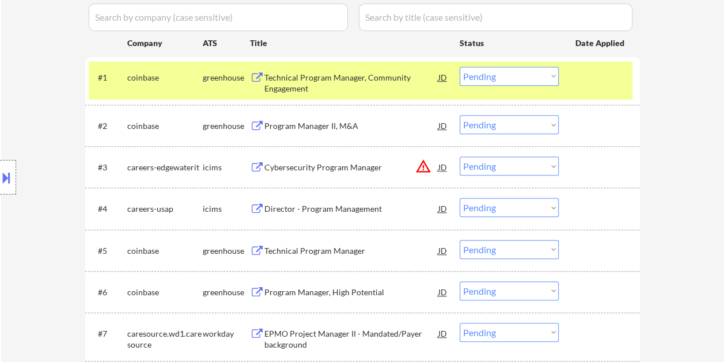
scroll to position [345, 0]
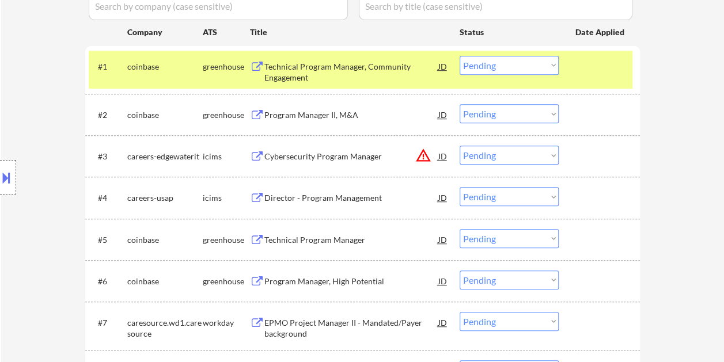
click at [592, 58] on div at bounding box center [600, 66] width 51 height 21
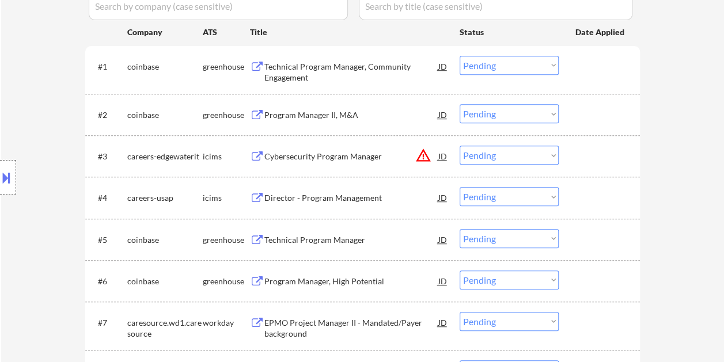
click at [586, 153] on div at bounding box center [600, 156] width 51 height 21
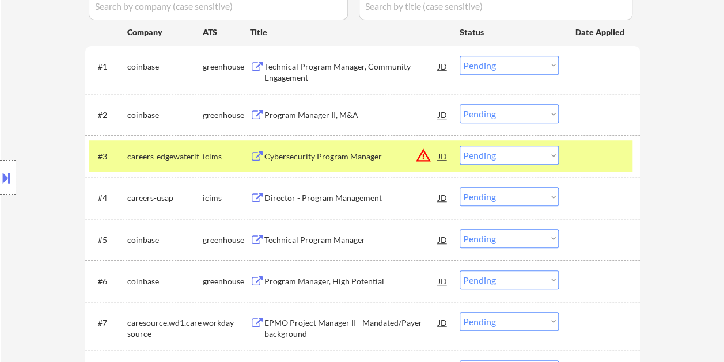
click at [340, 151] on div "Cybersecurity Program Manager" at bounding box center [351, 157] width 174 height 12
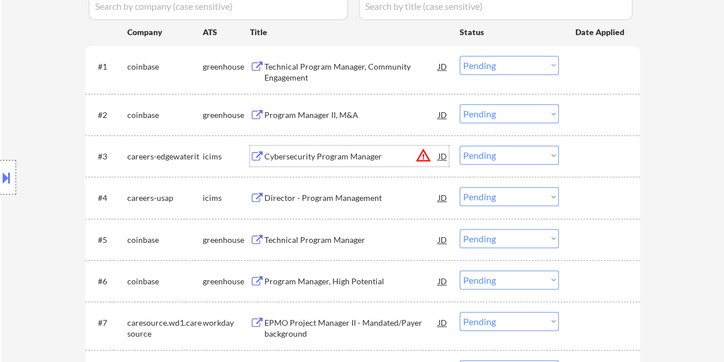
click at [570, 162] on div "#3 careers-edgewaterit icims Cybersecurity Program Manager JD warning_amber Cho…" at bounding box center [360, 155] width 543 height 31
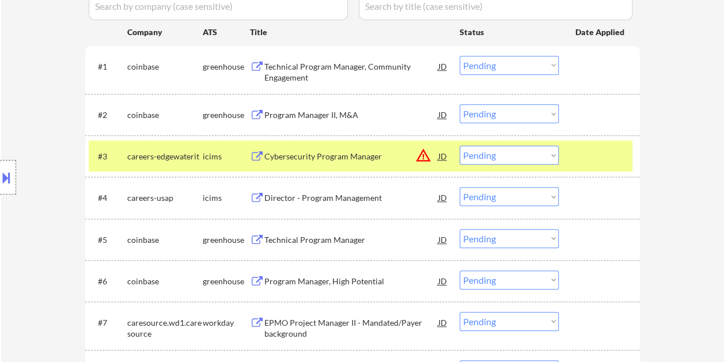
click at [549, 159] on select "Choose an option... Pending Applied Excluded (Questions) Excluded (Expired) Exc…" at bounding box center [508, 155] width 99 height 19
click at [459, 146] on select "Choose an option... Pending Applied Excluded (Questions) Excluded (Expired) Exc…" at bounding box center [508, 155] width 99 height 19
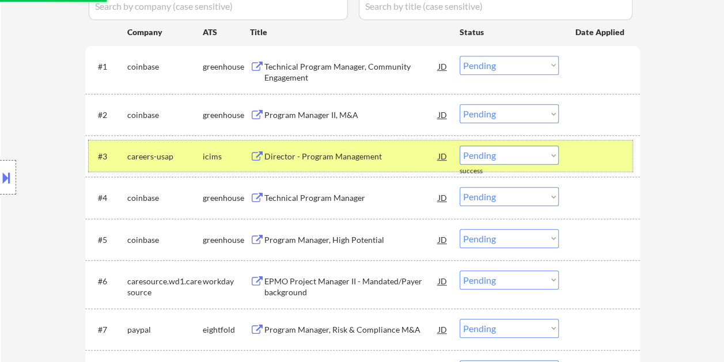
click at [586, 157] on div at bounding box center [600, 156] width 51 height 21
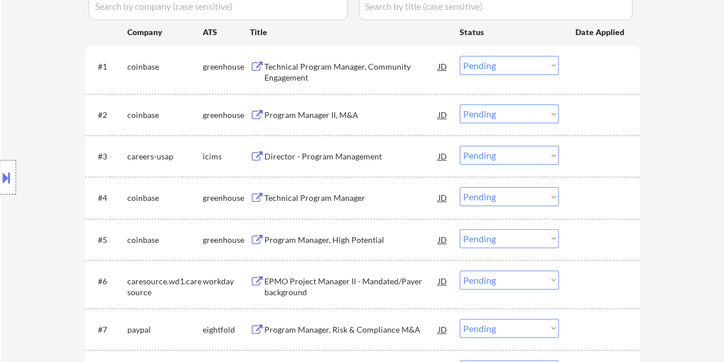
click at [593, 155] on div at bounding box center [600, 156] width 51 height 21
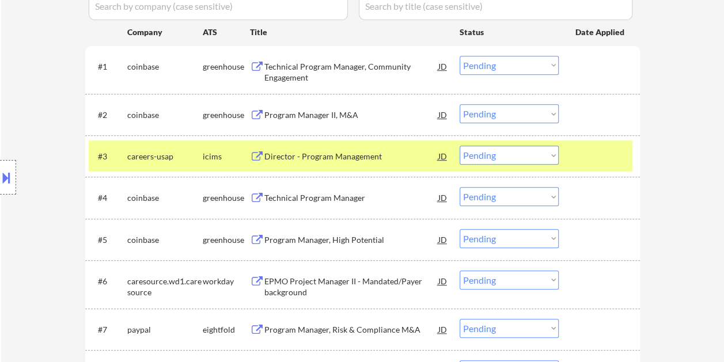
click at [327, 165] on div "Director - Program Management" at bounding box center [351, 156] width 174 height 21
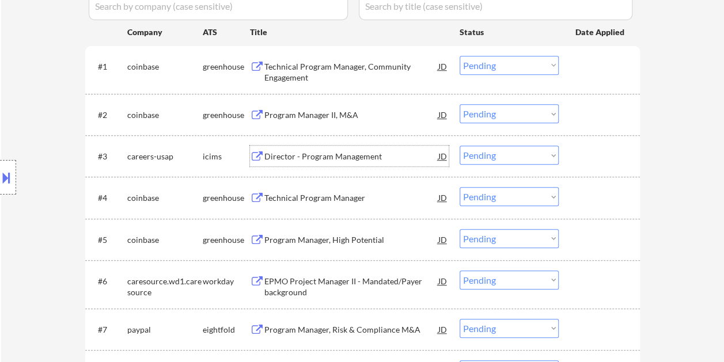
click at [599, 147] on div at bounding box center [600, 156] width 51 height 21
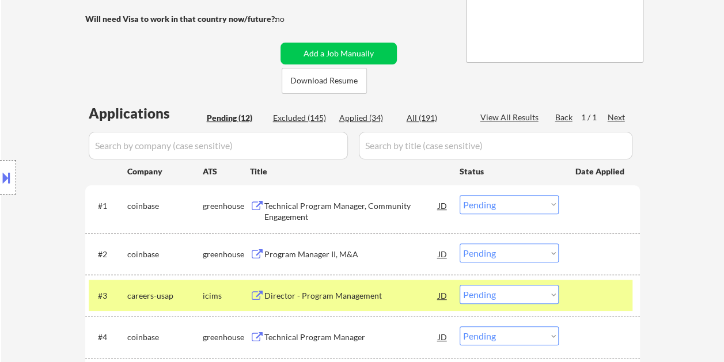
scroll to position [218, 0]
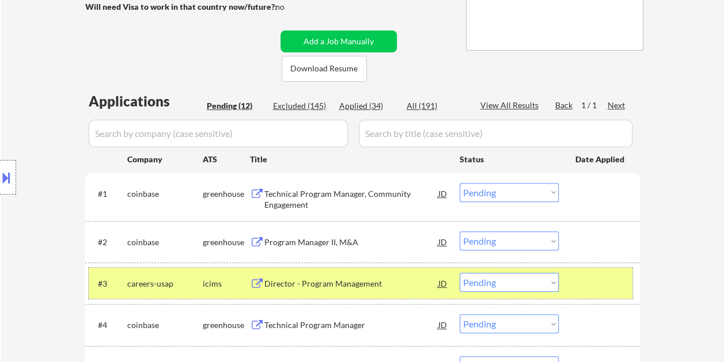
click at [540, 282] on select "Choose an option... Pending Applied Excluded (Questions) Excluded (Expired) Exc…" at bounding box center [508, 282] width 99 height 19
click at [459, 273] on select "Choose an option... Pending Applied Excluded (Questions) Excluded (Expired) Exc…" at bounding box center [508, 282] width 99 height 19
select select ""pending""
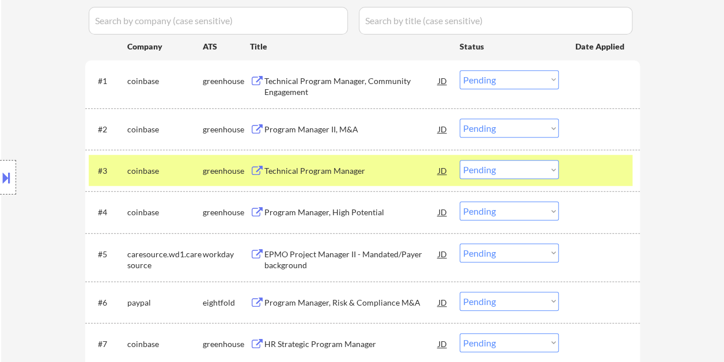
scroll to position [333, 0]
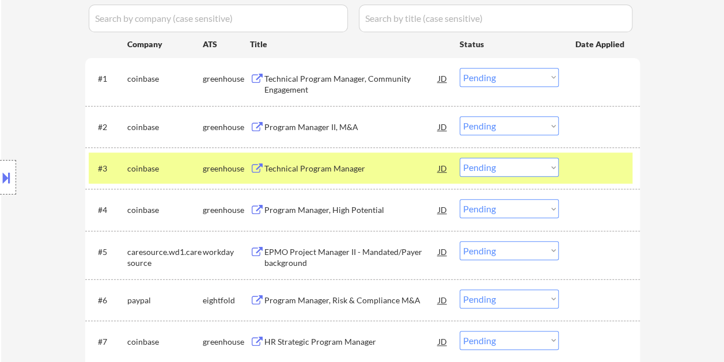
click at [580, 169] on div at bounding box center [600, 168] width 51 height 21
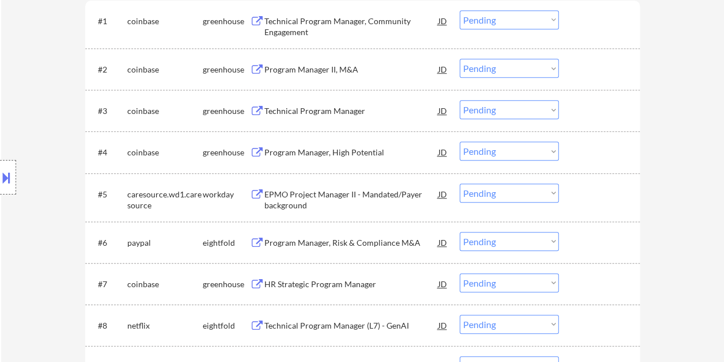
scroll to position [448, 0]
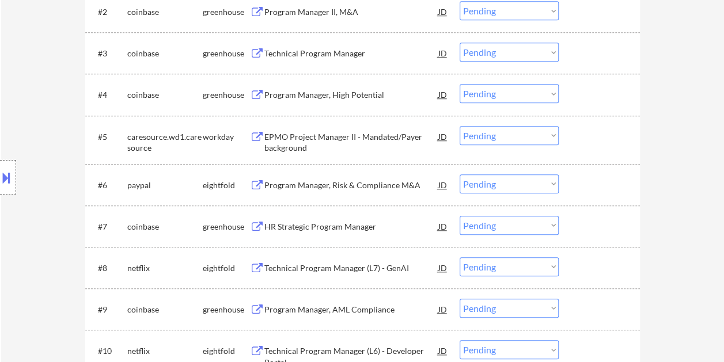
click at [584, 136] on div at bounding box center [600, 136] width 51 height 21
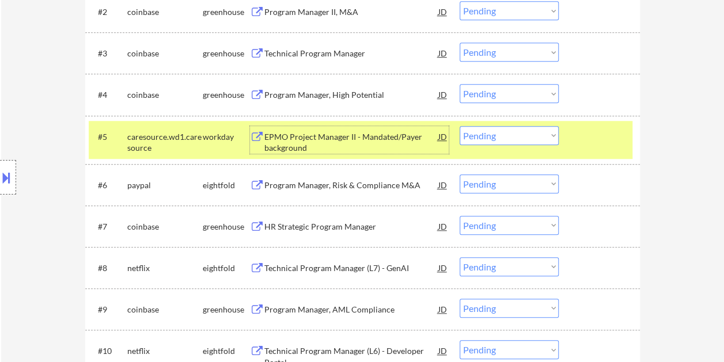
click at [303, 138] on div "EPMO Project Manager II - Mandated/Payer background" at bounding box center [351, 142] width 174 height 22
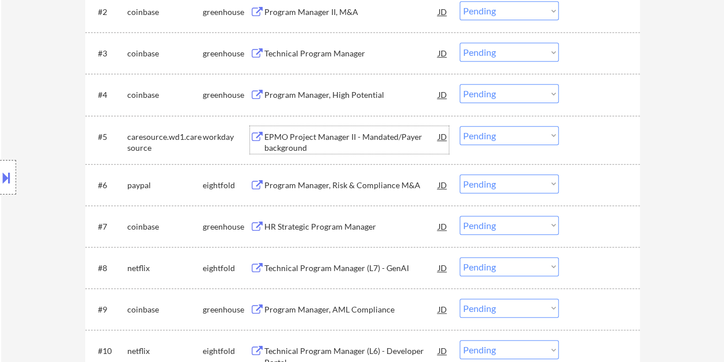
click at [550, 131] on select "Choose an option... Pending Applied Excluded (Questions) Excluded (Expired) Exc…" at bounding box center [508, 135] width 99 height 19
click at [459, 126] on select "Choose an option... Pending Applied Excluded (Questions) Excluded (Expired) Exc…" at bounding box center [508, 135] width 99 height 19
select select ""pending""
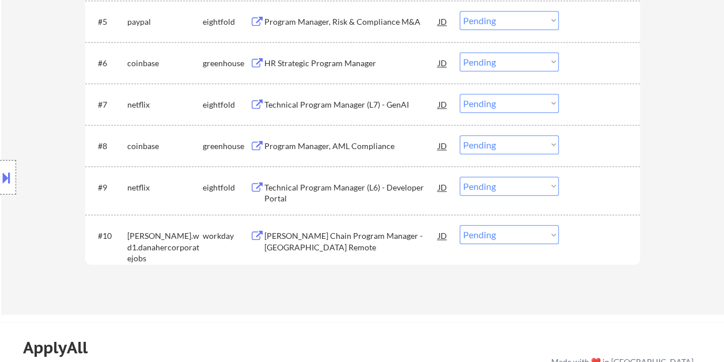
scroll to position [621, 0]
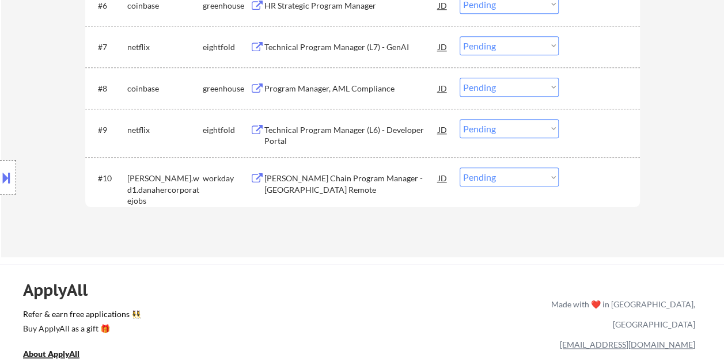
click at [577, 173] on div at bounding box center [600, 178] width 51 height 21
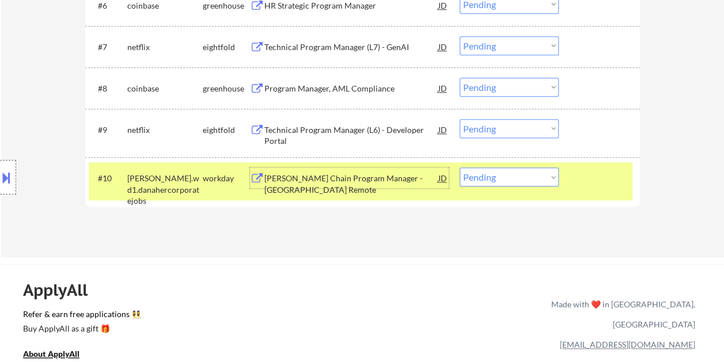
click at [404, 173] on div "AI Supply Chain Program Manager - USA Remote" at bounding box center [351, 184] width 174 height 22
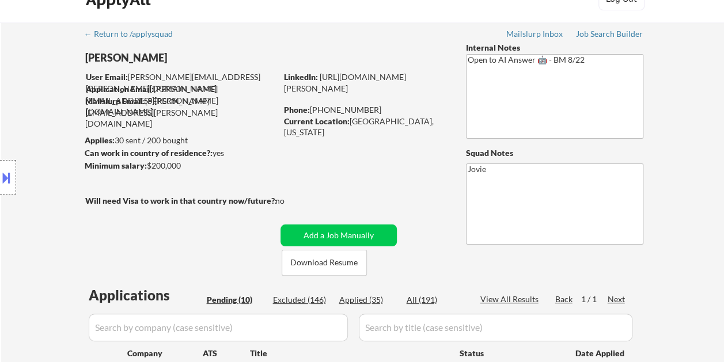
scroll to position [58, 0]
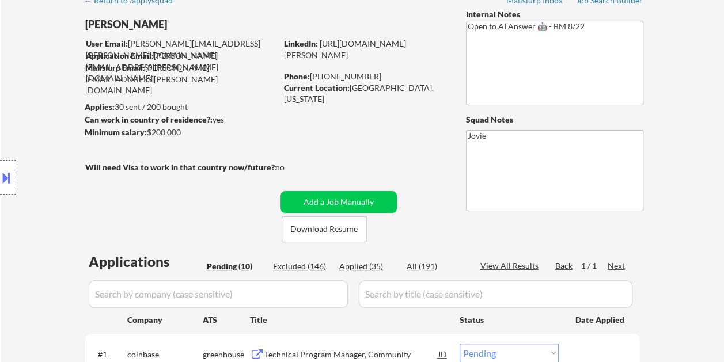
click at [355, 264] on div "Applied (35)" at bounding box center [368, 267] width 58 height 12
select select ""applied""
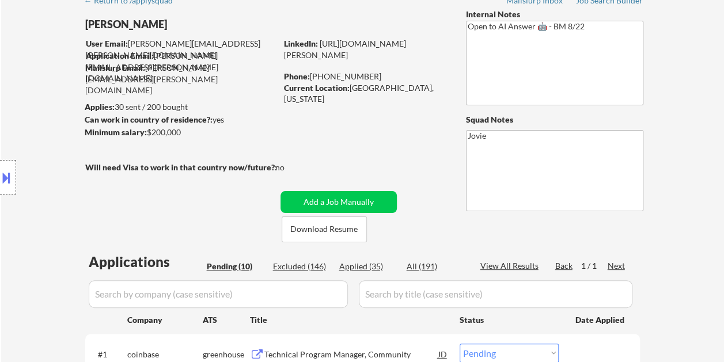
select select ""applied""
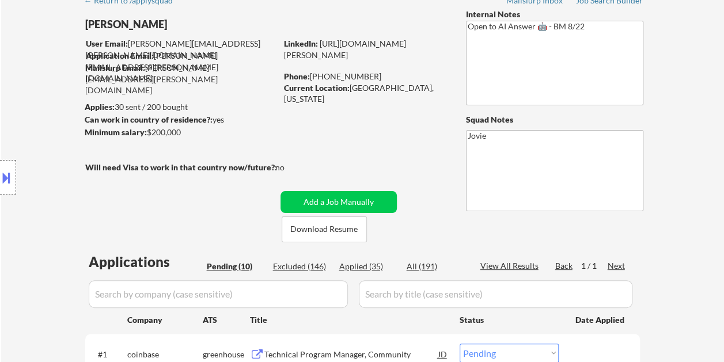
select select ""applied""
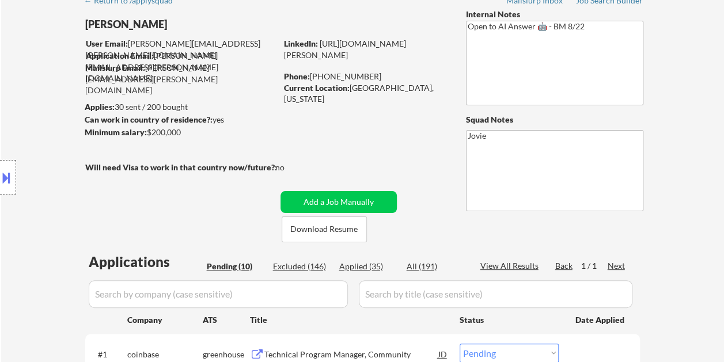
select select ""applied""
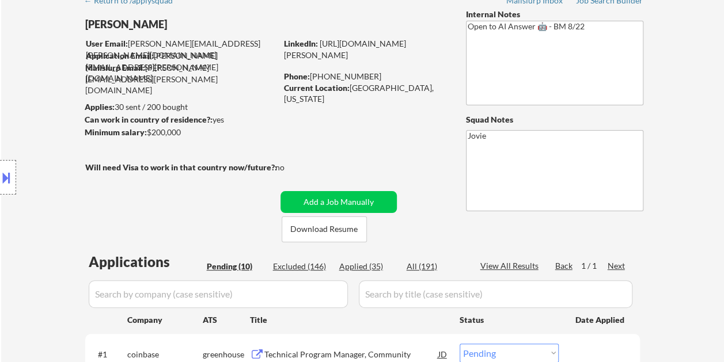
select select ""applied""
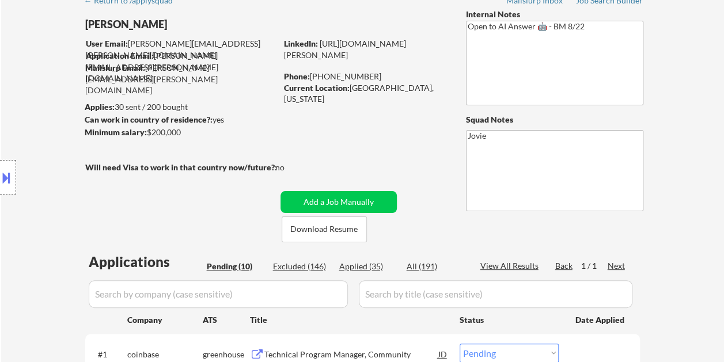
select select ""applied""
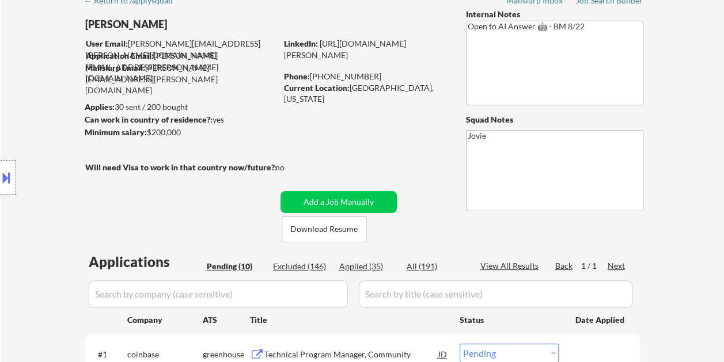
select select ""applied""
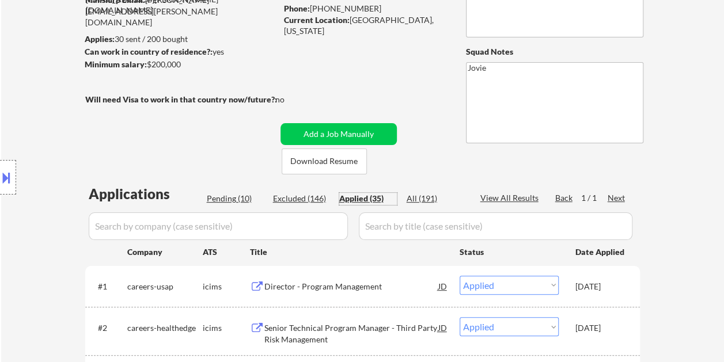
scroll to position [115, 0]
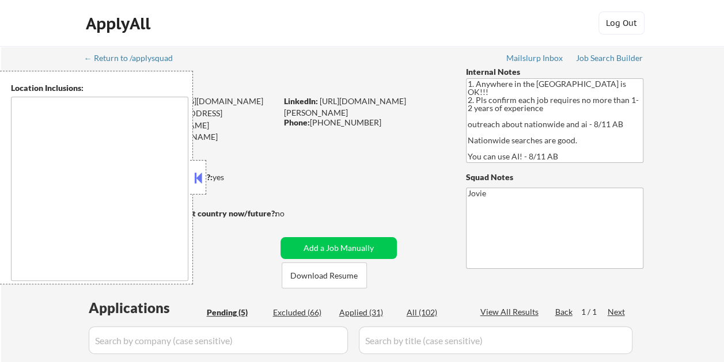
type textarea "country:[GEOGRAPHIC_DATA]"
click at [201, 169] on button at bounding box center [198, 177] width 13 height 17
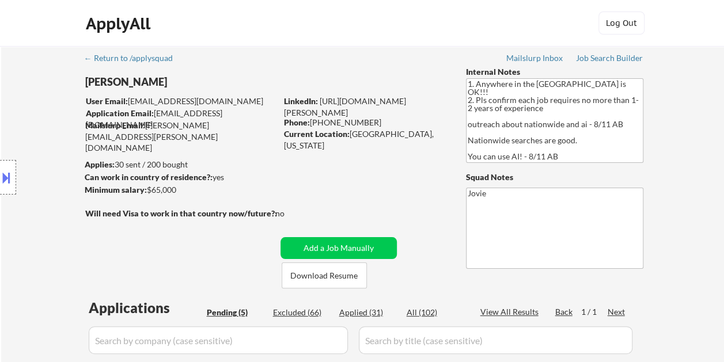
select select ""pending""
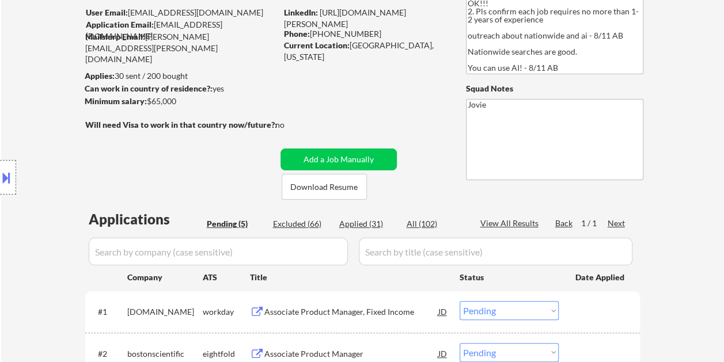
scroll to position [115, 0]
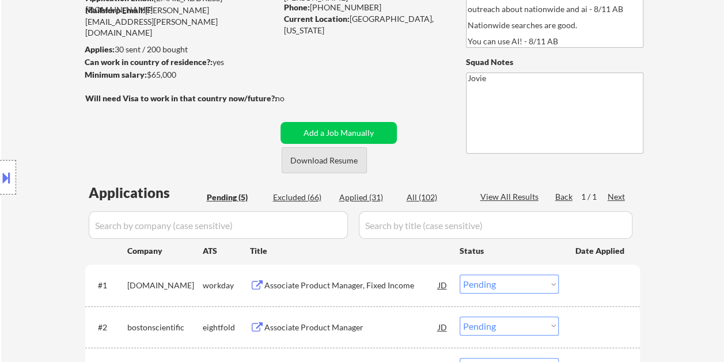
click at [347, 165] on button "Download Resume" at bounding box center [323, 160] width 85 height 26
click at [420, 58] on div "← Return to /applysquad Mailslurp Inbox Job Search Builder Michael Flaim User E…" at bounding box center [362, 229] width 574 height 597
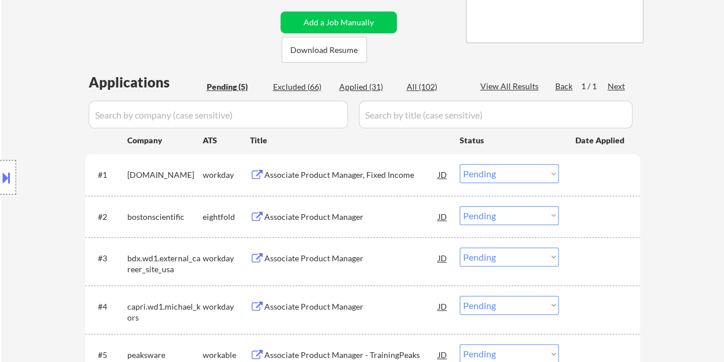
scroll to position [230, 0]
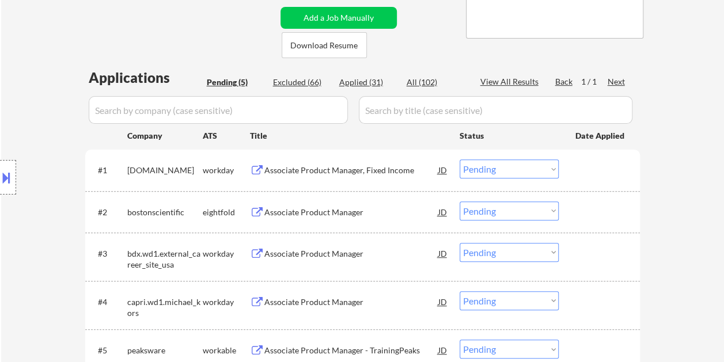
click at [313, 165] on div "Associate Product Manager, Fixed Income" at bounding box center [351, 171] width 174 height 12
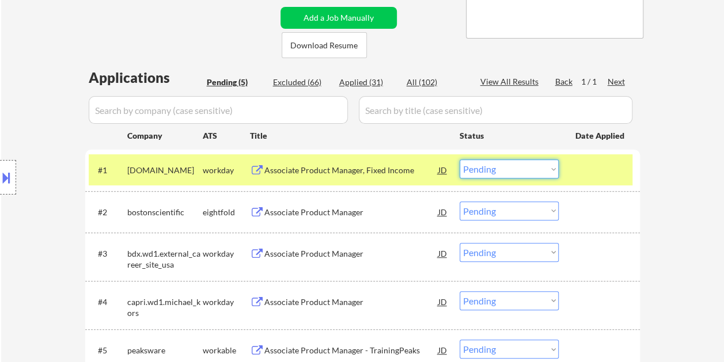
click at [490, 170] on select "Choose an option... Pending Applied Excluded (Questions) Excluded (Expired) Exc…" at bounding box center [508, 168] width 99 height 19
click at [459, 159] on select "Choose an option... Pending Applied Excluded (Questions) Excluded (Expired) Exc…" at bounding box center [508, 168] width 99 height 19
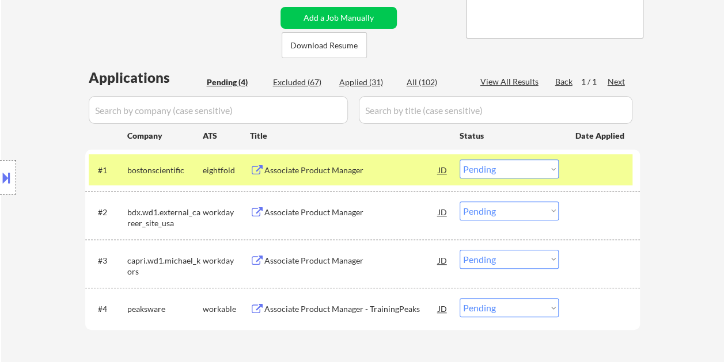
click at [575, 160] on div at bounding box center [600, 169] width 51 height 21
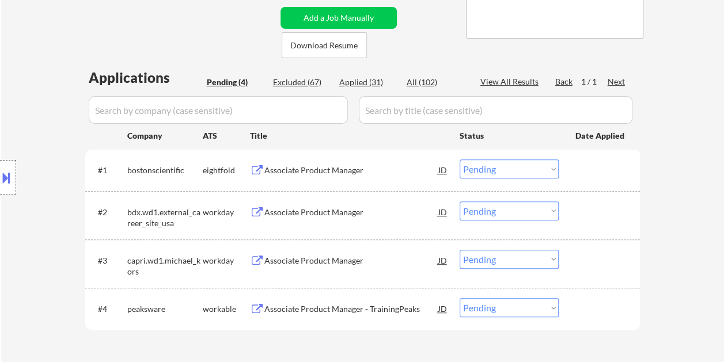
click at [580, 168] on div at bounding box center [600, 169] width 51 height 21
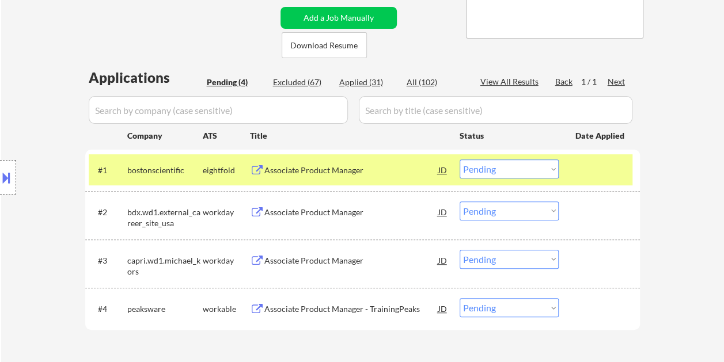
click at [321, 178] on div "Associate Product Manager" at bounding box center [351, 169] width 174 height 21
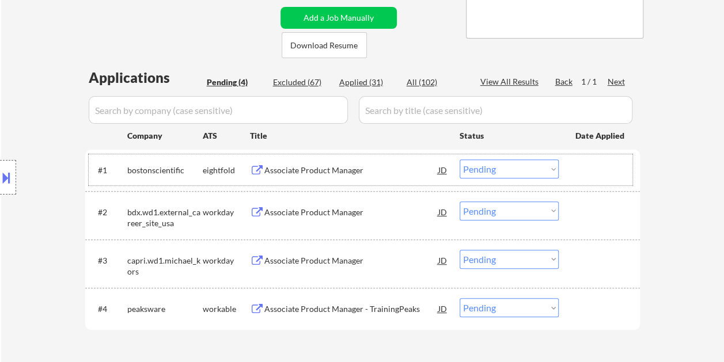
click at [601, 174] on div at bounding box center [600, 169] width 51 height 21
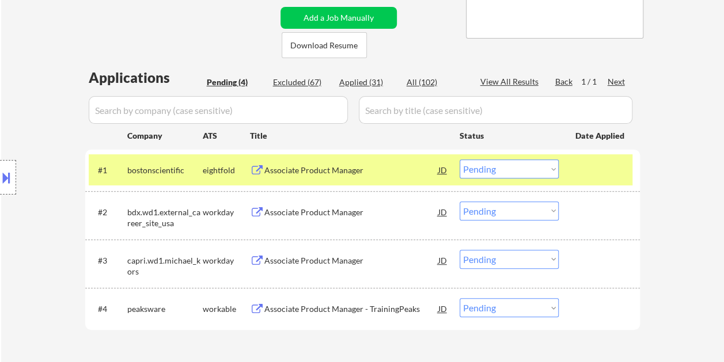
click at [549, 170] on select "Choose an option... Pending Applied Excluded (Questions) Excluded (Expired) Exc…" at bounding box center [508, 168] width 99 height 19
click at [459, 159] on select "Choose an option... Pending Applied Excluded (Questions) Excluded (Expired) Exc…" at bounding box center [508, 168] width 99 height 19
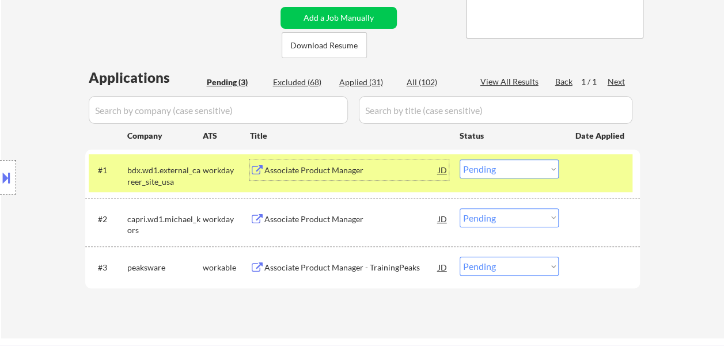
click at [379, 176] on div "Associate Product Manager" at bounding box center [351, 169] width 174 height 21
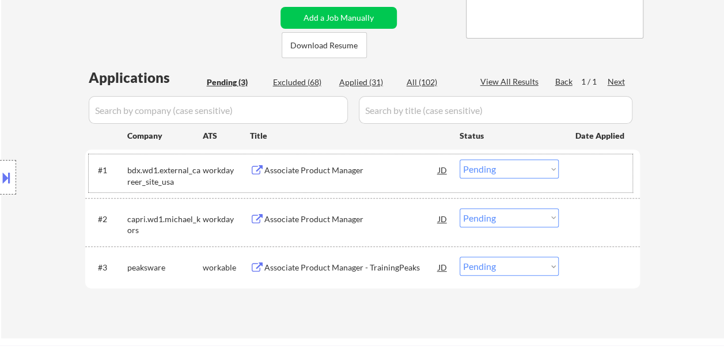
click at [580, 181] on div "#1 bdx.wd1.external_career_site_usa workday Associate Product Manager JD Choose…" at bounding box center [360, 173] width 543 height 38
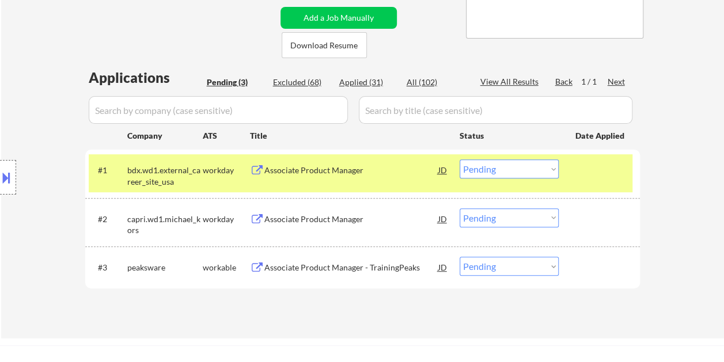
click at [551, 172] on select "Choose an option... Pending Applied Excluded (Questions) Excluded (Expired) Exc…" at bounding box center [508, 168] width 99 height 19
click at [459, 159] on select "Choose an option... Pending Applied Excluded (Questions) Excluded (Expired) Exc…" at bounding box center [508, 168] width 99 height 19
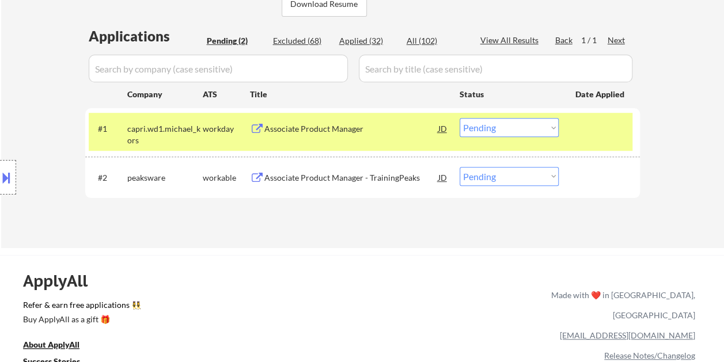
scroll to position [288, 0]
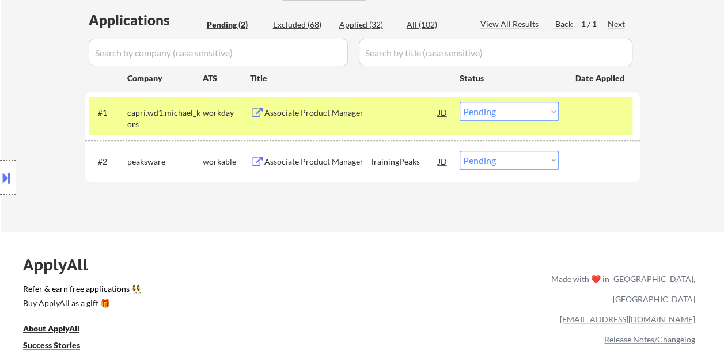
click at [334, 115] on div "Associate Product Manager" at bounding box center [351, 113] width 174 height 12
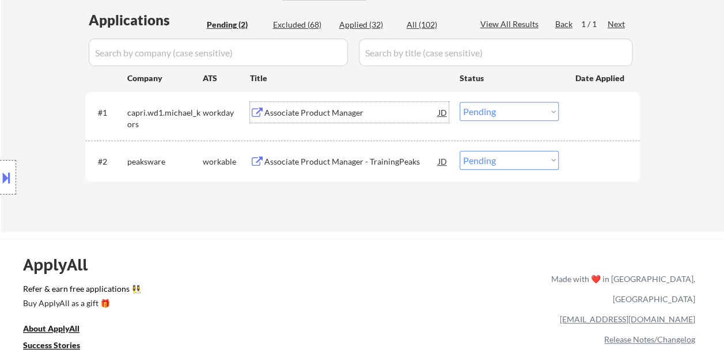
click at [569, 114] on div "#1 capri.wd1.michael_kors workday Associate Product Manager JD Choose an option…" at bounding box center [360, 116] width 543 height 38
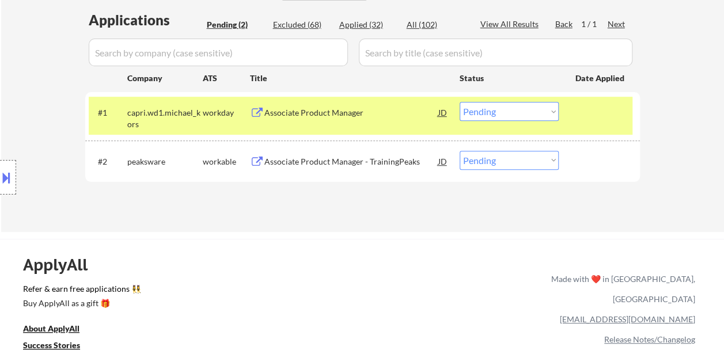
click at [551, 111] on select "Choose an option... Pending Applied Excluded (Questions) Excluded (Expired) Exc…" at bounding box center [508, 111] width 99 height 19
click at [459, 102] on select "Choose an option... Pending Applied Excluded (Questions) Excluded (Expired) Exc…" at bounding box center [508, 111] width 99 height 19
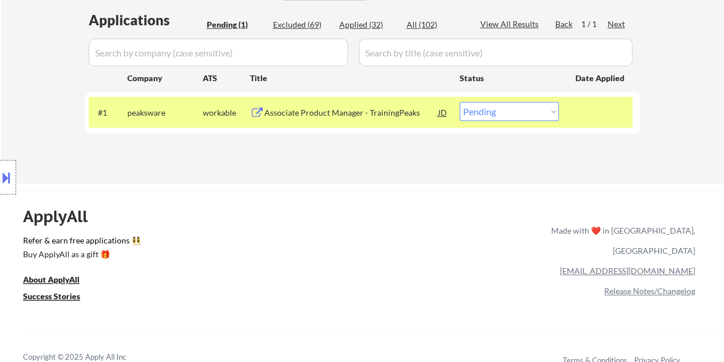
click at [355, 109] on div "Associate Product Manager - TrainingPeaks" at bounding box center [351, 113] width 174 height 12
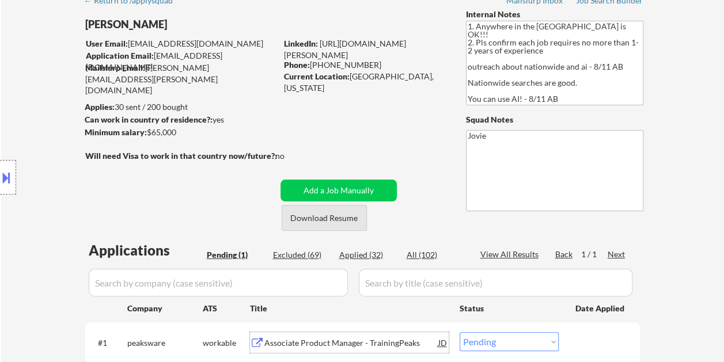
scroll to position [173, 0]
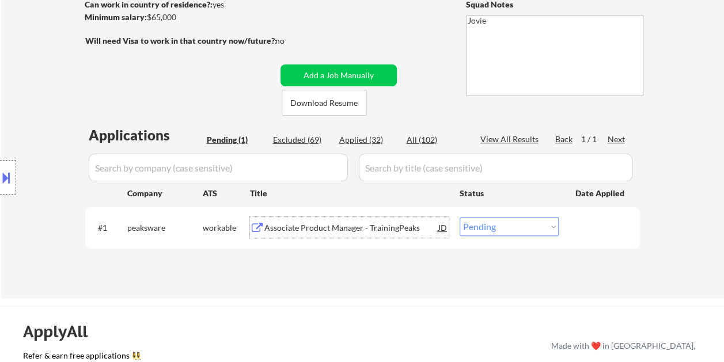
click at [337, 227] on div "Associate Product Manager - TrainingPeaks" at bounding box center [351, 228] width 174 height 12
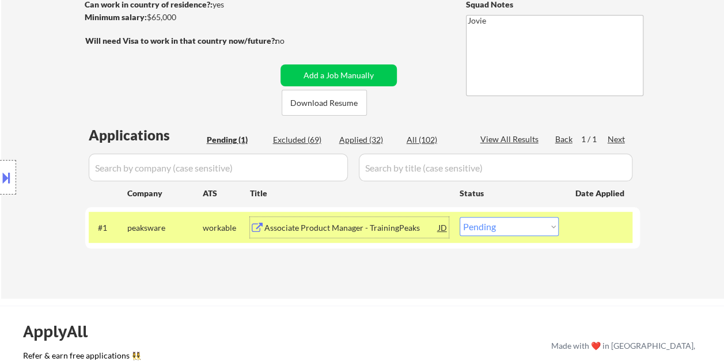
click at [501, 226] on select "Choose an option... Pending Applied Excluded (Questions) Excluded (Expired) Exc…" at bounding box center [508, 226] width 99 height 19
select select ""applied""
click at [459, 217] on select "Choose an option... Pending Applied Excluded (Questions) Excluded (Expired) Exc…" at bounding box center [508, 226] width 99 height 19
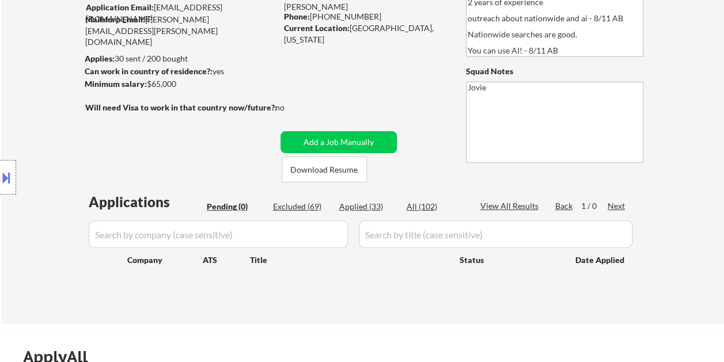
scroll to position [115, 0]
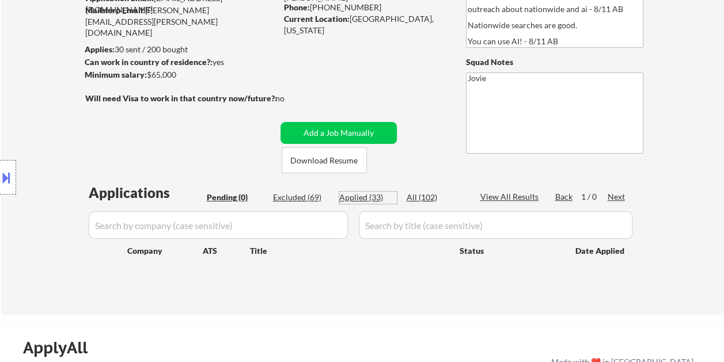
click at [370, 196] on div "Applied (33)" at bounding box center [368, 198] width 58 height 12
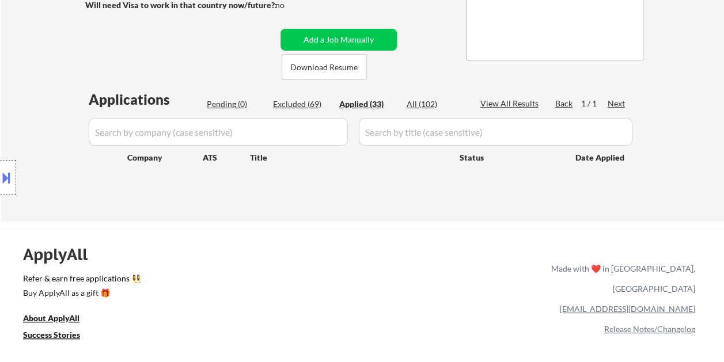
scroll to position [288, 0]
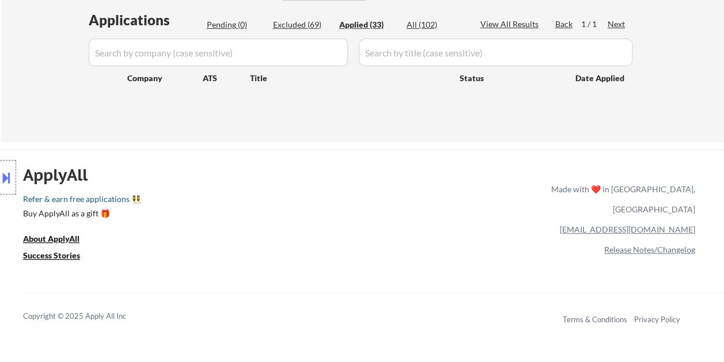
select select ""applied""
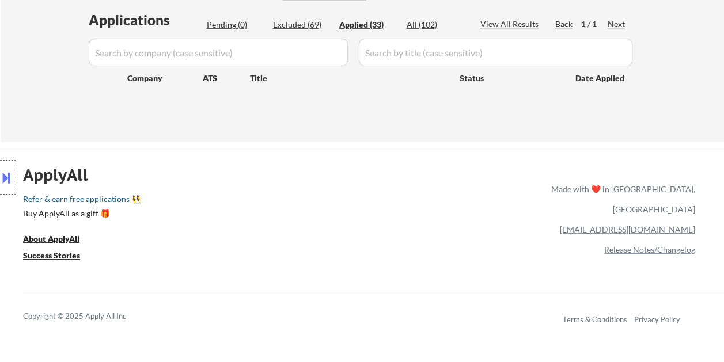
select select ""applied""
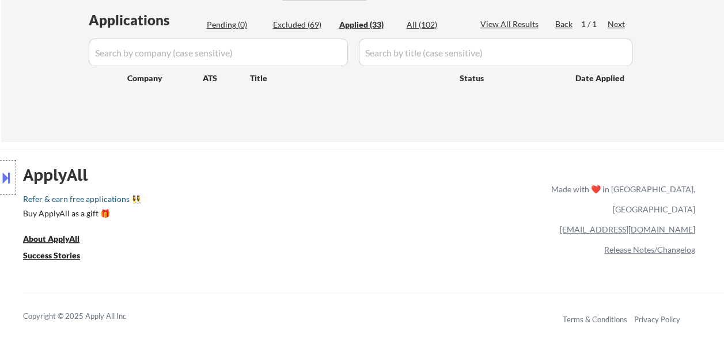
select select ""applied""
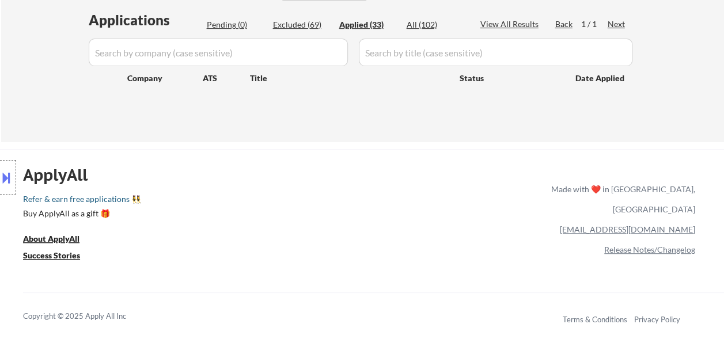
select select ""applied""
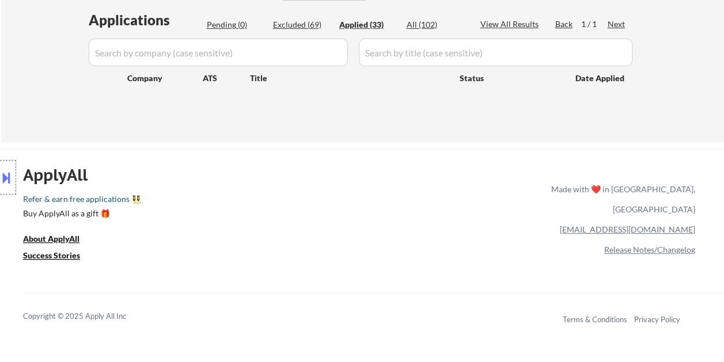
select select ""applied""
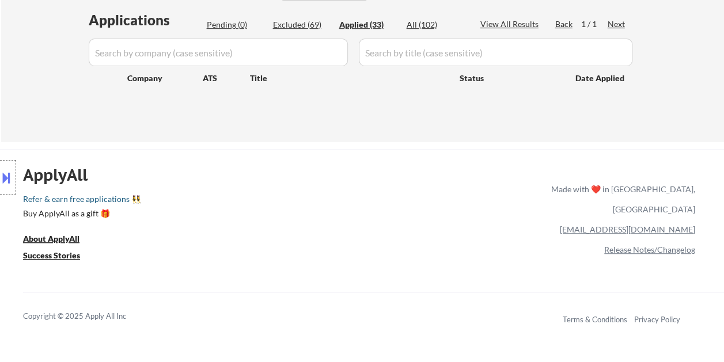
select select ""applied""
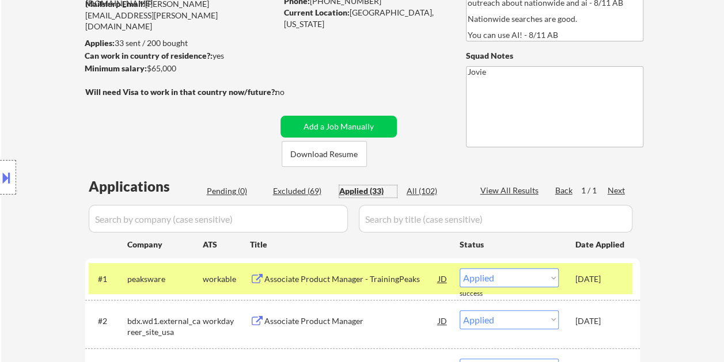
scroll to position [115, 0]
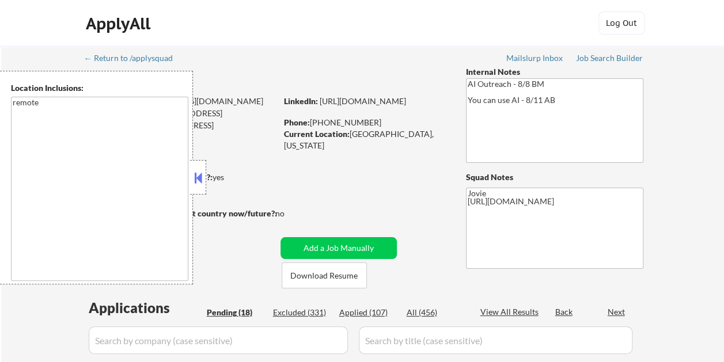
select select ""pending""
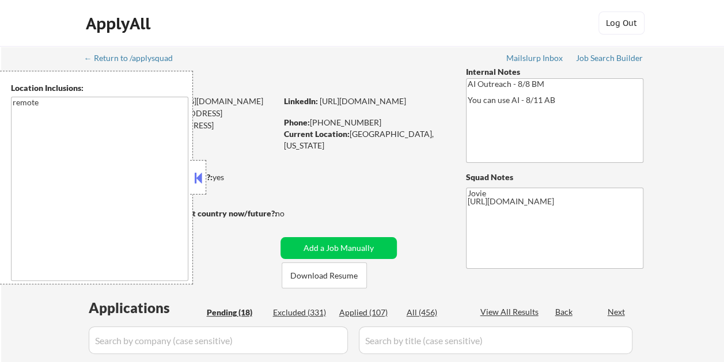
select select ""pending""
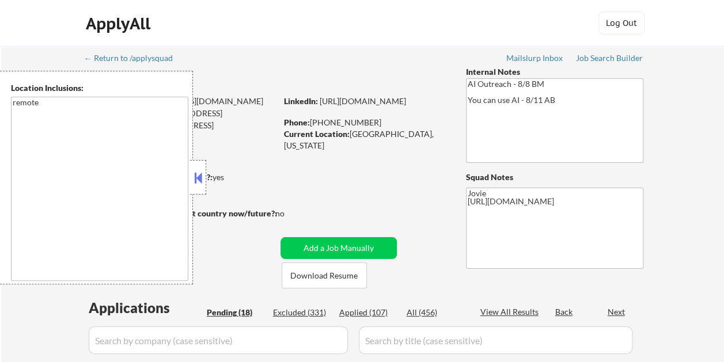
select select ""pending""
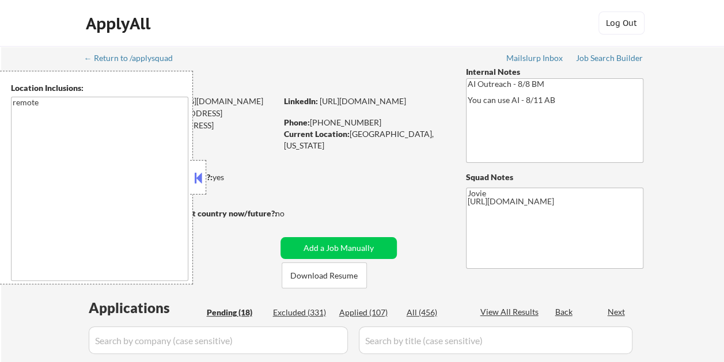
select select ""pending""
click at [196, 180] on button at bounding box center [198, 177] width 13 height 17
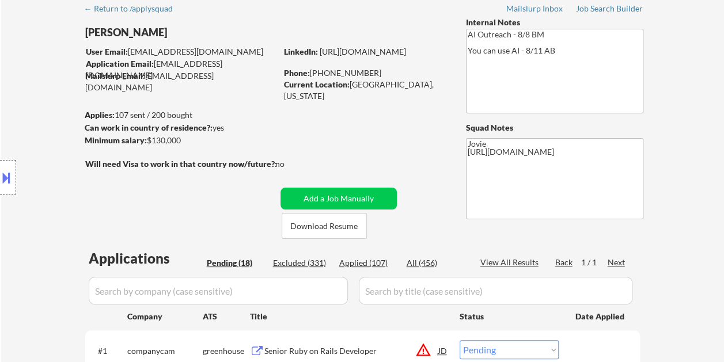
scroll to position [58, 0]
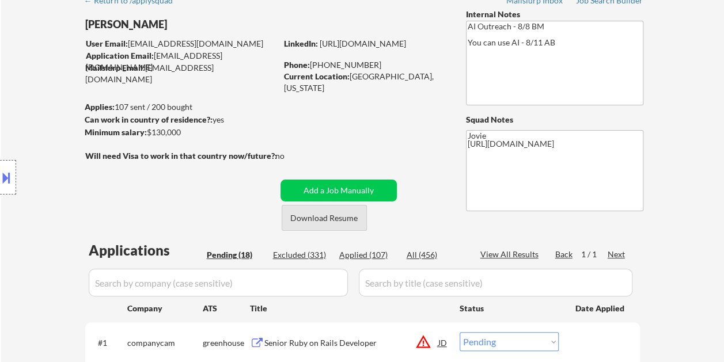
click at [297, 218] on button "Download Resume" at bounding box center [323, 218] width 85 height 26
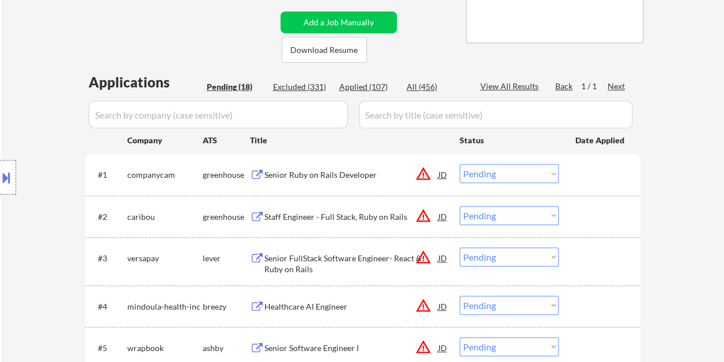
scroll to position [288, 0]
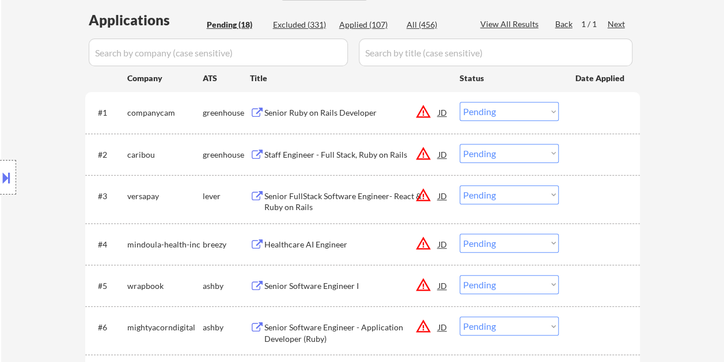
click at [318, 115] on div "Senior Ruby on Rails Developer" at bounding box center [351, 113] width 174 height 12
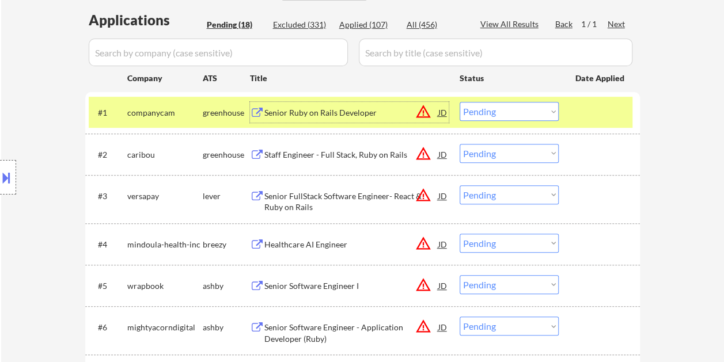
click at [554, 114] on select "Choose an option... Pending Applied Excluded (Questions) Excluded (Expired) Exc…" at bounding box center [508, 111] width 99 height 19
click at [459, 102] on select "Choose an option... Pending Applied Excluded (Questions) Excluded (Expired) Exc…" at bounding box center [508, 111] width 99 height 19
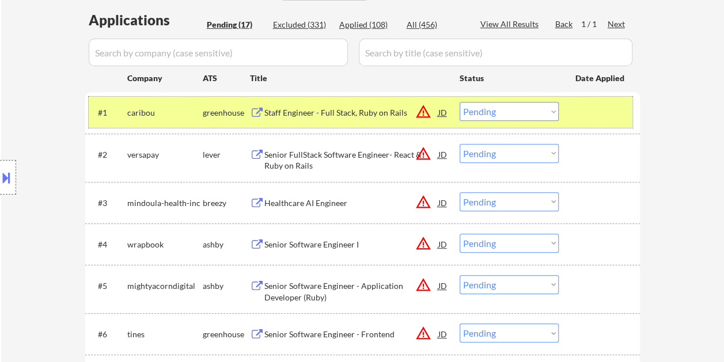
click at [583, 111] on div at bounding box center [600, 112] width 51 height 21
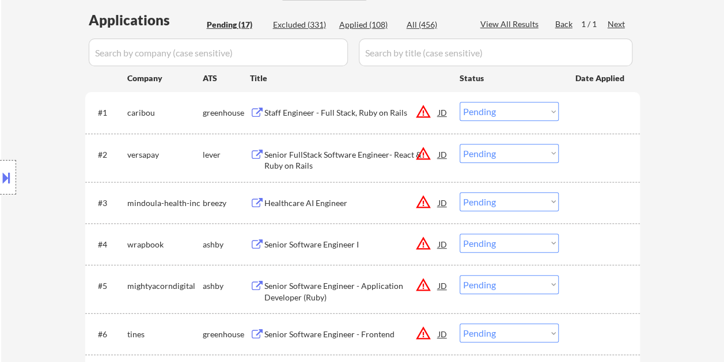
scroll to position [173, 0]
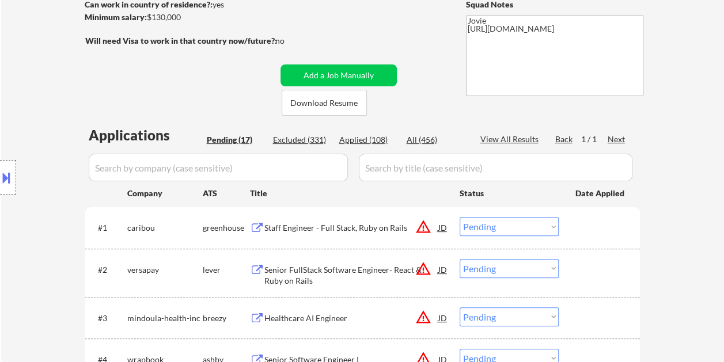
click at [569, 228] on div "#1 caribou greenhouse Staff Engineer - Full Stack, Ruby on Rails JD warning_amb…" at bounding box center [360, 227] width 543 height 31
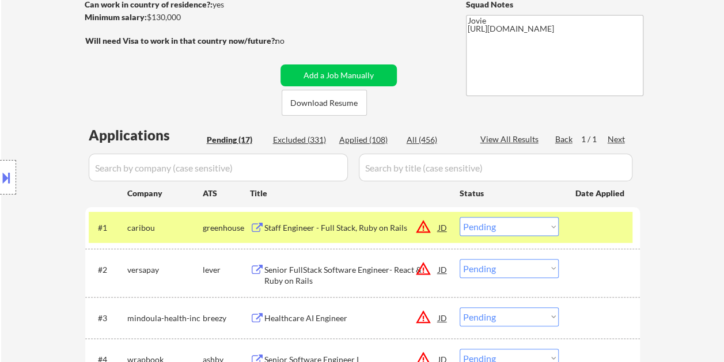
click at [320, 230] on div "Staff Engineer - Full Stack, Ruby on Rails" at bounding box center [351, 228] width 174 height 12
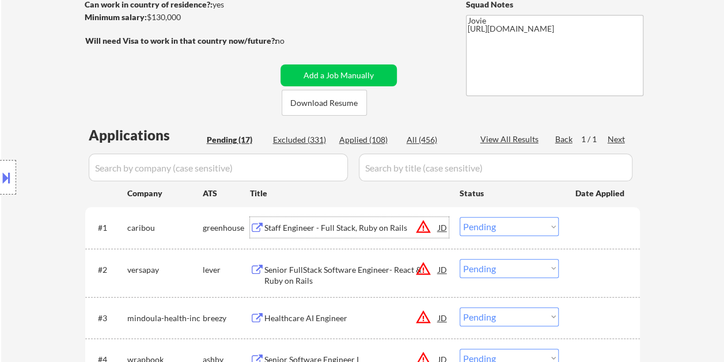
click at [583, 230] on div at bounding box center [600, 227] width 51 height 21
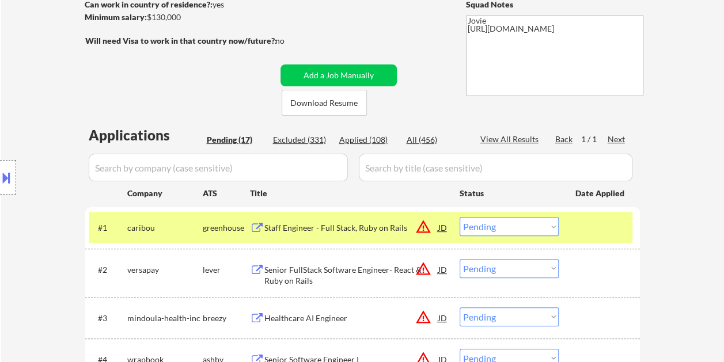
click at [546, 229] on select "Choose an option... Pending Applied Excluded (Questions) Excluded (Expired) Exc…" at bounding box center [508, 226] width 99 height 19
click at [459, 217] on select "Choose an option... Pending Applied Excluded (Questions) Excluded (Expired) Exc…" at bounding box center [508, 226] width 99 height 19
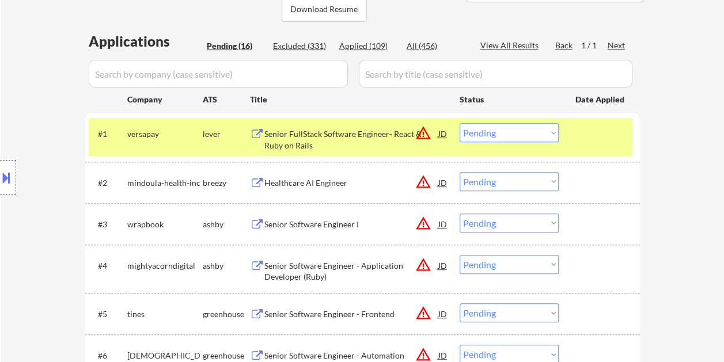
scroll to position [230, 0]
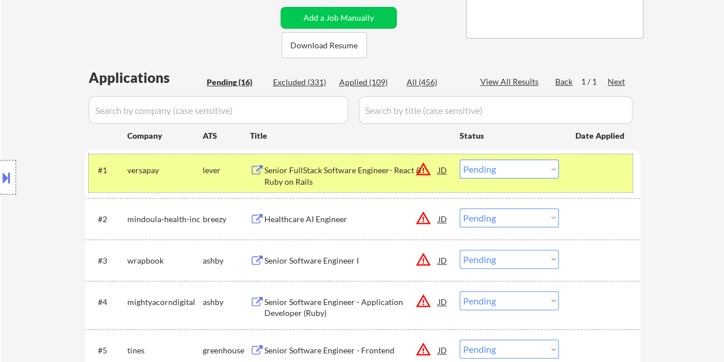
click at [586, 165] on div at bounding box center [600, 169] width 51 height 21
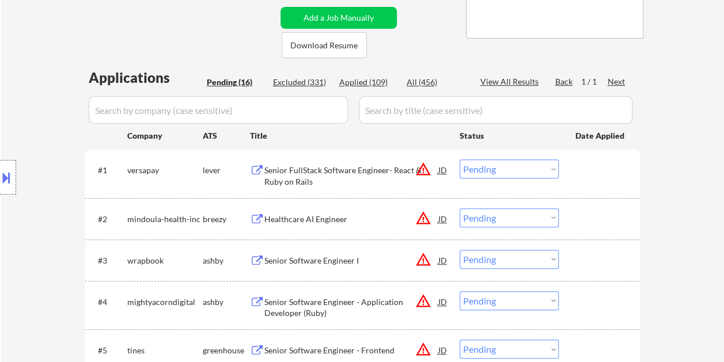
click at [584, 168] on div at bounding box center [600, 169] width 51 height 21
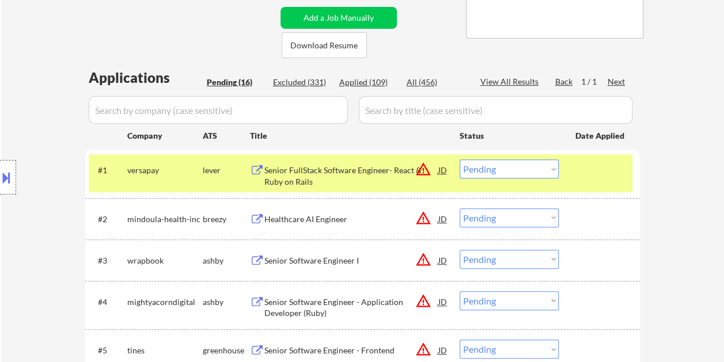
click at [327, 174] on div "Senior FullStack Software Engineer- React & Ruby on Rails" at bounding box center [351, 176] width 174 height 22
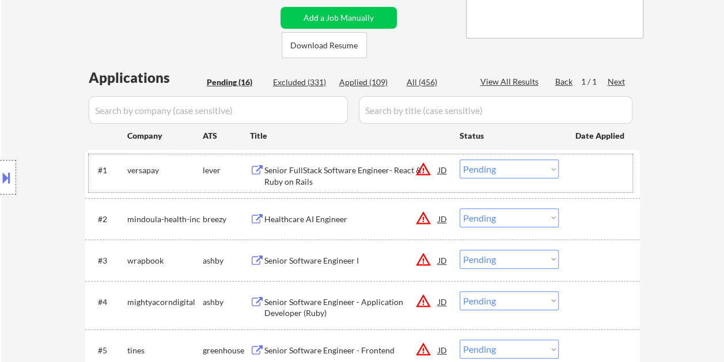
click at [593, 179] on div at bounding box center [600, 169] width 51 height 21
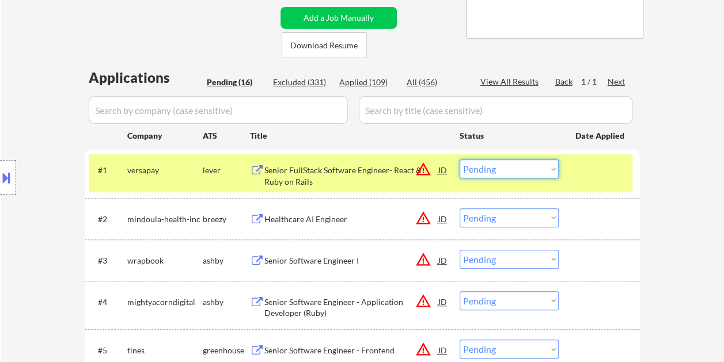
click at [549, 173] on select "Choose an option... Pending Applied Excluded (Questions) Excluded (Expired) Exc…" at bounding box center [508, 168] width 99 height 19
click at [459, 159] on select "Choose an option... Pending Applied Excluded (Questions) Excluded (Expired) Exc…" at bounding box center [508, 168] width 99 height 19
select select ""pending""
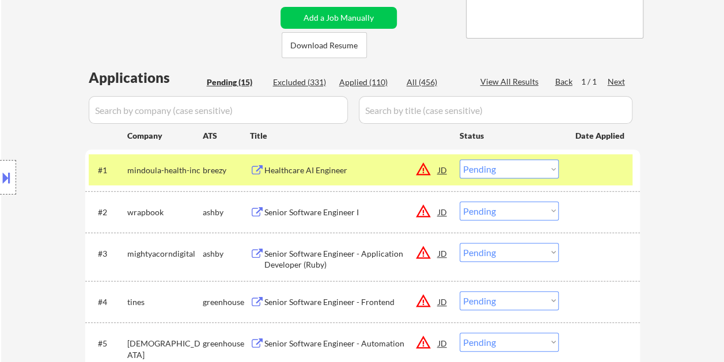
click at [602, 170] on div at bounding box center [600, 169] width 51 height 21
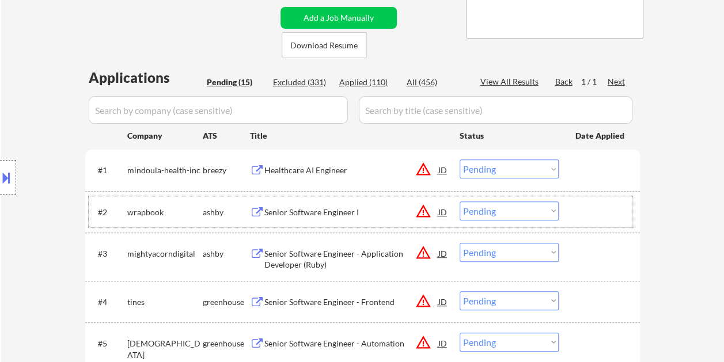
click at [586, 201] on div at bounding box center [600, 211] width 51 height 21
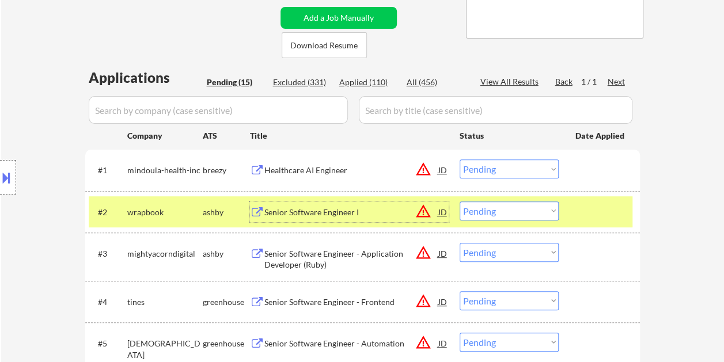
click at [354, 205] on div "Senior Software Engineer I" at bounding box center [351, 211] width 174 height 21
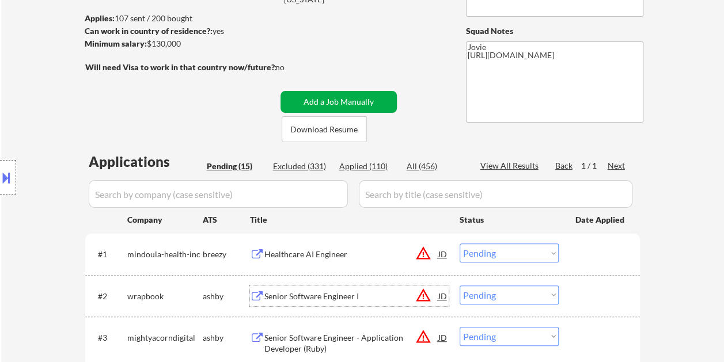
scroll to position [173, 0]
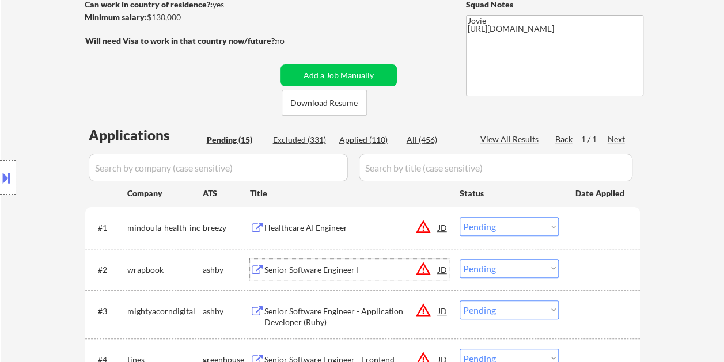
click at [593, 276] on div at bounding box center [600, 269] width 51 height 21
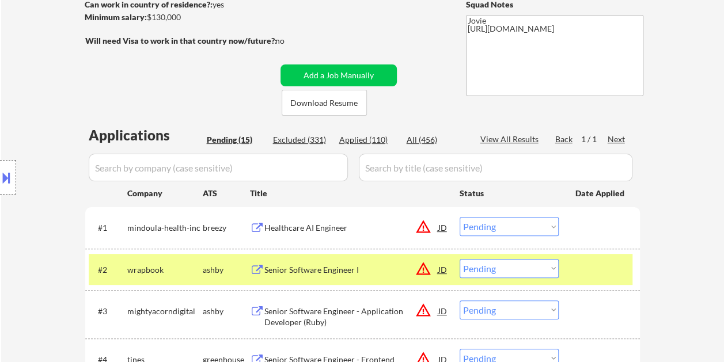
click at [550, 271] on select "Choose an option... Pending Applied Excluded (Questions) Excluded (Expired) Exc…" at bounding box center [508, 268] width 99 height 19
click at [459, 259] on select "Choose an option... Pending Applied Excluded (Questions) Excluded (Expired) Exc…" at bounding box center [508, 268] width 99 height 19
click at [537, 267] on select "Choose an option... Pending Applied Excluded (Questions) Excluded (Expired) Exc…" at bounding box center [508, 268] width 99 height 19
select select ""pending""
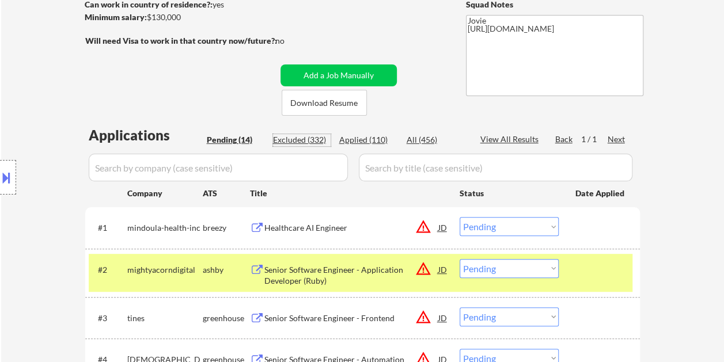
click at [313, 135] on div "Excluded (332)" at bounding box center [302, 140] width 58 height 12
select select ""excluded""
select select ""excluded__bad_match_""
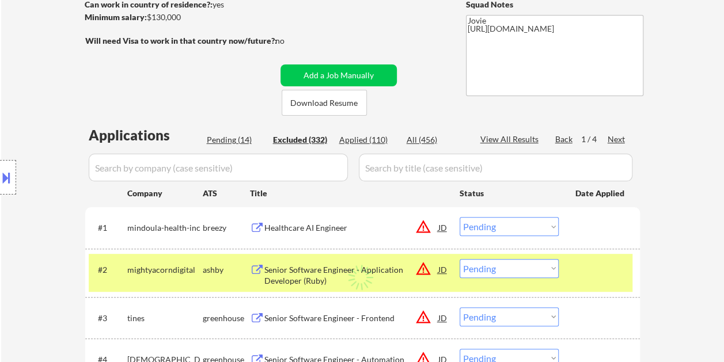
select select ""excluded__bad_match_""
select select ""excluded""
select select ""excluded__bad_match_""
select select ""excluded""
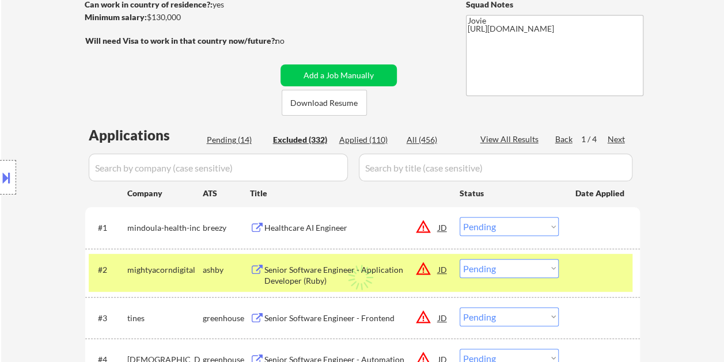
select select ""excluded""
select select ""excluded__bad_match_""
select select ""excluded__other_""
select select ""excluded__expired_""
select select ""excluded__other_""
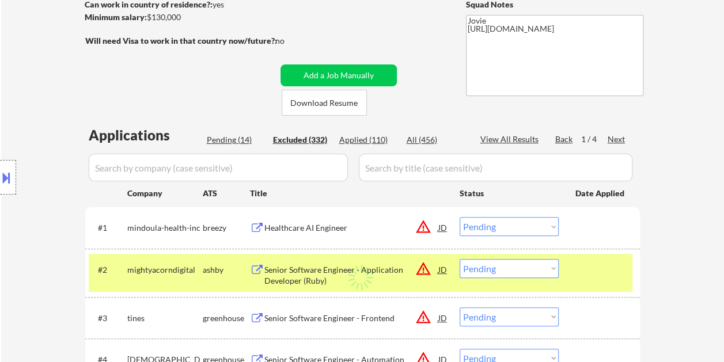
select select ""excluded__bad_match_""
select select ""excluded""
select select ""excluded__bad_match_""
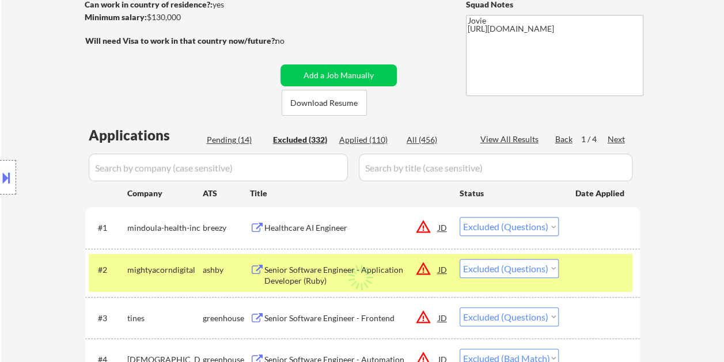
select select ""excluded__bad_match_""
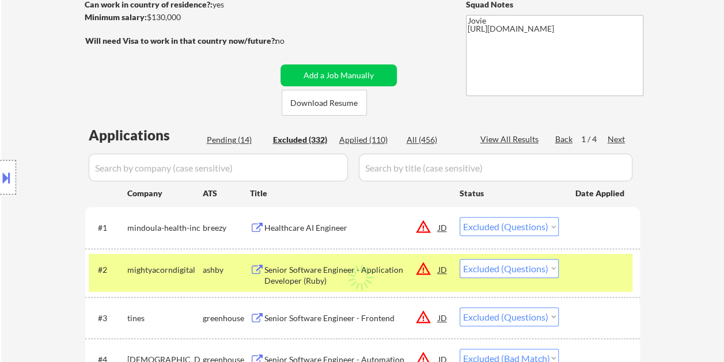
select select ""excluded__other_""
select select ""excluded__bad_match_""
select select ""excluded__other_""
select select ""excluded__bad_match_""
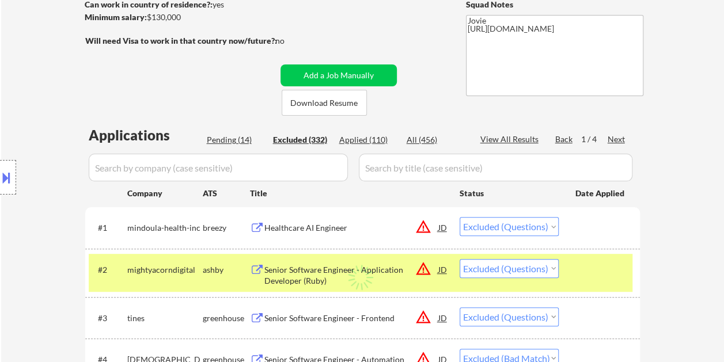
select select ""excluded__bad_match_""
select select ""excluded__expired_""
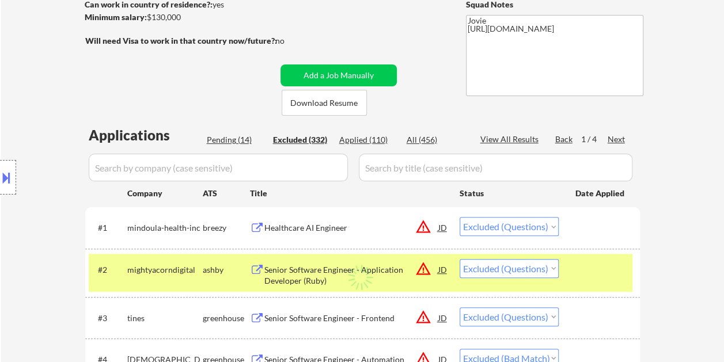
select select ""excluded__bad_match_""
select select ""excluded__expired_""
select select ""excluded__bad_match_""
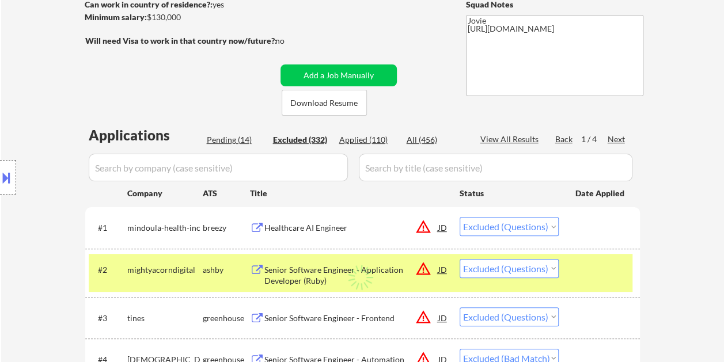
select select ""excluded__other_""
select select ""excluded__expired_""
select select ""excluded""
select select ""excluded__bad_match_""
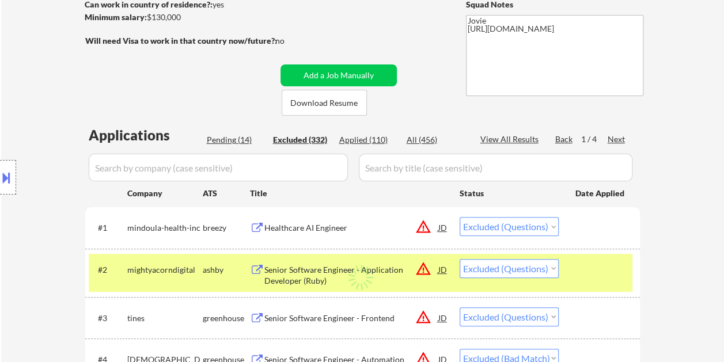
select select ""excluded""
select select ""excluded__bad_match_""
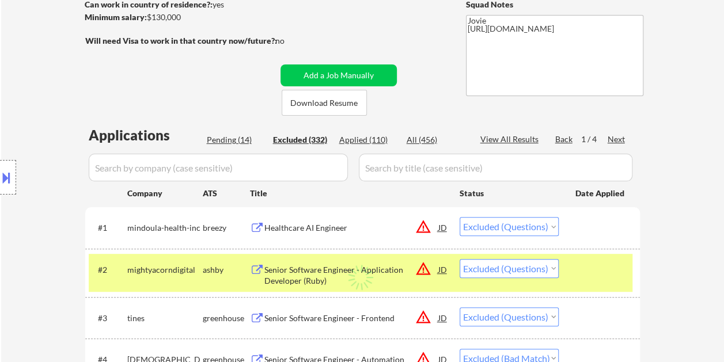
select select ""excluded__bad_match_""
select select ""excluded__expired_""
select select ""excluded__bad_match_""
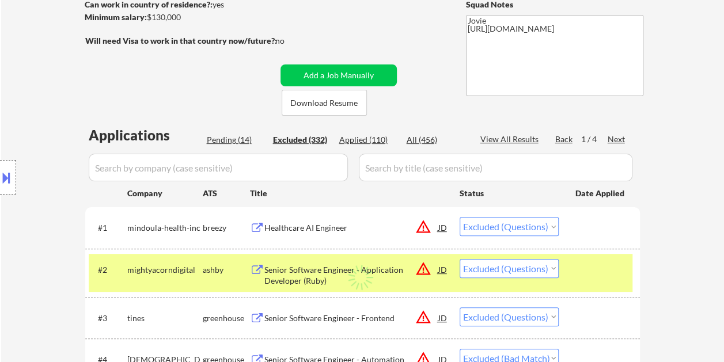
select select ""excluded""
select select ""excluded__bad_match_""
select select ""excluded__expired_""
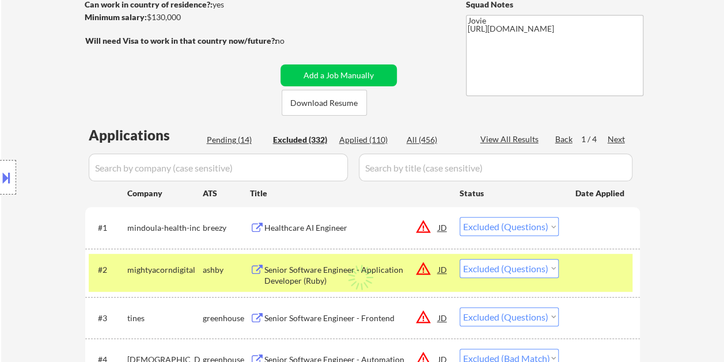
select select ""excluded__bad_match_""
select select ""excluded__expired_""
select select ""excluded""
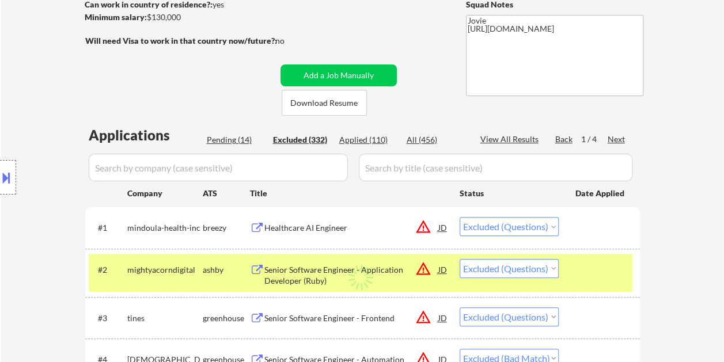
select select ""excluded__bad_match_""
select select ""excluded""
select select ""excluded__bad_match_""
select select ""excluded""
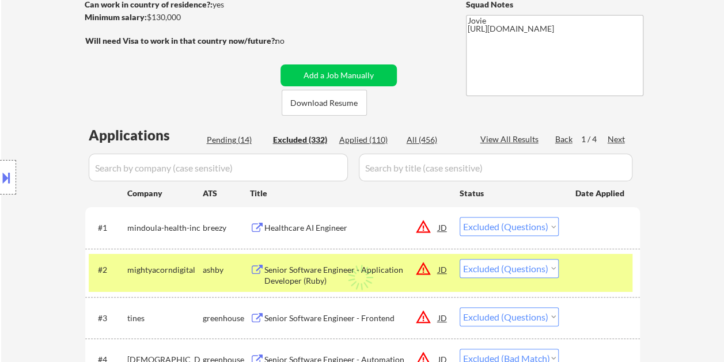
select select ""excluded""
select select ""excluded__expired_""
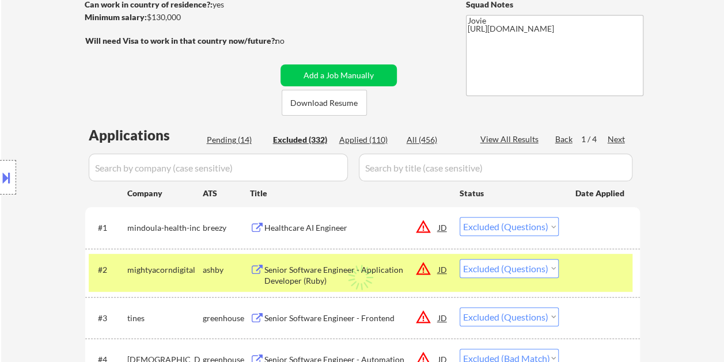
select select ""excluded__bad_match_""
select select ""excluded""
select select ""excluded__bad_match_""
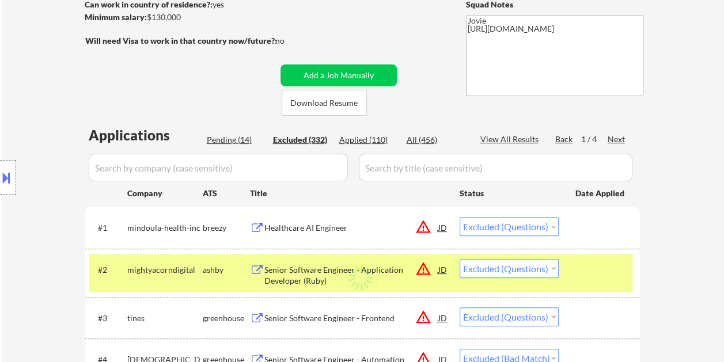
select select ""excluded__bad_match_""
select select ""excluded__expired_""
select select ""excluded__bad_match_""
select select ""excluded__expired_""
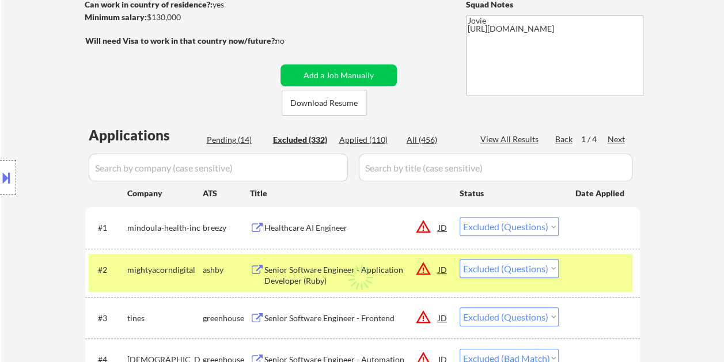
select select ""excluded""
select select ""excluded__expired_""
select select ""excluded__bad_match_""
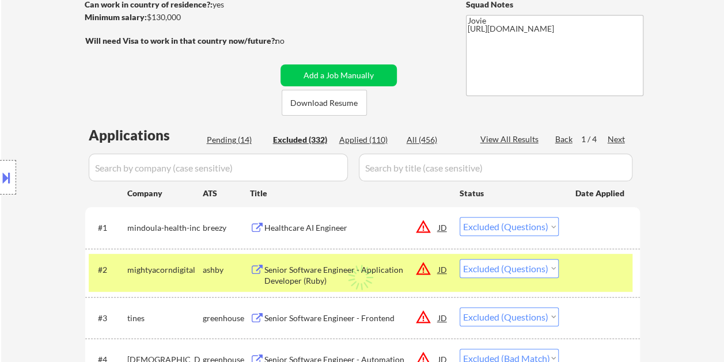
select select ""excluded__expired_""
select select ""excluded""
select select ""excluded__expired_""
select select ""excluded__bad_match_""
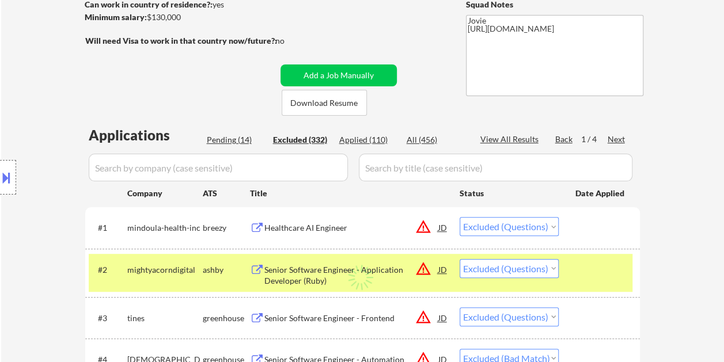
select select ""excluded__bad_match_""
select select ""excluded__expired_""
select select ""excluded__bad_match_""
select select ""excluded__expired_""
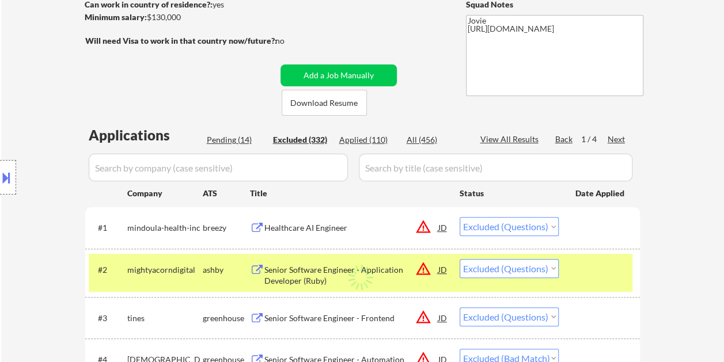
select select ""excluded__bad_match_""
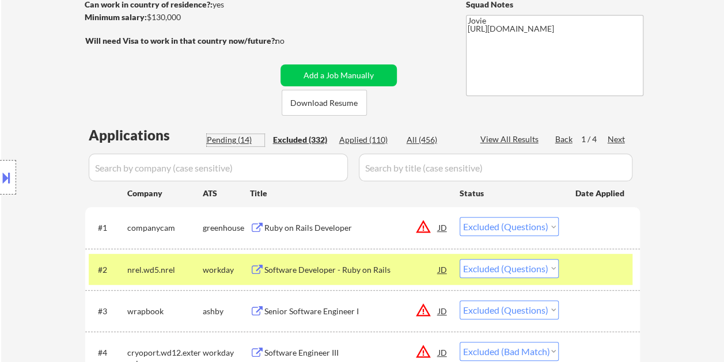
click at [234, 142] on div "Pending (14)" at bounding box center [236, 140] width 58 height 12
select select ""pending""
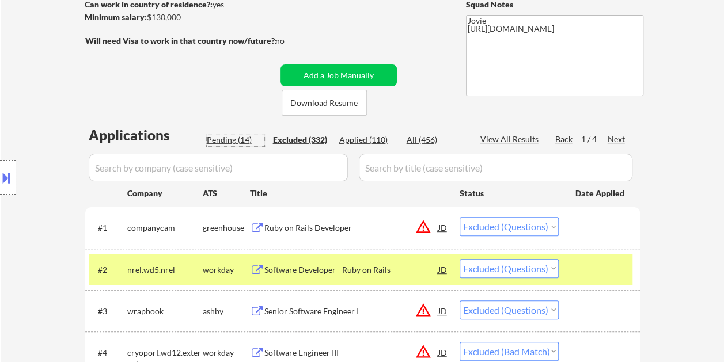
select select ""pending""
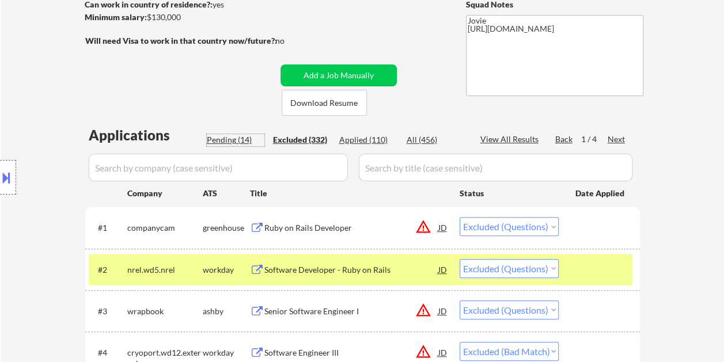
select select ""pending""
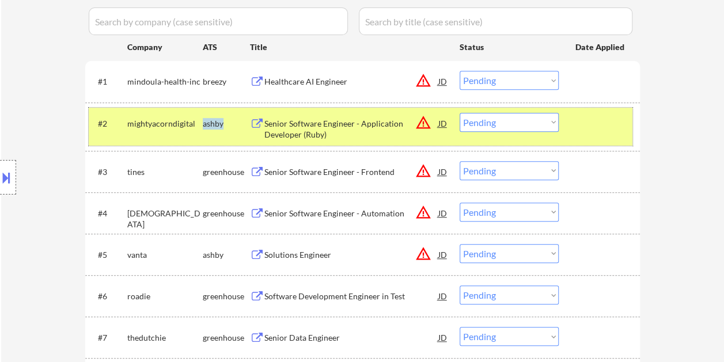
scroll to position [204, 0]
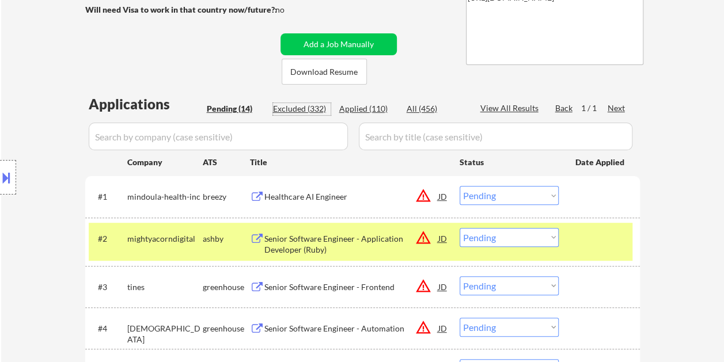
click at [318, 105] on div "Excluded (332)" at bounding box center [302, 109] width 58 height 12
select select ""excluded""
select select ""excluded__bad_match_""
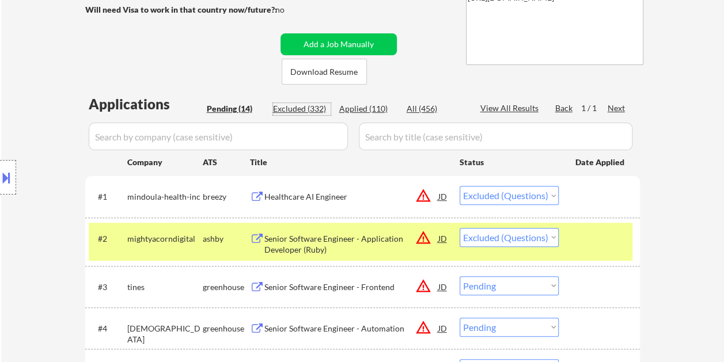
select select ""excluded__bad_match_""
select select ""excluded""
select select ""excluded__bad_match_""
select select ""excluded""
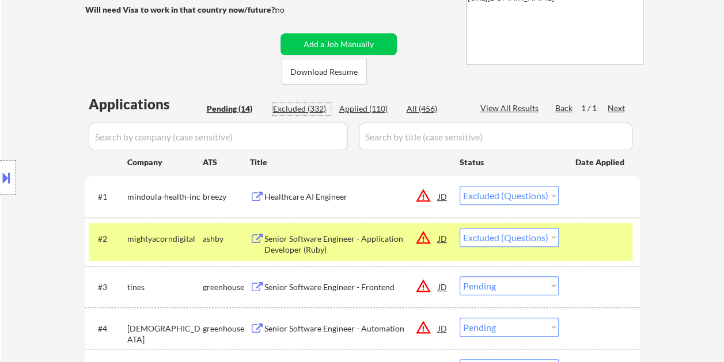
select select ""excluded""
select select ""excluded__bad_match_""
select select ""excluded__other_""
select select ""excluded__expired_""
select select ""excluded__other_""
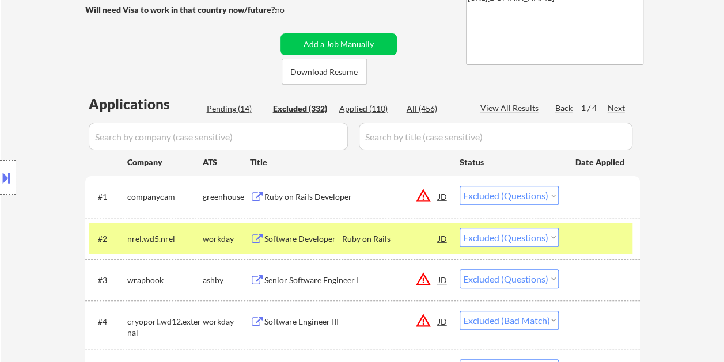
click at [543, 277] on select "Choose an option... Pending Applied Excluded (Questions) Excluded (Expired) Exc…" at bounding box center [508, 278] width 99 height 19
click at [459, 269] on select "Choose an option... Pending Applied Excluded (Questions) Excluded (Expired) Exc…" at bounding box center [508, 278] width 99 height 19
select select ""excluded__bad_match_""
select select ""excluded""
select select ""excluded__bad_match_""
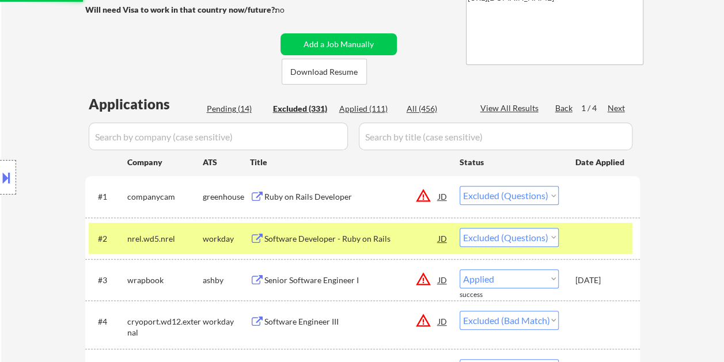
select select ""excluded""
select select ""excluded__bad_match_""
select select ""excluded__other_""
select select ""excluded__expired_""
select select ""excluded__other_""
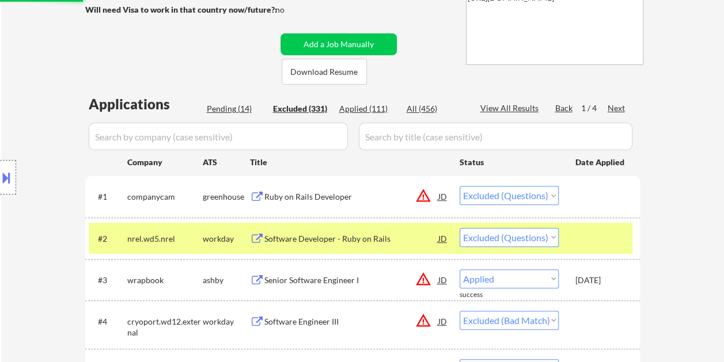
select select ""excluded__bad_match_""
select select ""excluded""
select select ""excluded__bad_match_""
select select ""excluded__other_""
select select ""excluded__bad_match_""
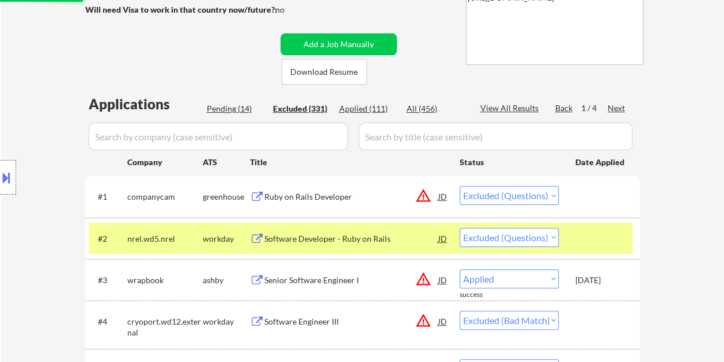
select select ""excluded__other_""
select select ""excluded__bad_match_""
select select ""excluded__expired_""
select select ""excluded__bad_match_""
select select ""excluded__expired_""
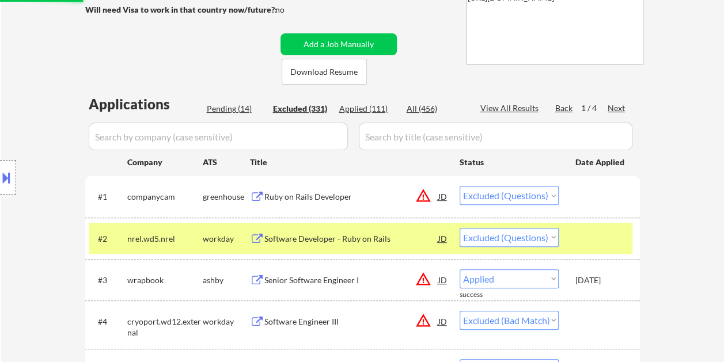
select select ""excluded__bad_match_""
select select ""excluded__other_""
select select ""excluded__expired_""
select select ""excluded""
select select ""excluded__bad_match_""
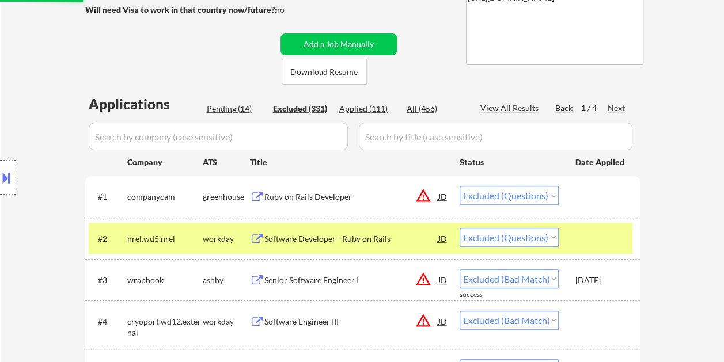
select select ""excluded""
select select ""excluded__bad_match_""
select select ""excluded__expired_""
select select ""excluded__bad_match_""
select select ""excluded""
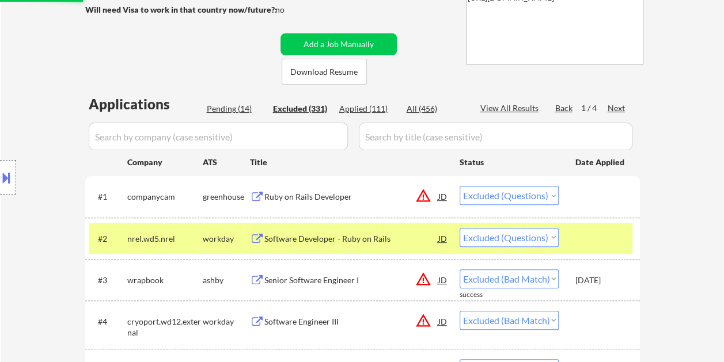
select select ""excluded__bad_match_""
select select ""excluded__expired_""
select select ""excluded__bad_match_""
select select ""excluded__expired_""
select select ""excluded""
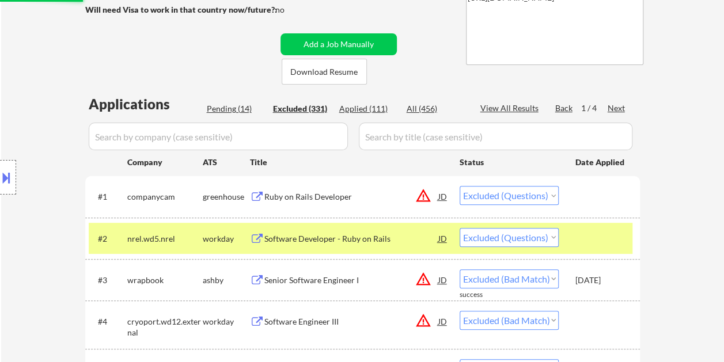
select select ""excluded__bad_match_""
select select ""excluded""
select select ""excluded__bad_match_""
select select ""excluded""
select select ""excluded__expired_""
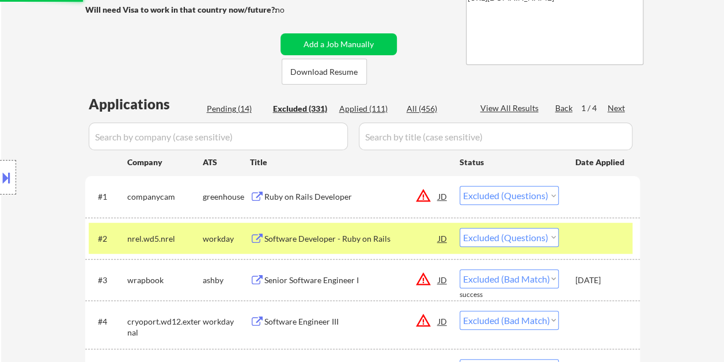
select select ""excluded__bad_match_""
select select ""excluded""
select select ""excluded__bad_match_""
select select ""excluded__expired_""
select select ""excluded__bad_match_""
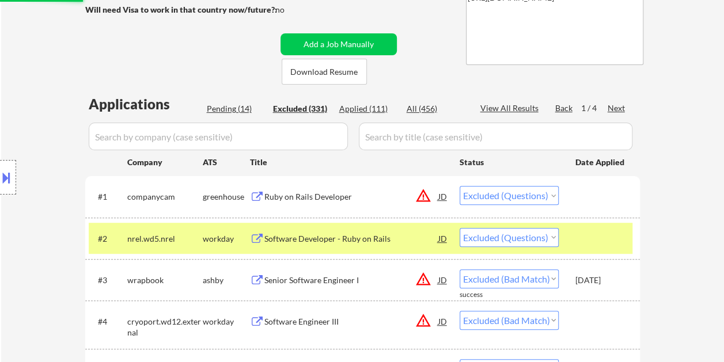
select select ""excluded__expired_""
select select ""excluded""
select select ""excluded__expired_""
select select ""excluded__bad_match_""
select select ""excluded__expired_""
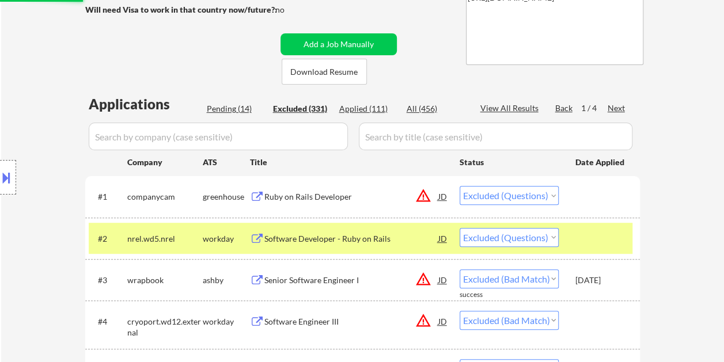
select select ""excluded""
select select ""excluded__expired_""
select select ""excluded__bad_match_""
select select ""excluded__expired_""
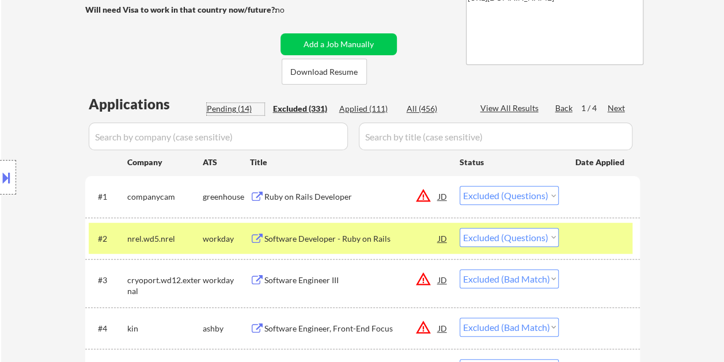
click at [222, 107] on div "Pending (14)" at bounding box center [236, 109] width 58 height 12
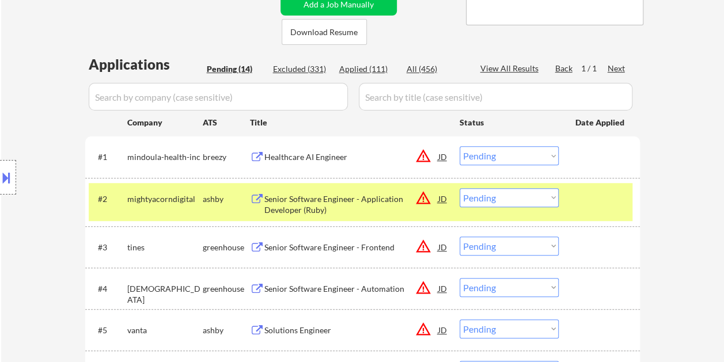
scroll to position [261, 0]
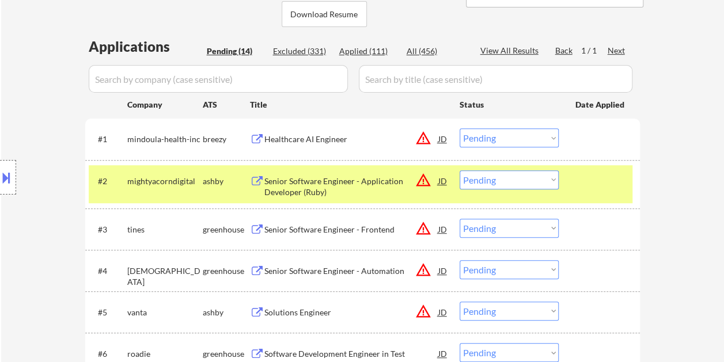
click at [590, 170] on div at bounding box center [600, 180] width 51 height 21
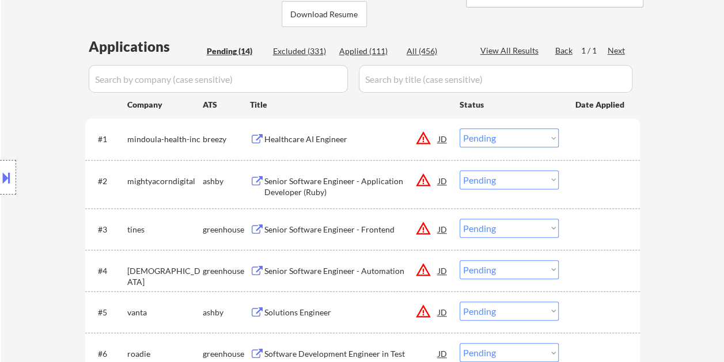
click at [596, 181] on div at bounding box center [600, 180] width 51 height 21
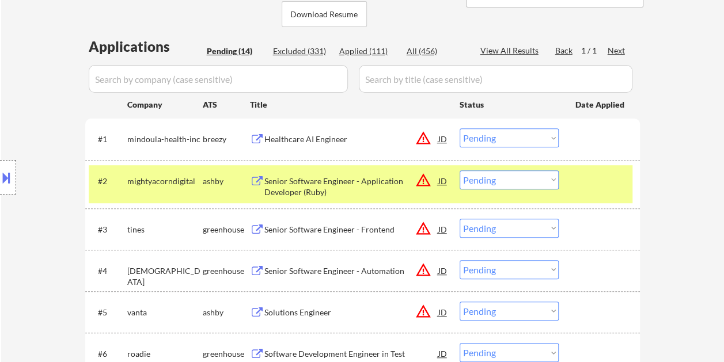
click at [354, 180] on div "Senior Software Engineer - Application Developer (Ruby)" at bounding box center [351, 187] width 174 height 22
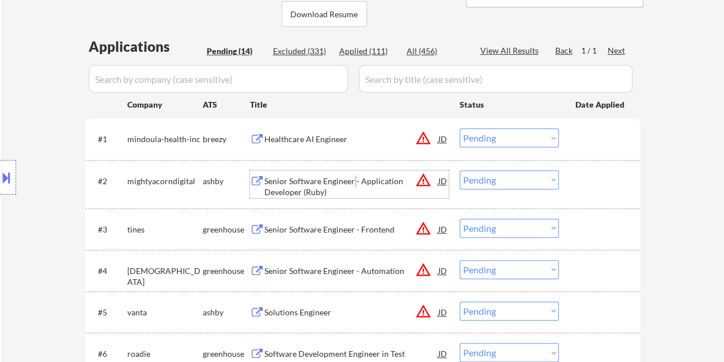
click at [549, 176] on select "Choose an option... Pending Applied Excluded (Questions) Excluded (Expired) Exc…" at bounding box center [508, 179] width 99 height 19
click at [459, 170] on select "Choose an option... Pending Applied Excluded (Questions) Excluded (Expired) Exc…" at bounding box center [508, 179] width 99 height 19
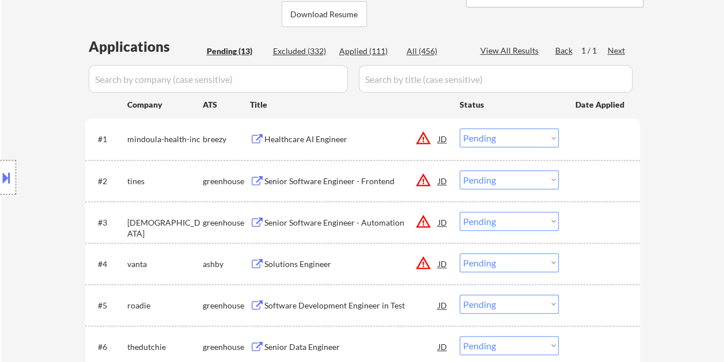
click at [586, 175] on div at bounding box center [600, 180] width 51 height 21
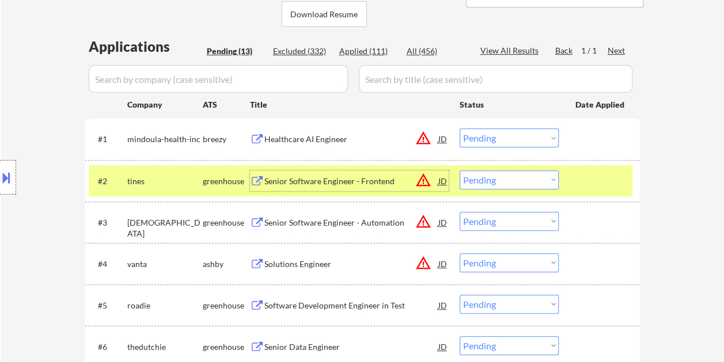
click at [337, 181] on div "Senior Software Engineer - Frontend" at bounding box center [351, 182] width 174 height 12
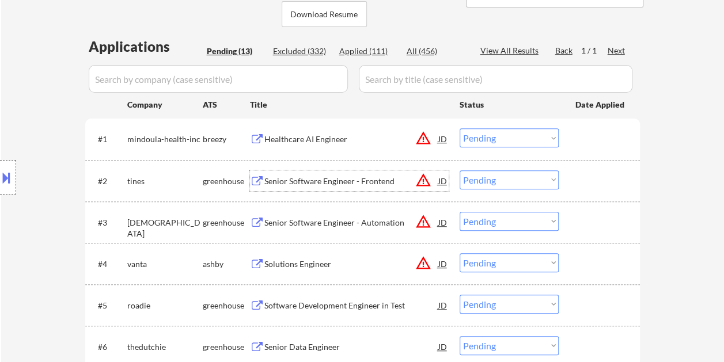
click at [599, 184] on div at bounding box center [600, 180] width 51 height 21
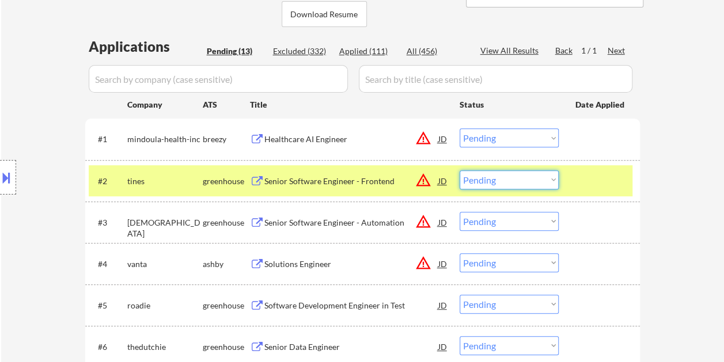
click at [545, 177] on select "Choose an option... Pending Applied Excluded (Questions) Excluded (Expired) Exc…" at bounding box center [508, 179] width 99 height 19
click at [459, 170] on select "Choose an option... Pending Applied Excluded (Questions) Excluded (Expired) Exc…" at bounding box center [508, 179] width 99 height 19
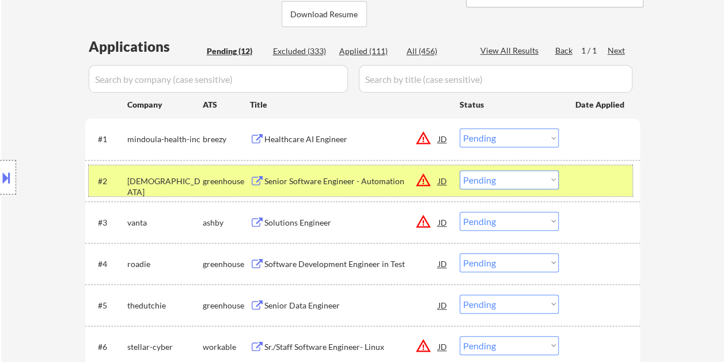
click at [586, 178] on div at bounding box center [600, 180] width 51 height 21
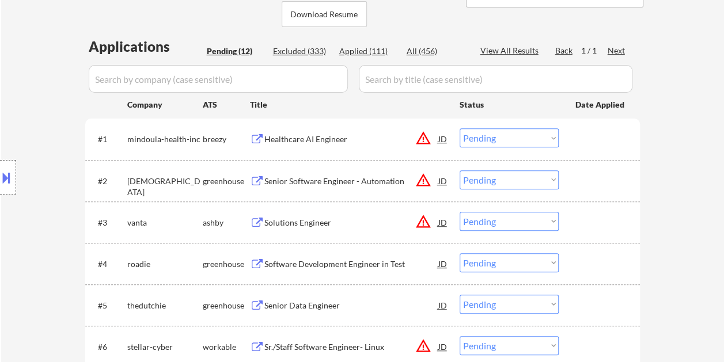
click at [570, 183] on div "#2 [PERSON_NAME] Senior Software Engineer - Automation JD warning_amber Choose …" at bounding box center [360, 180] width 543 height 31
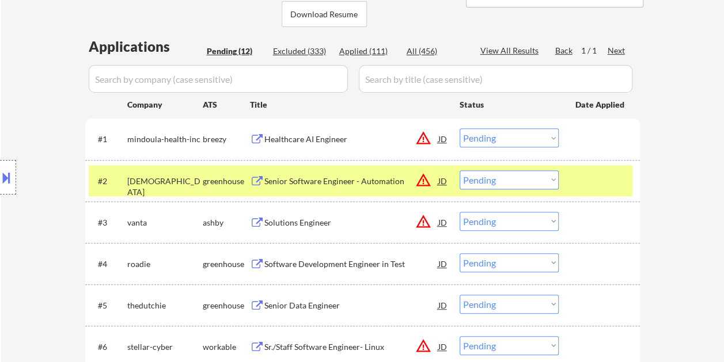
click at [577, 181] on div at bounding box center [600, 180] width 51 height 21
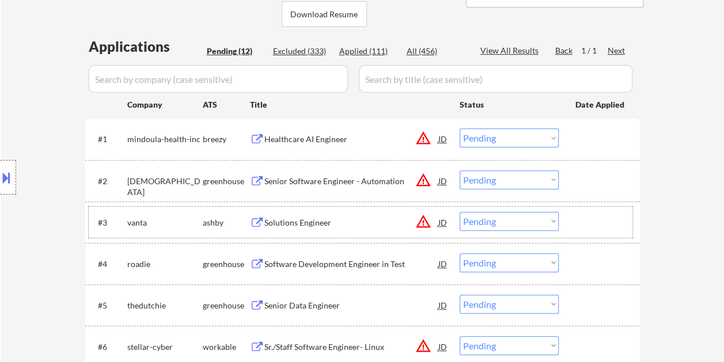
click at [592, 233] on div "#3 vanta [PERSON_NAME] Solutions Engineer JD warning_amber Choose an option... …" at bounding box center [360, 222] width 543 height 31
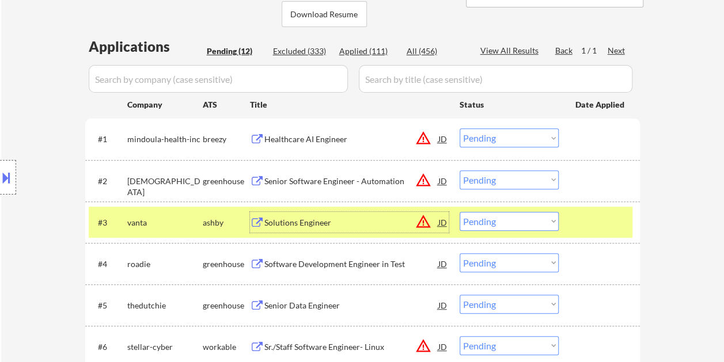
click at [303, 230] on div "Solutions Engineer" at bounding box center [351, 222] width 174 height 21
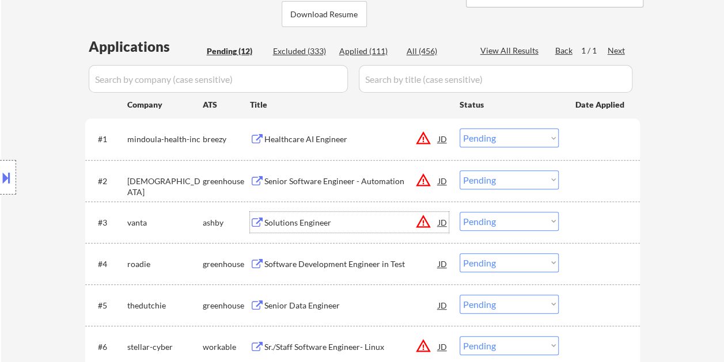
click at [554, 223] on select "Choose an option... Pending Applied Excluded (Questions) Excluded (Expired) Exc…" at bounding box center [508, 221] width 99 height 19
click at [459, 212] on select "Choose an option... Pending Applied Excluded (Questions) Excluded (Expired) Exc…" at bounding box center [508, 221] width 99 height 19
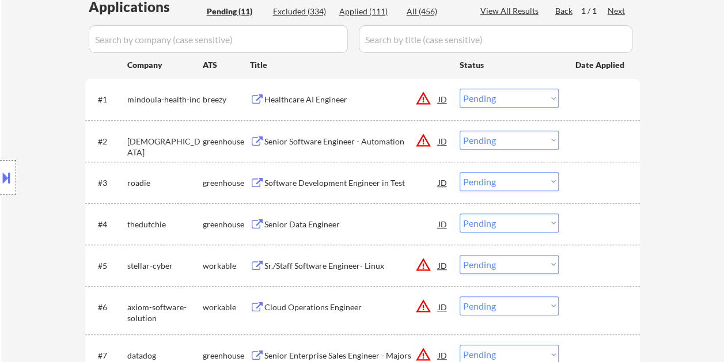
scroll to position [319, 0]
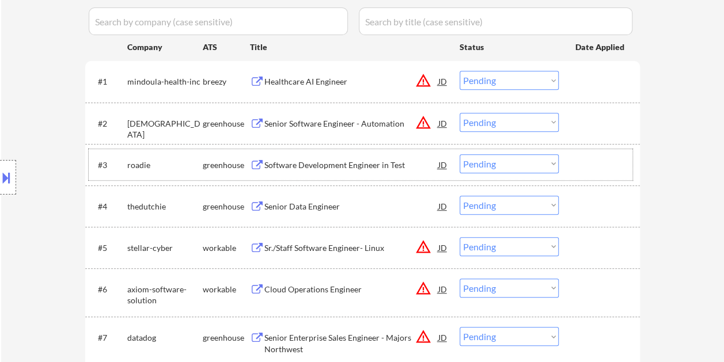
drag, startPoint x: 576, startPoint y: 162, endPoint x: 428, endPoint y: 161, distance: 147.9
click at [577, 162] on div at bounding box center [600, 164] width 51 height 21
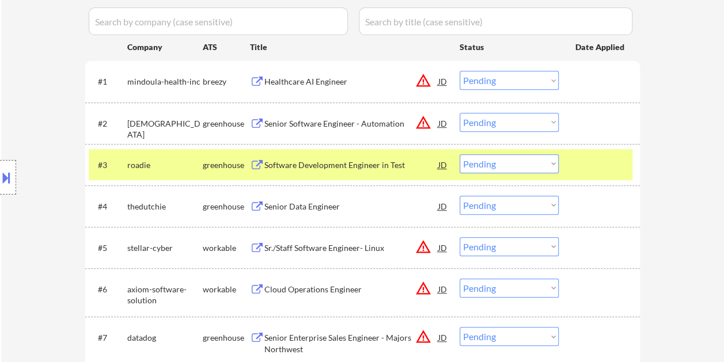
click at [587, 161] on div at bounding box center [600, 164] width 51 height 21
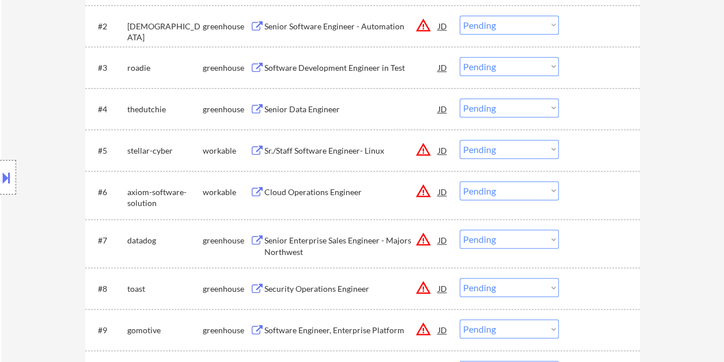
scroll to position [434, 0]
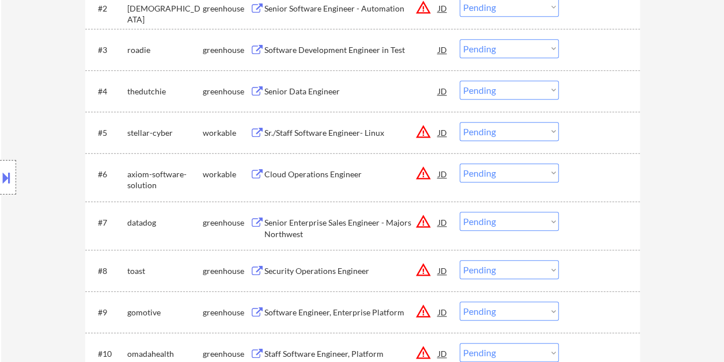
click at [595, 160] on div "#6 axiom-software-solution workable Cloud Operations Engineer JD warning_amber …" at bounding box center [360, 177] width 543 height 38
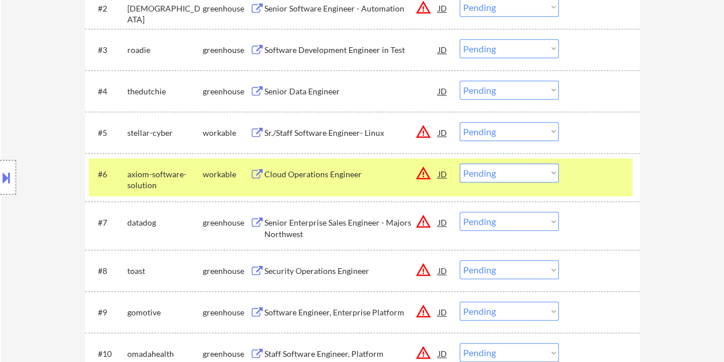
click at [310, 172] on div "Cloud Operations Engineer" at bounding box center [351, 175] width 174 height 12
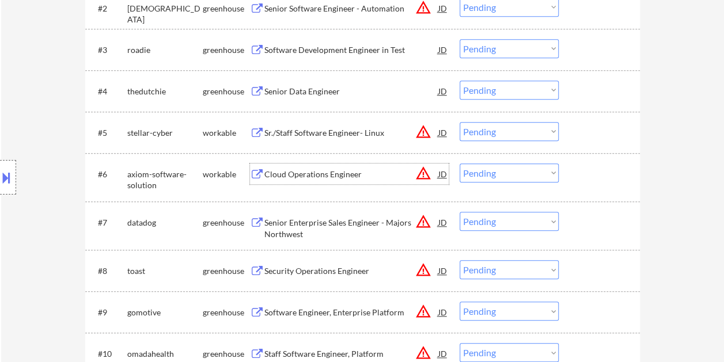
drag, startPoint x: 589, startPoint y: 175, endPoint x: 558, endPoint y: 173, distance: 31.2
click at [589, 174] on div at bounding box center [600, 173] width 51 height 21
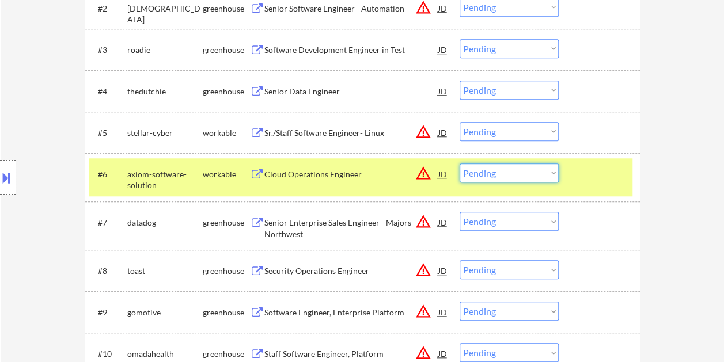
click at [547, 172] on select "Choose an option... Pending Applied Excluded (Questions) Excluded (Expired) Exc…" at bounding box center [508, 172] width 99 height 19
click at [459, 163] on select "Choose an option... Pending Applied Excluded (Questions) Excluded (Expired) Exc…" at bounding box center [508, 172] width 99 height 19
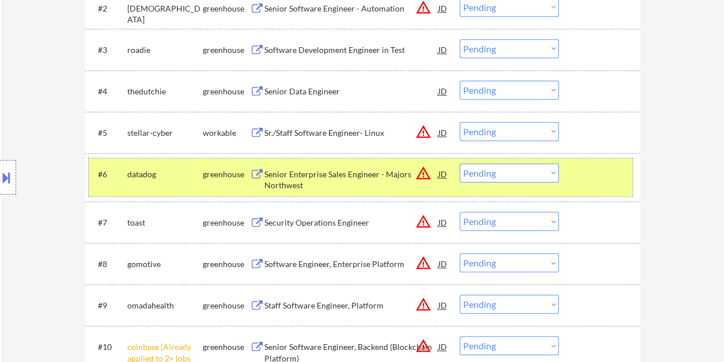
click at [584, 184] on div "#6 datadog greenhouse Senior Enterprise Sales Engineer - Majors Northwest JD wa…" at bounding box center [360, 177] width 543 height 38
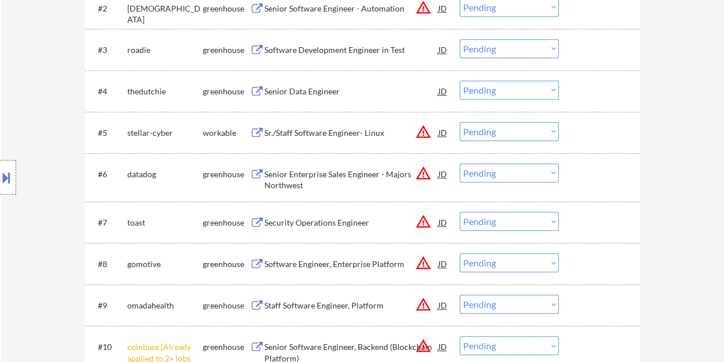
click at [578, 181] on div at bounding box center [600, 173] width 51 height 21
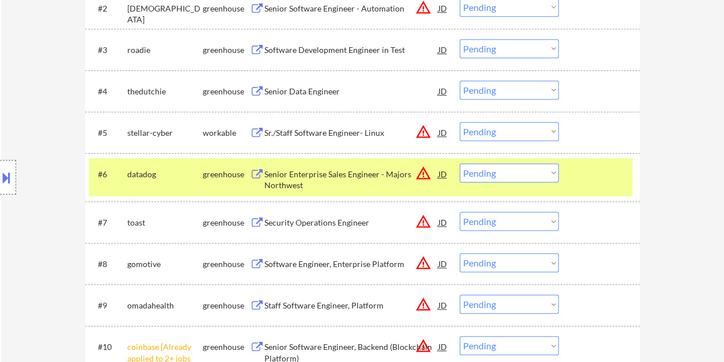
drag, startPoint x: 579, startPoint y: 184, endPoint x: 567, endPoint y: 184, distance: 11.5
click at [579, 184] on div "#6 datadog greenhouse Senior Enterprise Sales Engineer - Majors Northwest JD wa…" at bounding box center [360, 177] width 543 height 38
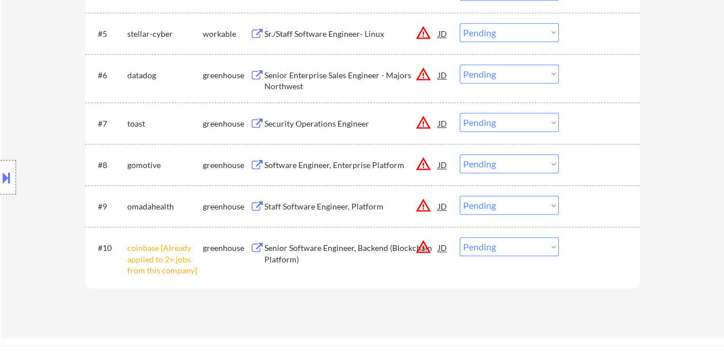
scroll to position [549, 0]
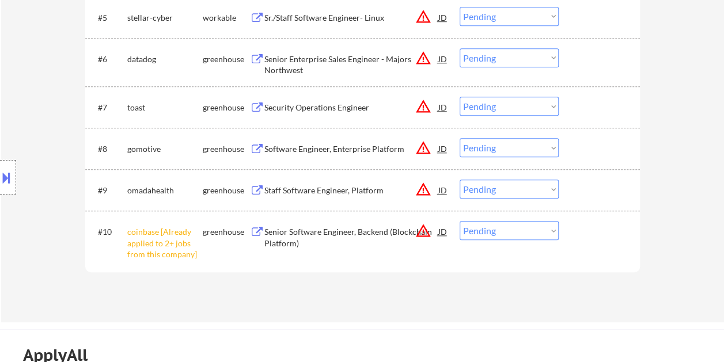
click at [589, 161] on div "#8 gomotive greenhouse Software Engineer, Enterprise Platform JD warning_amber …" at bounding box center [360, 148] width 543 height 31
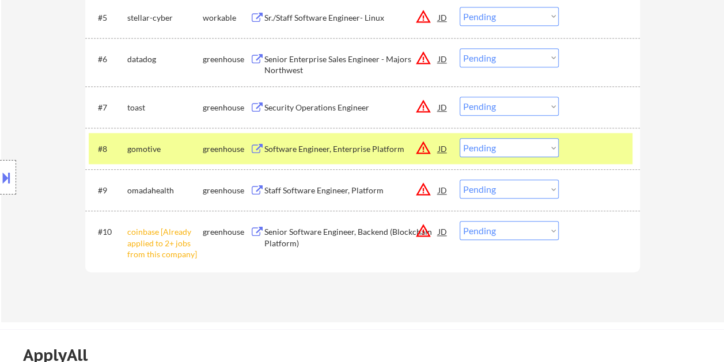
click at [335, 158] on div "Software Engineer, Enterprise Platform" at bounding box center [351, 148] width 174 height 21
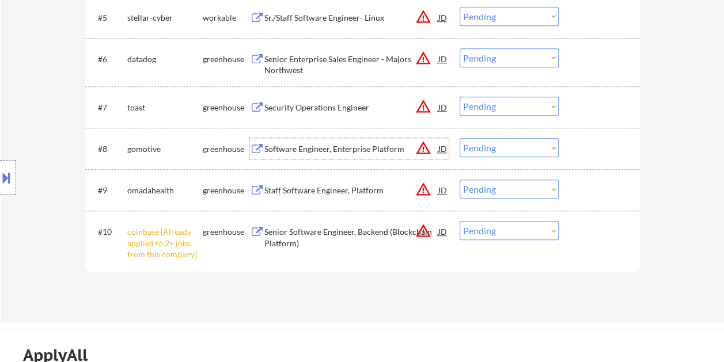
drag, startPoint x: 605, startPoint y: 158, endPoint x: 555, endPoint y: 154, distance: 50.2
click at [606, 158] on div at bounding box center [600, 148] width 51 height 21
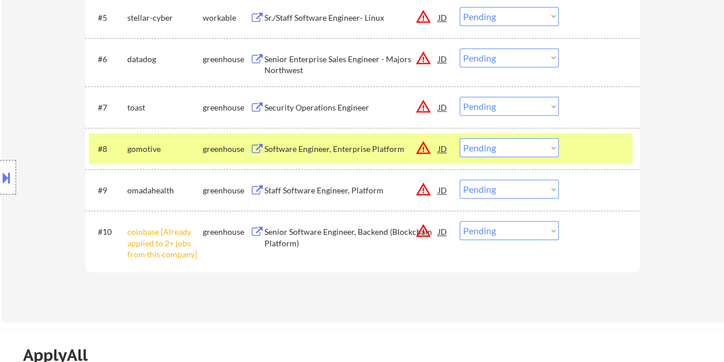
click at [553, 153] on select "Choose an option... Pending Applied Excluded (Questions) Excluded (Expired) Exc…" at bounding box center [508, 147] width 99 height 19
click at [459, 138] on select "Choose an option... Pending Applied Excluded (Questions) Excluded (Expired) Exc…" at bounding box center [508, 147] width 99 height 19
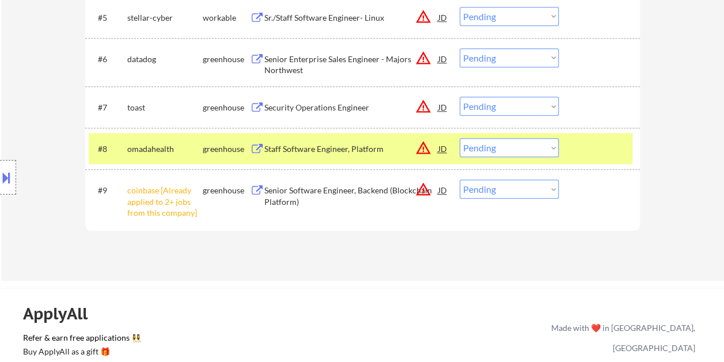
click at [596, 147] on div at bounding box center [600, 148] width 51 height 21
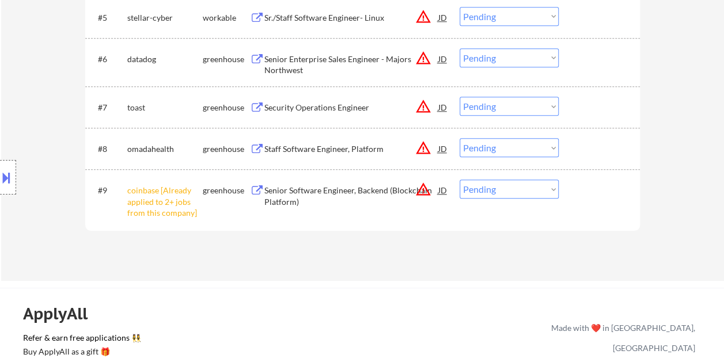
click at [624, 146] on div at bounding box center [600, 148] width 51 height 21
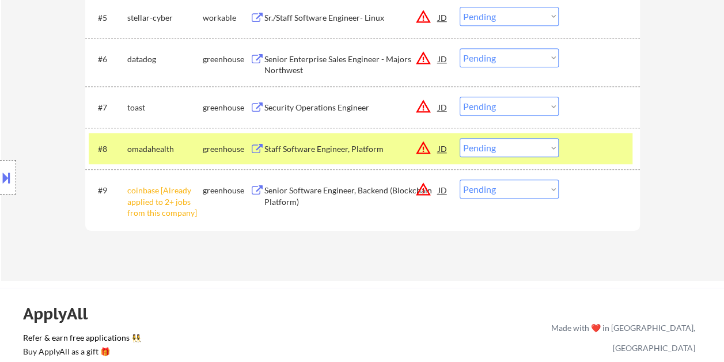
click at [353, 144] on div "Staff Software Engineer, Platform" at bounding box center [351, 149] width 174 height 12
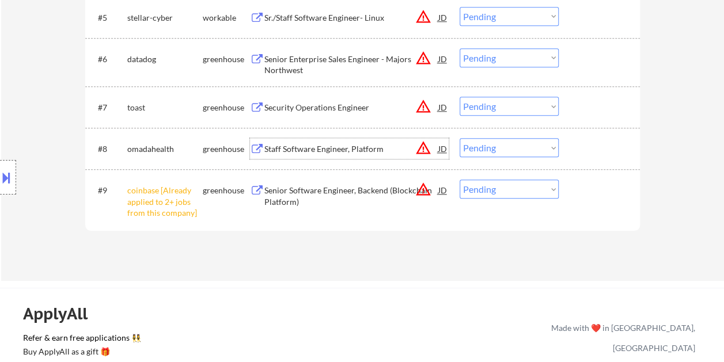
drag, startPoint x: 607, startPoint y: 152, endPoint x: 585, endPoint y: 153, distance: 21.9
click at [603, 152] on div at bounding box center [600, 148] width 51 height 21
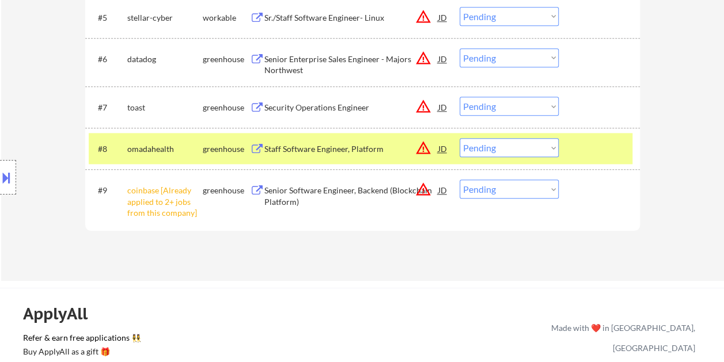
click at [555, 152] on select "Choose an option... Pending Applied Excluded (Questions) Excluded (Expired) Exc…" at bounding box center [508, 147] width 99 height 19
click at [459, 138] on select "Choose an option... Pending Applied Excluded (Questions) Excluded (Expired) Exc…" at bounding box center [508, 147] width 99 height 19
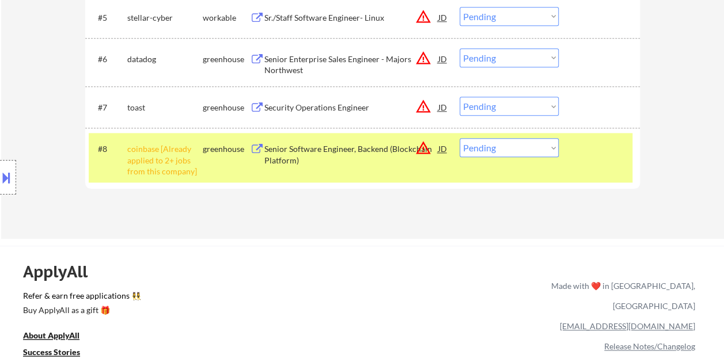
click at [606, 153] on div at bounding box center [600, 148] width 51 height 21
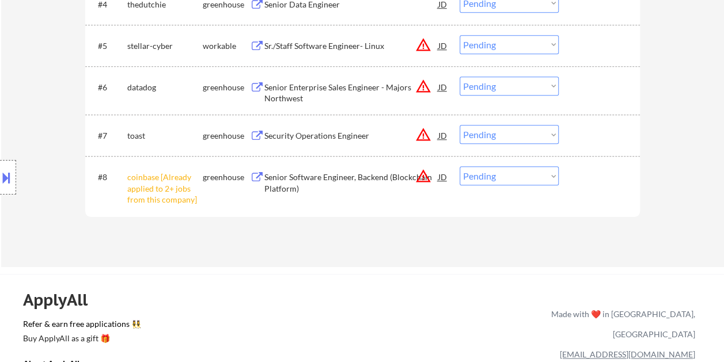
scroll to position [434, 0]
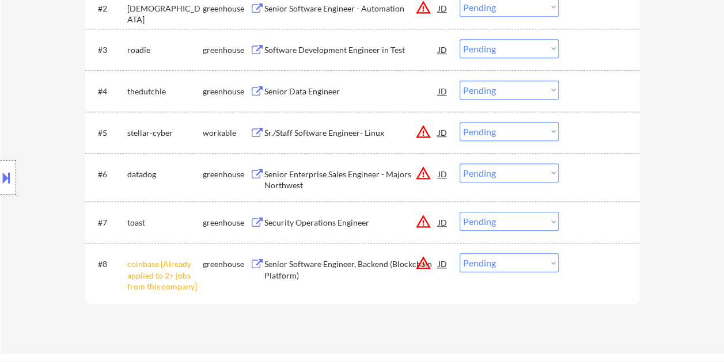
drag, startPoint x: 584, startPoint y: 168, endPoint x: 531, endPoint y: 172, distance: 53.1
click at [584, 168] on div at bounding box center [600, 173] width 51 height 21
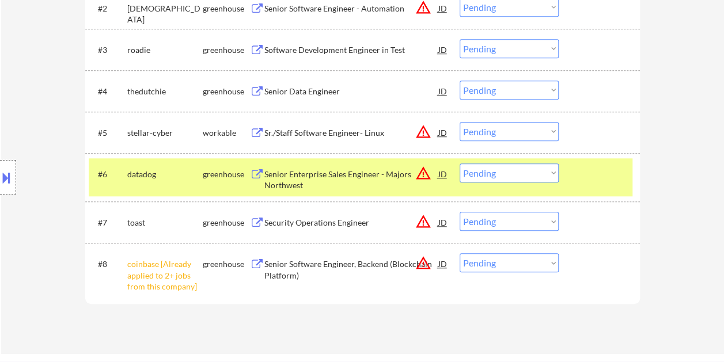
drag, startPoint x: 336, startPoint y: 162, endPoint x: 329, endPoint y: 164, distance: 6.6
click at [335, 162] on div "#6 datadog greenhouse Senior Enterprise Sales Engineer - Majors Northwest JD wa…" at bounding box center [360, 177] width 543 height 38
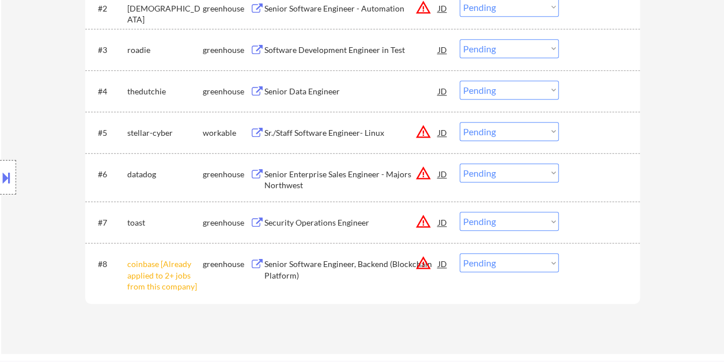
click at [588, 177] on div at bounding box center [600, 173] width 51 height 21
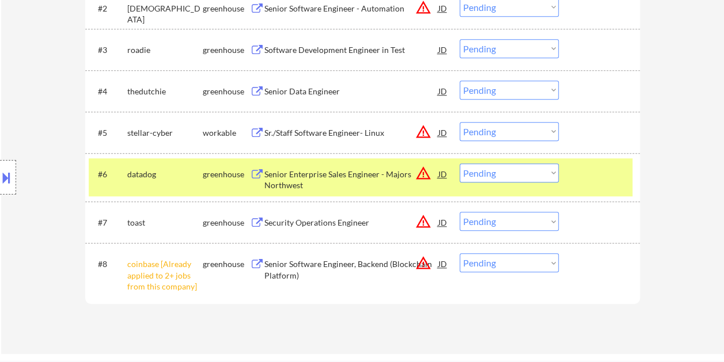
click at [389, 177] on div "Senior Enterprise Sales Engineer - Majors Northwest" at bounding box center [351, 180] width 174 height 22
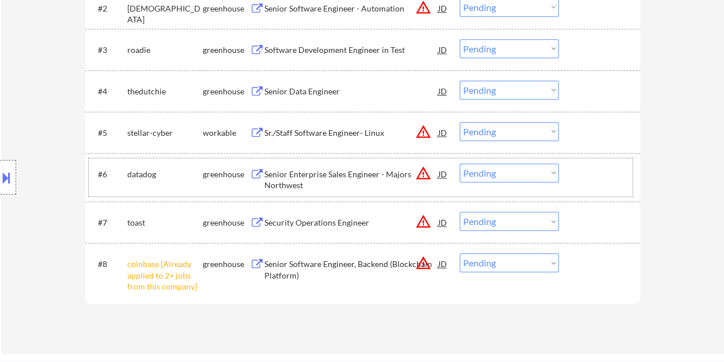
click at [572, 175] on div "#6 datadog greenhouse Senior Enterprise Sales Engineer - Majors Northwest JD wa…" at bounding box center [360, 177] width 543 height 38
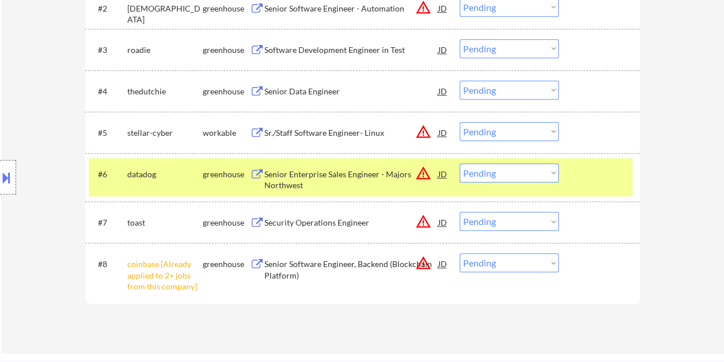
click at [551, 175] on select "Choose an option... Pending Applied Excluded (Questions) Excluded (Expired) Exc…" at bounding box center [508, 172] width 99 height 19
click at [459, 163] on select "Choose an option... Pending Applied Excluded (Questions) Excluded (Expired) Exc…" at bounding box center [508, 172] width 99 height 19
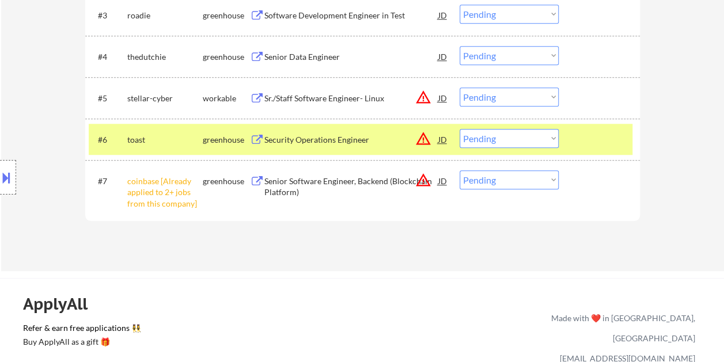
scroll to position [477, 0]
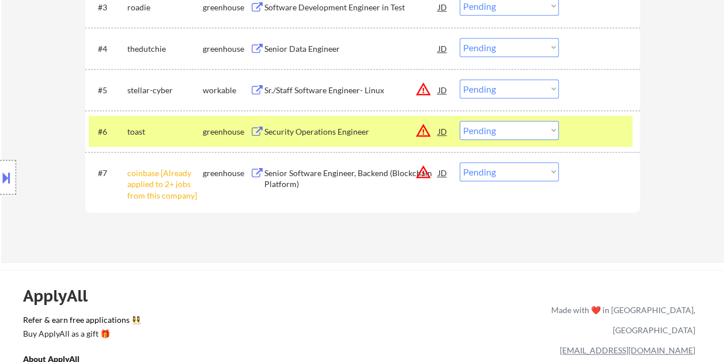
click at [543, 174] on select "Choose an option... Pending Applied Excluded (Questions) Excluded (Expired) Exc…" at bounding box center [508, 171] width 99 height 19
click at [459, 162] on select "Choose an option... Pending Applied Excluded (Questions) Excluded (Expired) Exc…" at bounding box center [508, 171] width 99 height 19
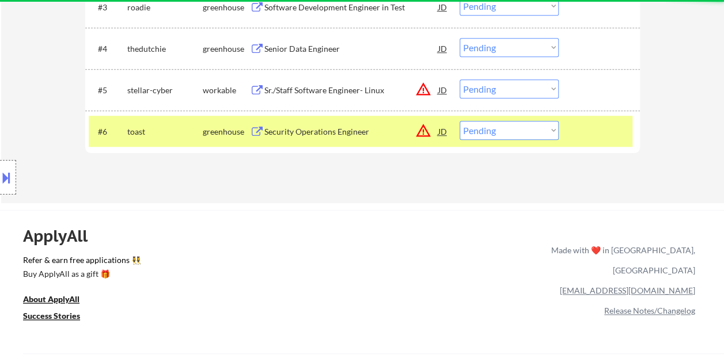
click at [599, 131] on div at bounding box center [600, 131] width 51 height 21
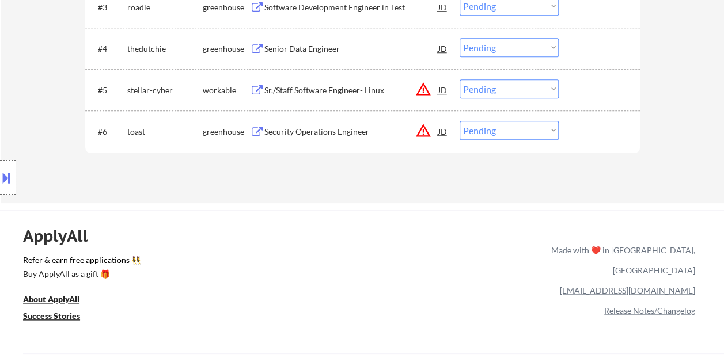
click at [598, 89] on div at bounding box center [600, 89] width 51 height 21
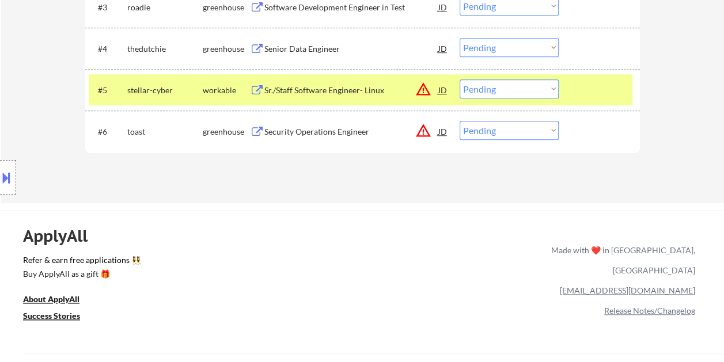
click at [282, 85] on div "Sr./Staff Software Engineer- Linux" at bounding box center [351, 91] width 174 height 12
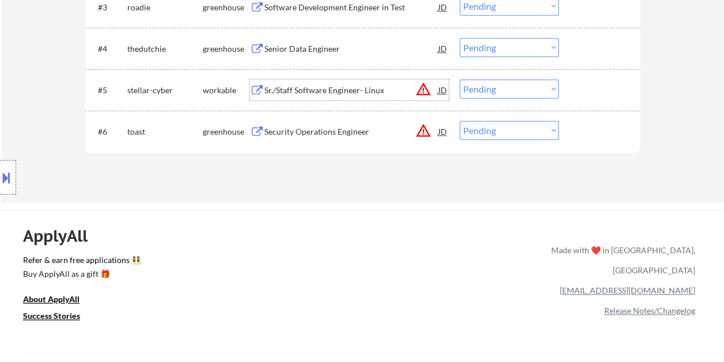
click at [508, 90] on select "Choose an option... Pending Applied Excluded (Questions) Excluded (Expired) Exc…" at bounding box center [508, 88] width 99 height 19
click at [459, 79] on select "Choose an option... Pending Applied Excluded (Questions) Excluded (Expired) Exc…" at bounding box center [508, 88] width 99 height 19
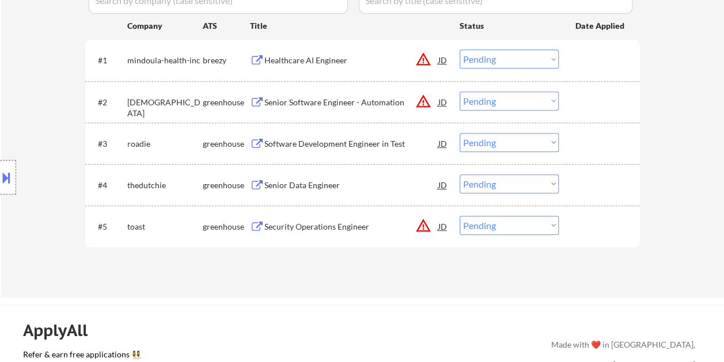
scroll to position [362, 0]
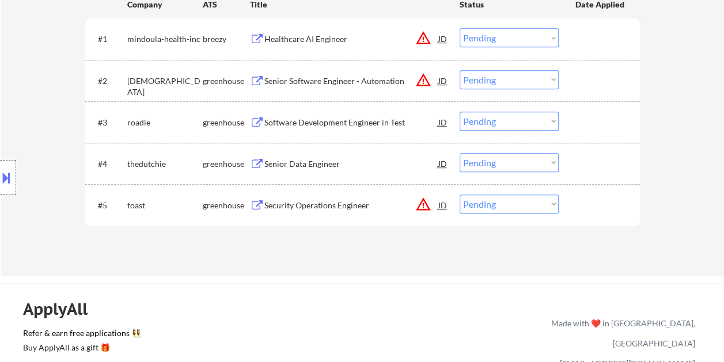
click at [595, 166] on div at bounding box center [600, 163] width 51 height 21
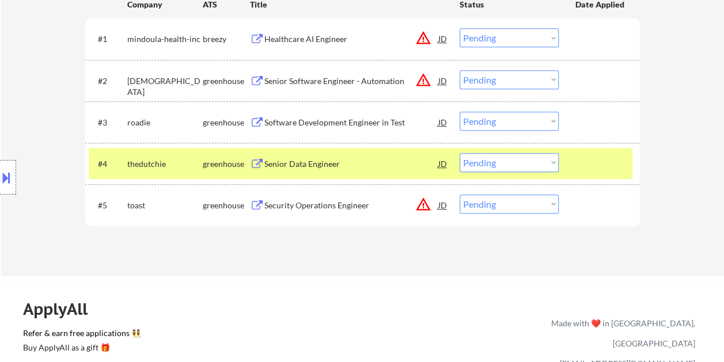
click at [390, 161] on div "Senior Data Engineer" at bounding box center [351, 164] width 174 height 12
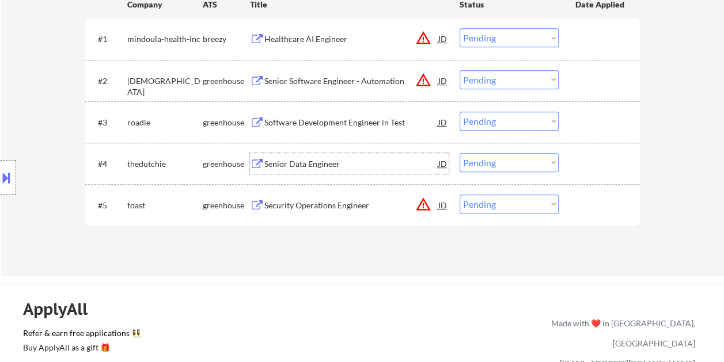
click at [582, 171] on div at bounding box center [600, 163] width 51 height 21
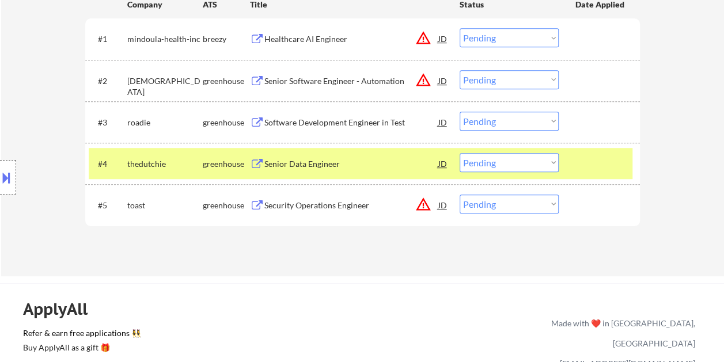
click at [550, 166] on select "Choose an option... Pending Applied Excluded (Questions) Excluded (Expired) Exc…" at bounding box center [508, 162] width 99 height 19
click at [459, 153] on select "Choose an option... Pending Applied Excluded (Questions) Excluded (Expired) Exc…" at bounding box center [508, 162] width 99 height 19
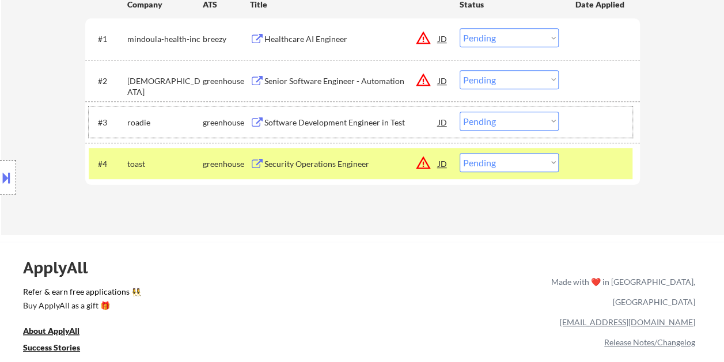
drag, startPoint x: 580, startPoint y: 129, endPoint x: 572, endPoint y: 131, distance: 8.9
click at [580, 129] on div at bounding box center [600, 122] width 51 height 21
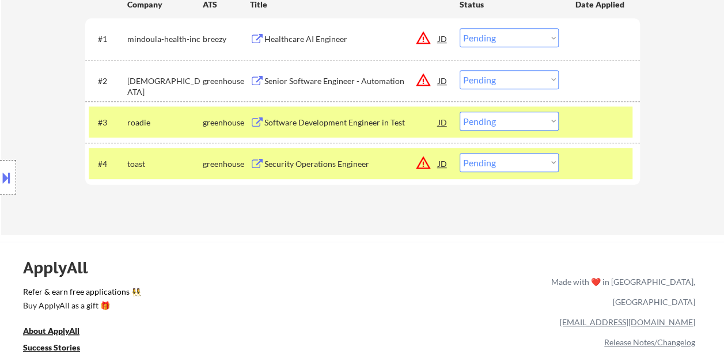
click at [379, 117] on div "Software Development Engineer in Test" at bounding box center [351, 123] width 174 height 12
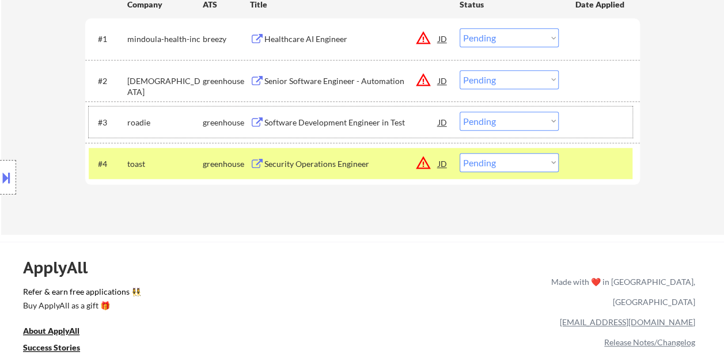
drag, startPoint x: 598, startPoint y: 125, endPoint x: 584, endPoint y: 140, distance: 20.4
click at [598, 125] on div at bounding box center [600, 122] width 51 height 21
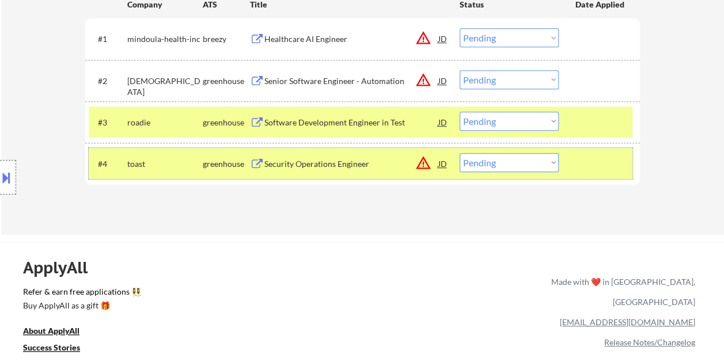
drag, startPoint x: 588, startPoint y: 164, endPoint x: 554, endPoint y: 119, distance: 56.4
click at [587, 164] on div at bounding box center [600, 163] width 51 height 21
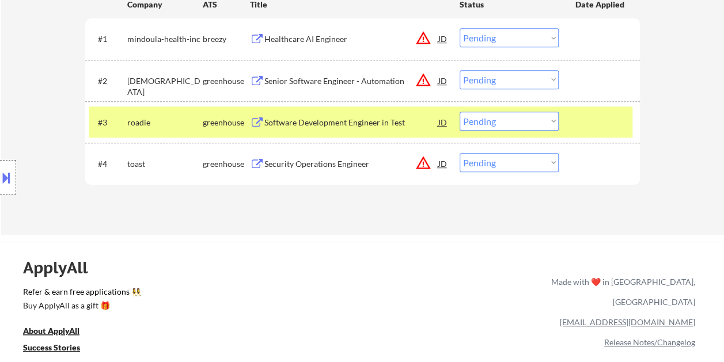
click at [556, 117] on select "Choose an option... Pending Applied Excluded (Questions) Excluded (Expired) Exc…" at bounding box center [508, 121] width 99 height 19
click at [459, 112] on select "Choose an option... Pending Applied Excluded (Questions) Excluded (Expired) Exc…" at bounding box center [508, 121] width 99 height 19
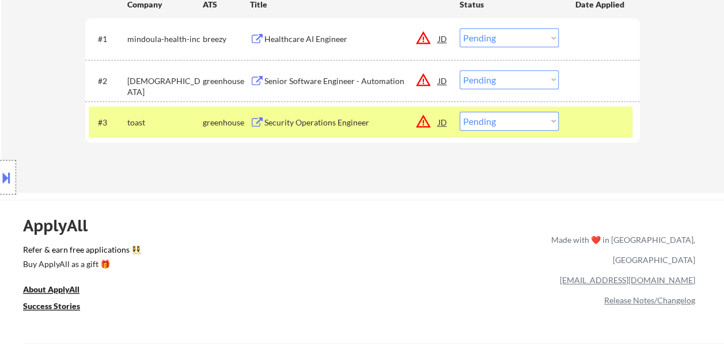
click at [581, 128] on div at bounding box center [600, 122] width 51 height 21
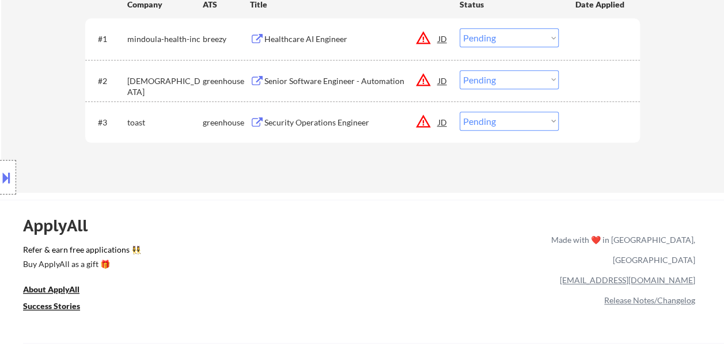
click at [576, 80] on div at bounding box center [600, 80] width 51 height 21
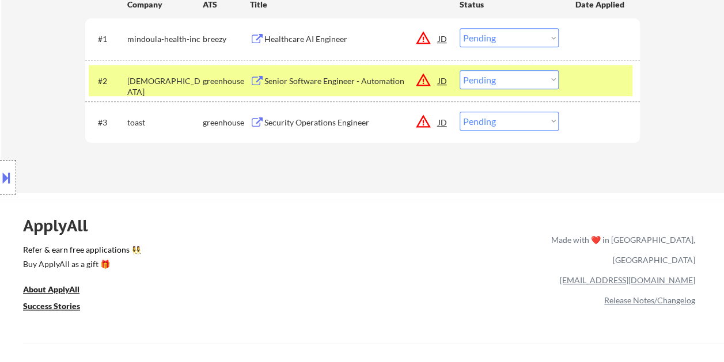
click at [372, 75] on div "Senior Software Engineer - Automation" at bounding box center [351, 81] width 174 height 12
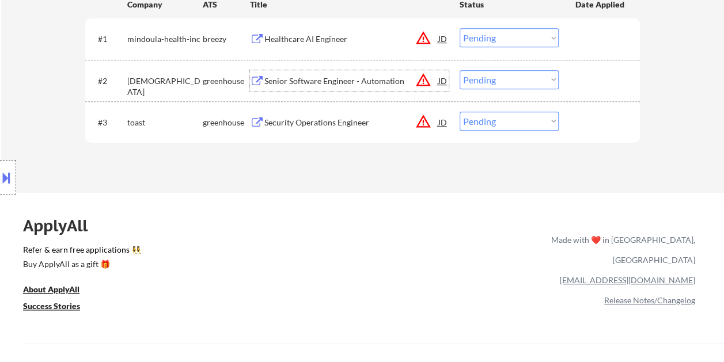
click at [565, 74] on div "#2 [PERSON_NAME] Senior Software Engineer - Automation JD warning_amber Choose …" at bounding box center [360, 80] width 543 height 31
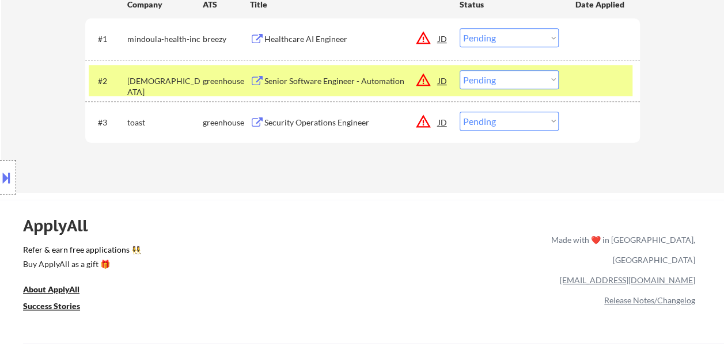
click at [551, 76] on select "Choose an option... Pending Applied Excluded (Questions) Excluded (Expired) Exc…" at bounding box center [508, 79] width 99 height 19
click at [459, 70] on select "Choose an option... Pending Applied Excluded (Questions) Excluded (Expired) Exc…" at bounding box center [508, 79] width 99 height 19
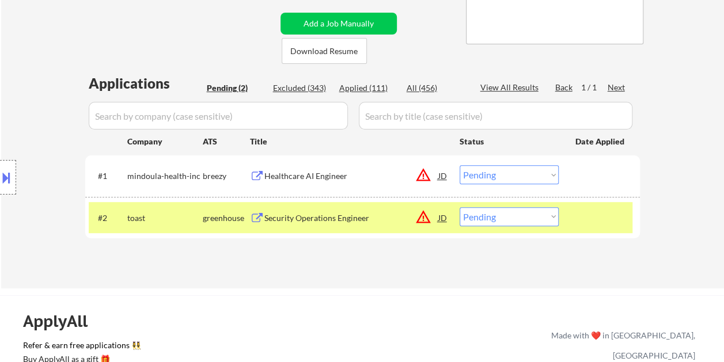
scroll to position [189, 0]
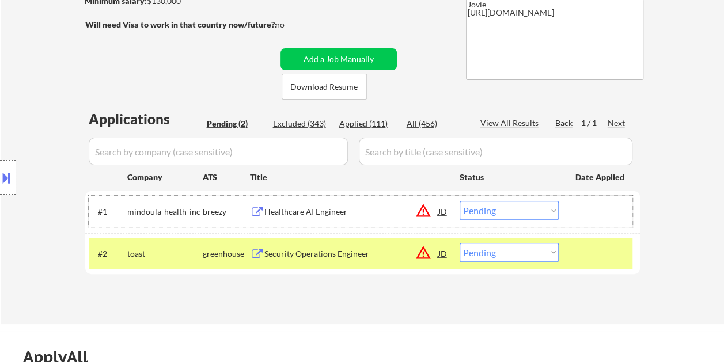
click at [604, 210] on div at bounding box center [600, 211] width 51 height 21
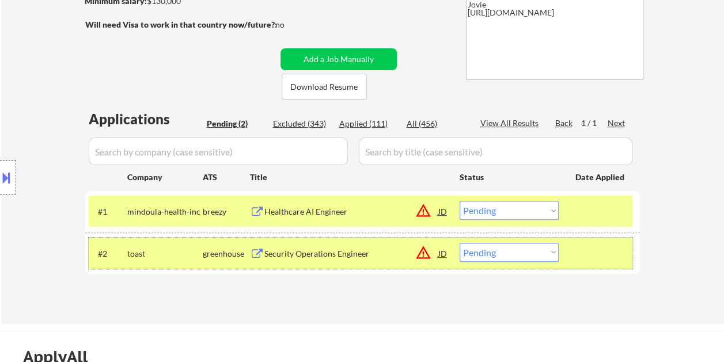
click at [583, 244] on div at bounding box center [600, 253] width 51 height 21
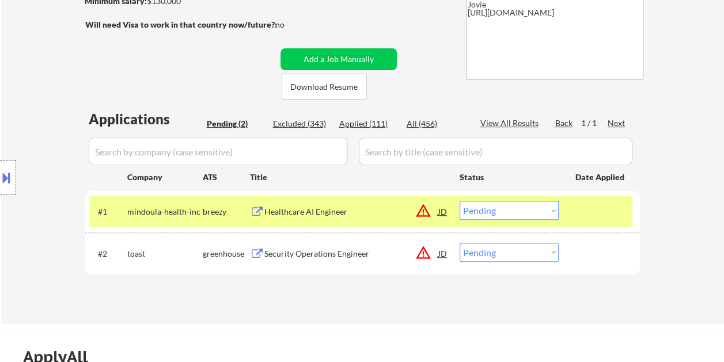
click at [353, 200] on div "#1 mindoula-health-inc breezy Healthcare AI Engineer JD warning_amber Choose an…" at bounding box center [360, 211] width 543 height 31
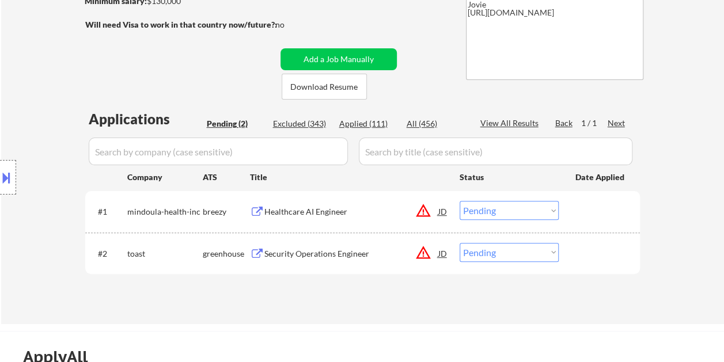
click at [580, 220] on div at bounding box center [600, 211] width 51 height 21
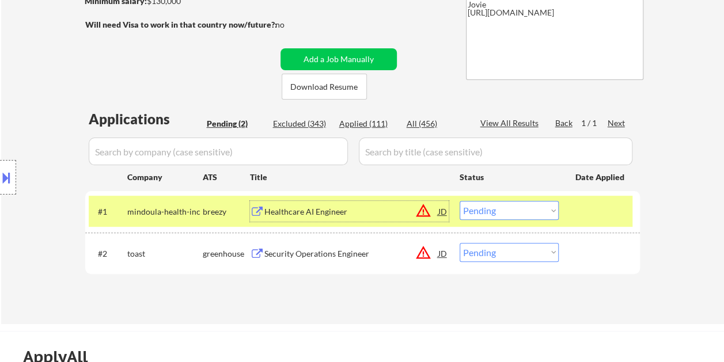
click at [378, 206] on div "Healthcare AI Engineer" at bounding box center [351, 212] width 174 height 12
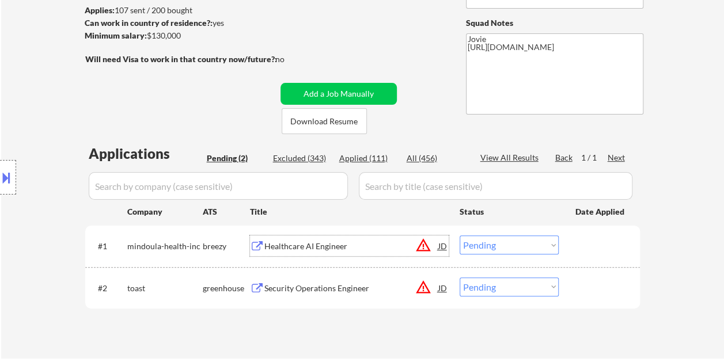
scroll to position [131, 0]
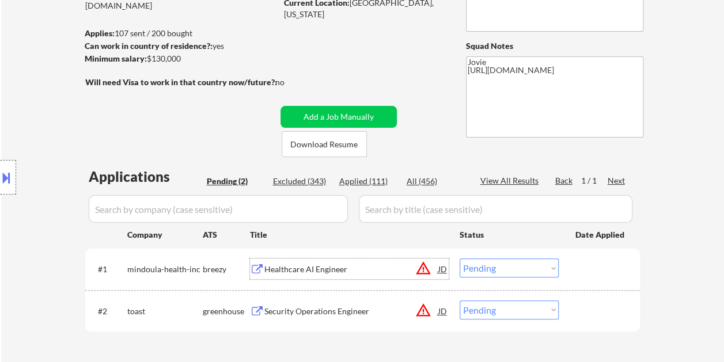
click at [582, 272] on div at bounding box center [600, 268] width 51 height 21
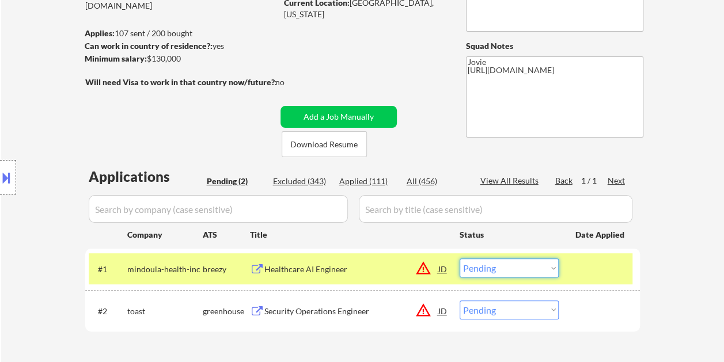
click at [553, 269] on select "Choose an option... Pending Applied Excluded (Questions) Excluded (Expired) Exc…" at bounding box center [508, 267] width 99 height 19
click at [459, 258] on select "Choose an option... Pending Applied Excluded (Questions) Excluded (Expired) Exc…" at bounding box center [508, 267] width 99 height 19
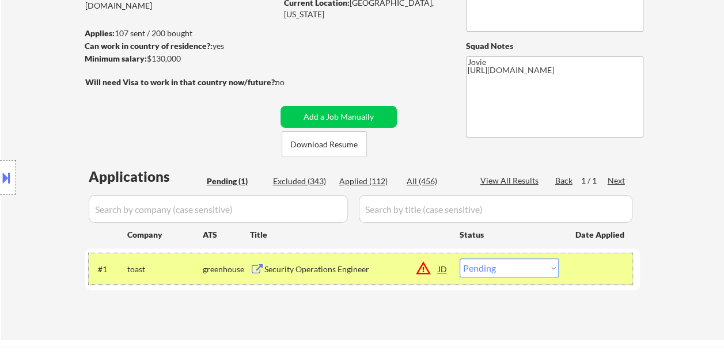
click at [569, 274] on div "#1 toast greenhouse Security Operations Engineer JD warning_amber Choose an opt…" at bounding box center [360, 268] width 543 height 31
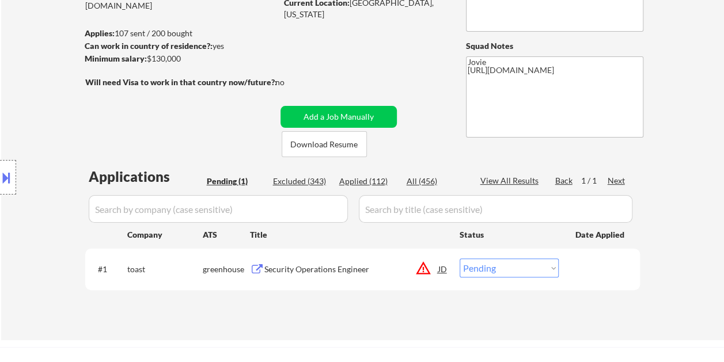
click at [359, 265] on div "Security Operations Engineer" at bounding box center [351, 270] width 174 height 12
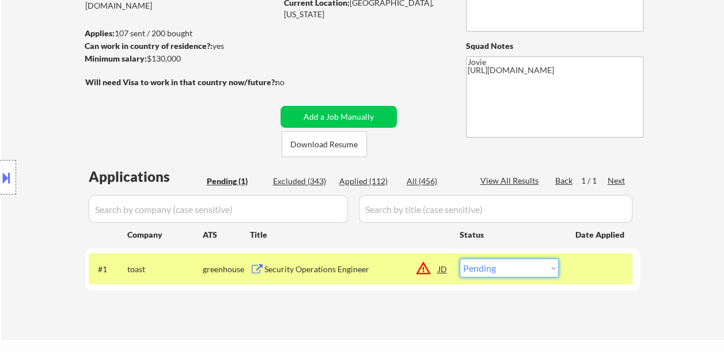
click at [542, 267] on select "Choose an option... Pending Applied Excluded (Questions) Excluded (Expired) Exc…" at bounding box center [508, 267] width 99 height 19
click at [459, 258] on select "Choose an option... Pending Applied Excluded (Questions) Excluded (Expired) Exc…" at bounding box center [508, 267] width 99 height 19
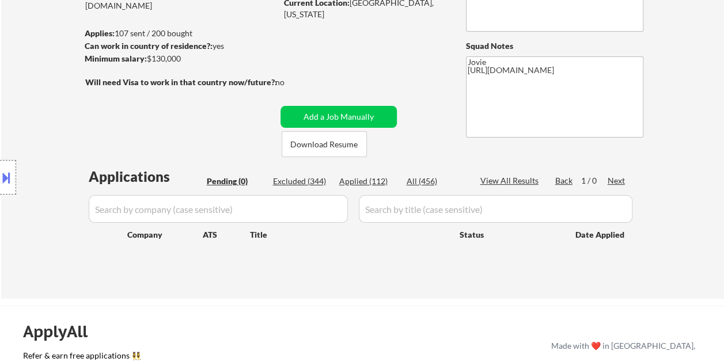
scroll to position [74, 0]
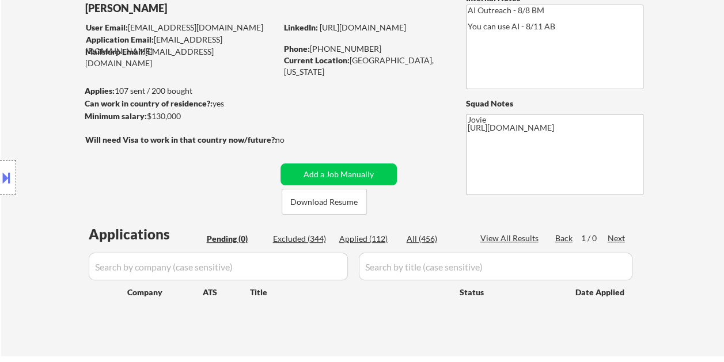
click at [374, 235] on div "Applied (112)" at bounding box center [368, 239] width 58 height 12
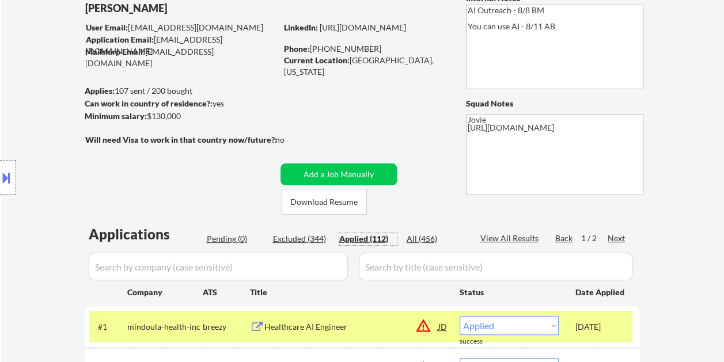
scroll to position [16, 0]
